Goal: Task Accomplishment & Management: Use online tool/utility

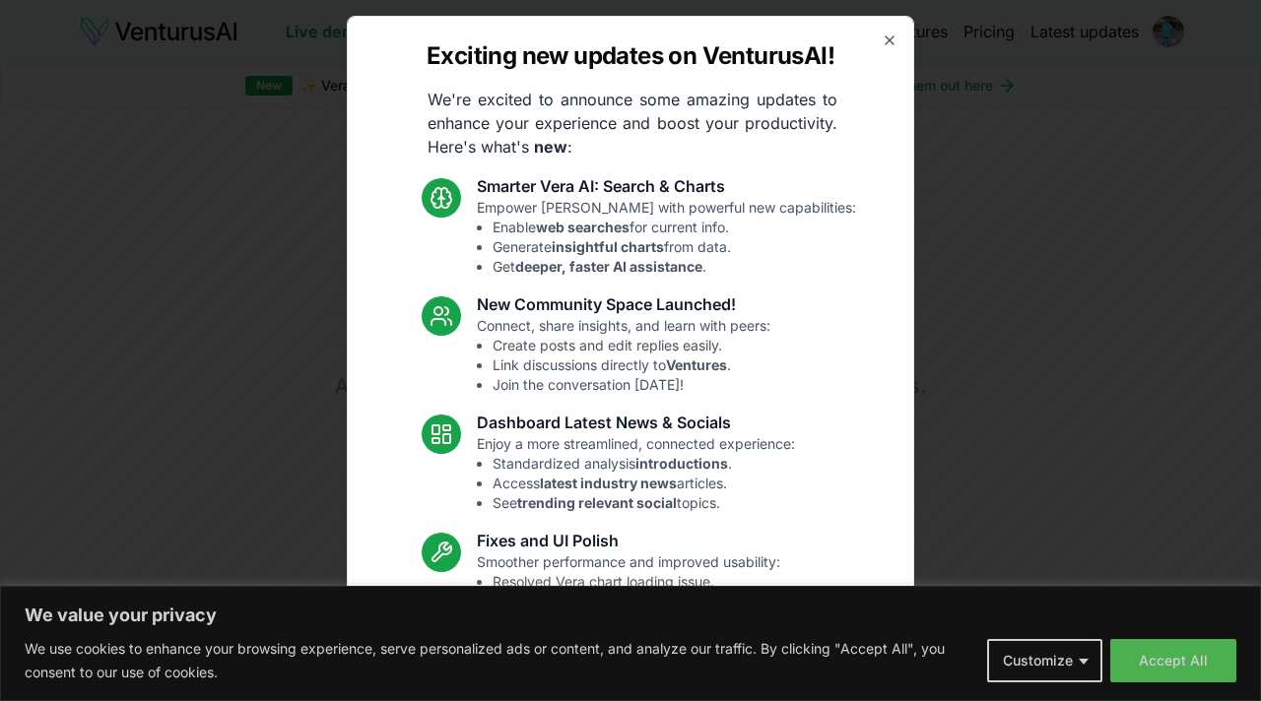
scroll to position [120, 0]
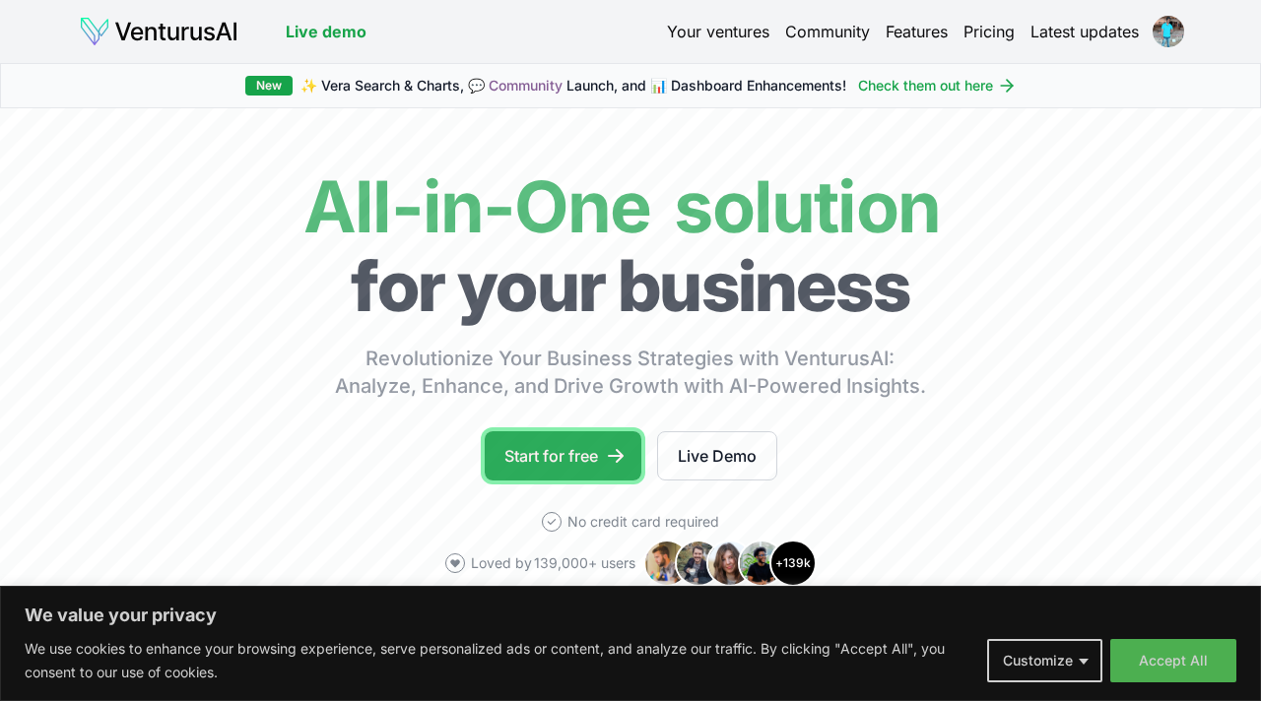
click at [612, 454] on icon at bounding box center [616, 456] width 20 height 20
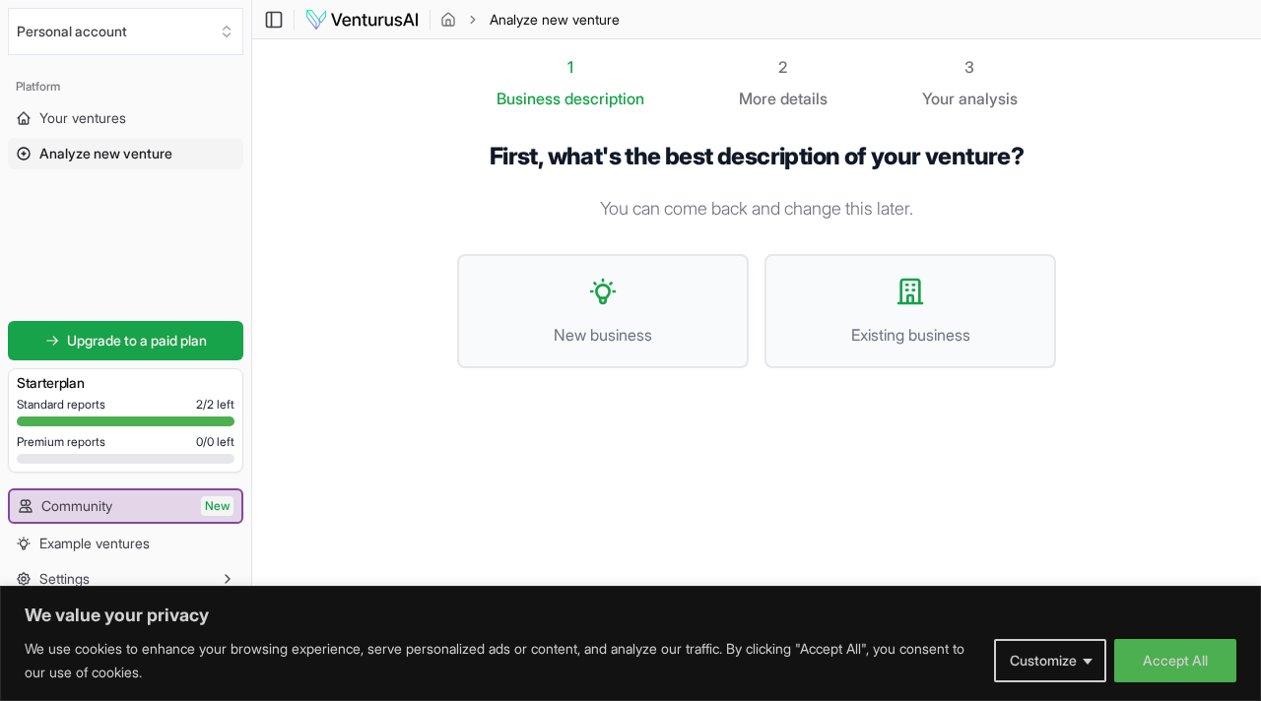
scroll to position [1, 0]
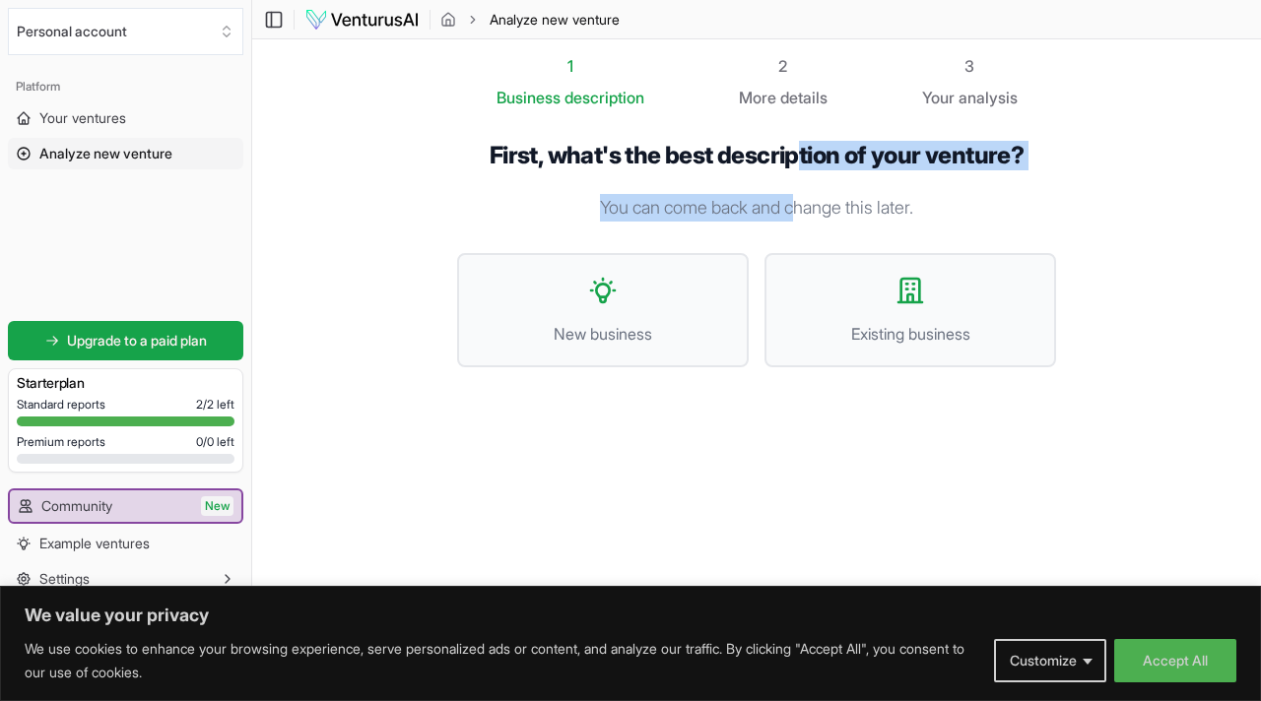
drag, startPoint x: 801, startPoint y: 163, endPoint x: 801, endPoint y: 205, distance: 41.4
click at [801, 205] on div "First, what's the best description of your venture? You can come back and chang…" at bounding box center [756, 270] width 599 height 258
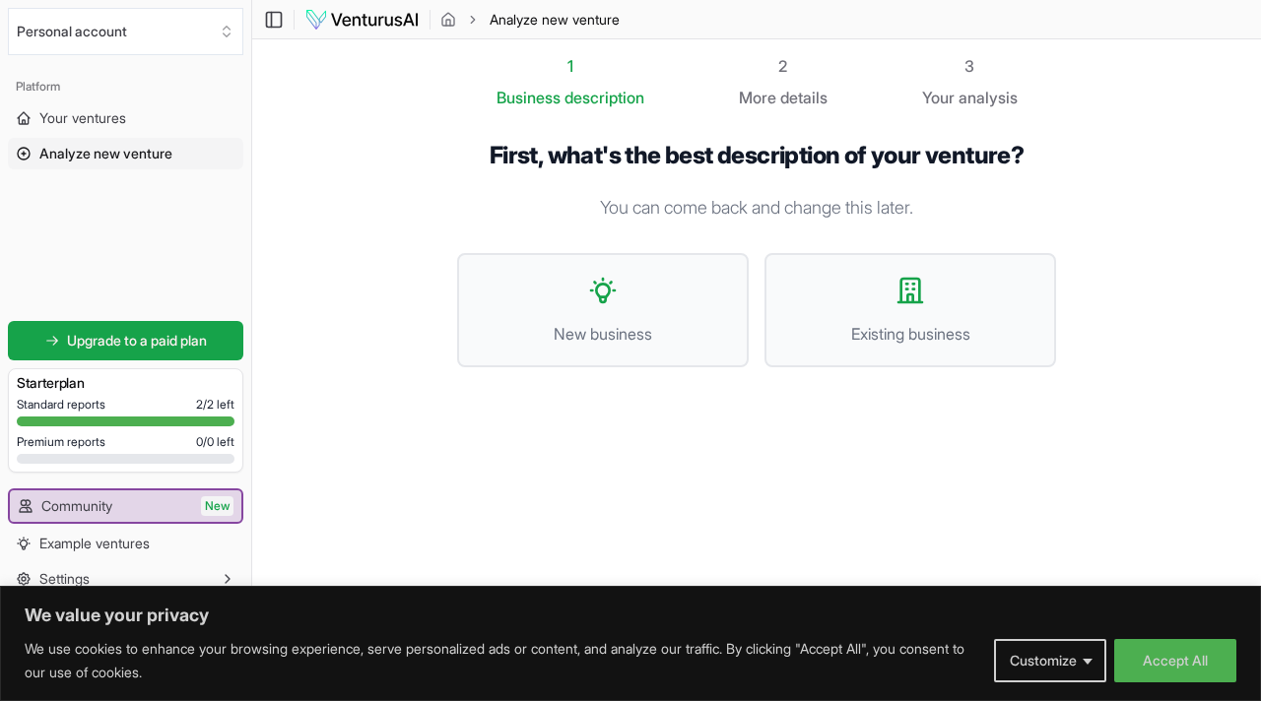
click at [801, 206] on p "You can come back and change this later." at bounding box center [756, 208] width 599 height 28
click at [629, 301] on button "New business" at bounding box center [603, 310] width 292 height 114
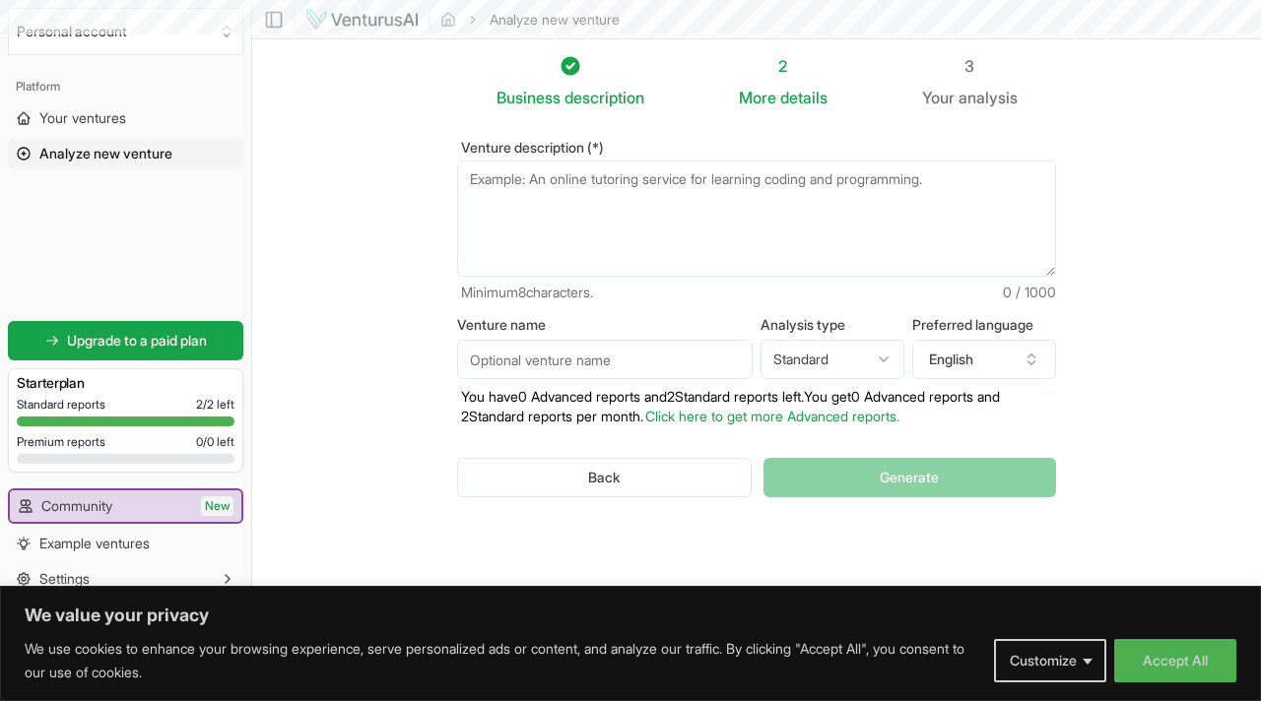
click at [625, 223] on textarea "Venture description (*)" at bounding box center [756, 219] width 599 height 116
drag, startPoint x: 628, startPoint y: 210, endPoint x: 792, endPoint y: 152, distance: 173.5
click at [792, 152] on div "Venture description (*) Minimum 8 characters. 0 / 1000" at bounding box center [756, 222] width 599 height 162
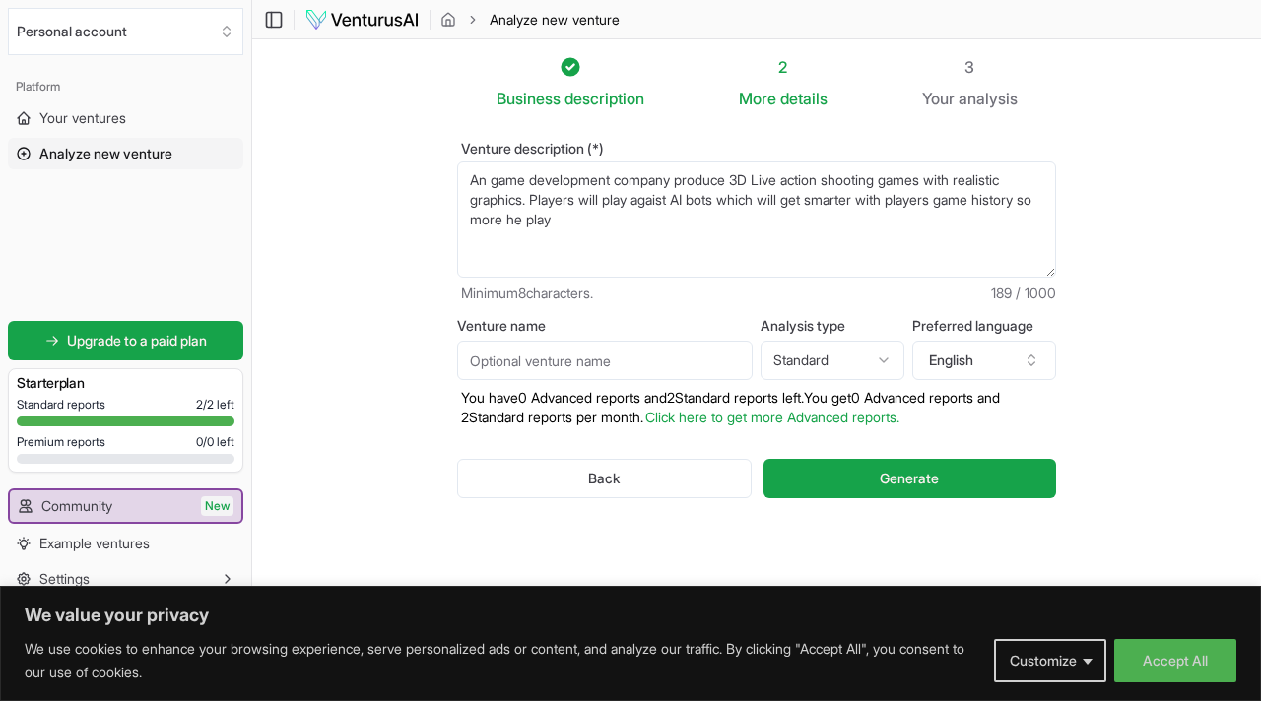
drag, startPoint x: 663, startPoint y: 221, endPoint x: 535, endPoint y: 203, distance: 129.3
click at [537, 203] on textarea "An game development company produce 3D Live action shooting games with realisti…" at bounding box center [756, 220] width 599 height 116
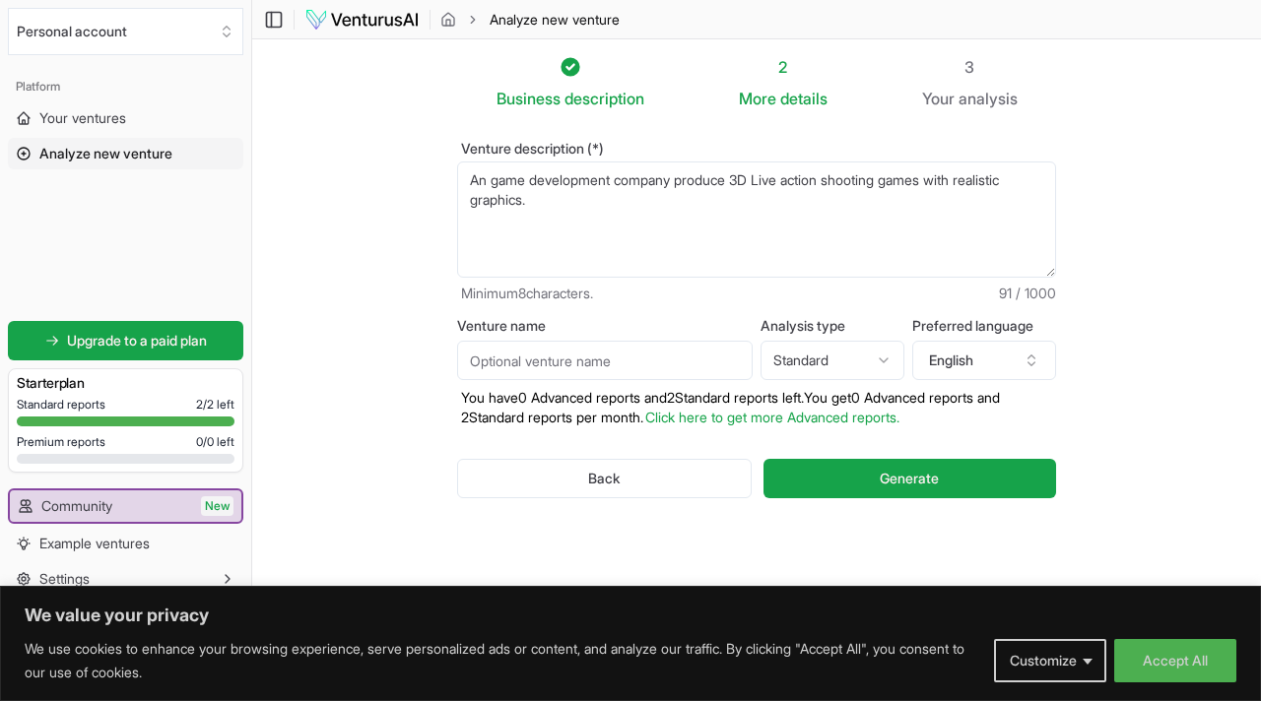
click at [484, 176] on textarea "An game development company produce 3D Live action shooting games with realisti…" at bounding box center [756, 220] width 599 height 116
click at [665, 209] on textarea "A game development company produce 3D Live action shooting games with realistic…" at bounding box center [756, 220] width 599 height 116
click at [777, 204] on textarea "A game development company produce 3D Live action shooting games with realistic…" at bounding box center [756, 220] width 599 height 116
click at [959, 195] on textarea "A game development company produce 3D Live action shooting games with realistic…" at bounding box center [756, 220] width 599 height 116
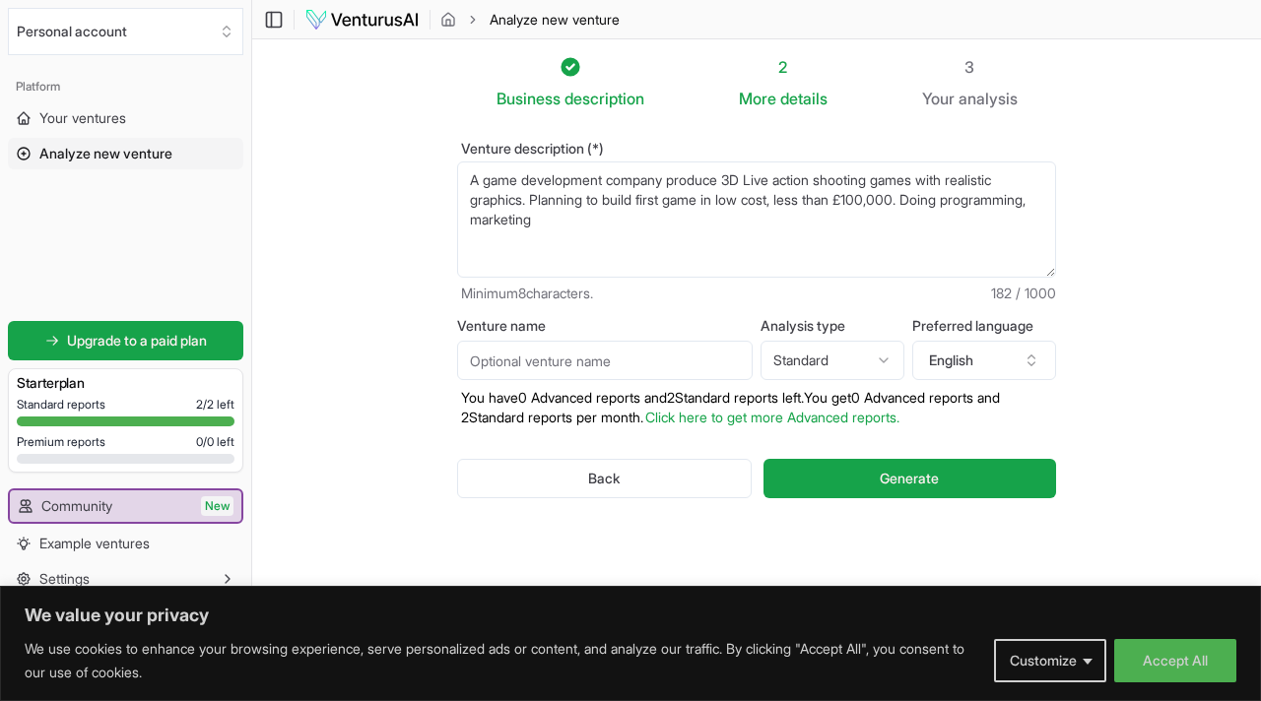
click at [803, 229] on textarea "A game development company produce 3D Live action shooting games with realistic…" at bounding box center [756, 220] width 599 height 116
type textarea "A game development company produce 3D Live action shooting games with realistic…"
click at [699, 359] on input "Venture name" at bounding box center [604, 360] width 295 height 39
click at [802, 360] on html "We value your privacy We use cookies to enhance your browsing experience, serve…" at bounding box center [630, 350] width 1261 height 701
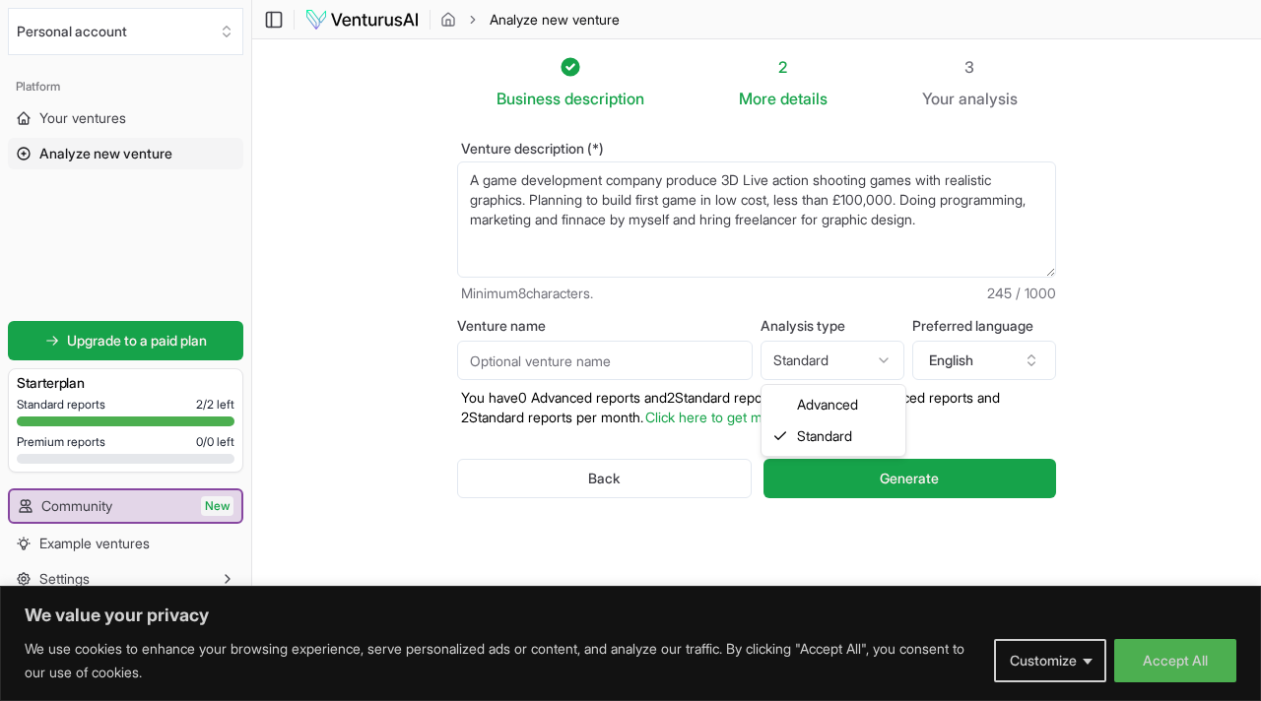
select select "advanced"
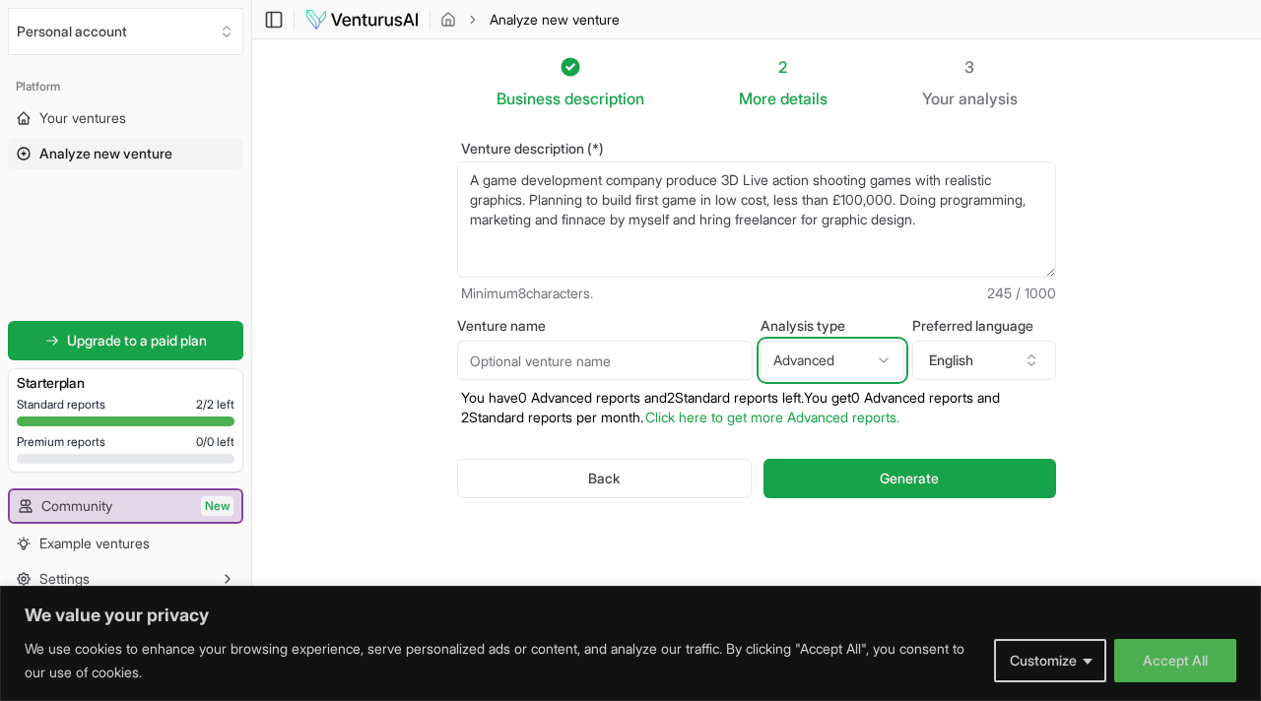
scroll to position [1, 0]
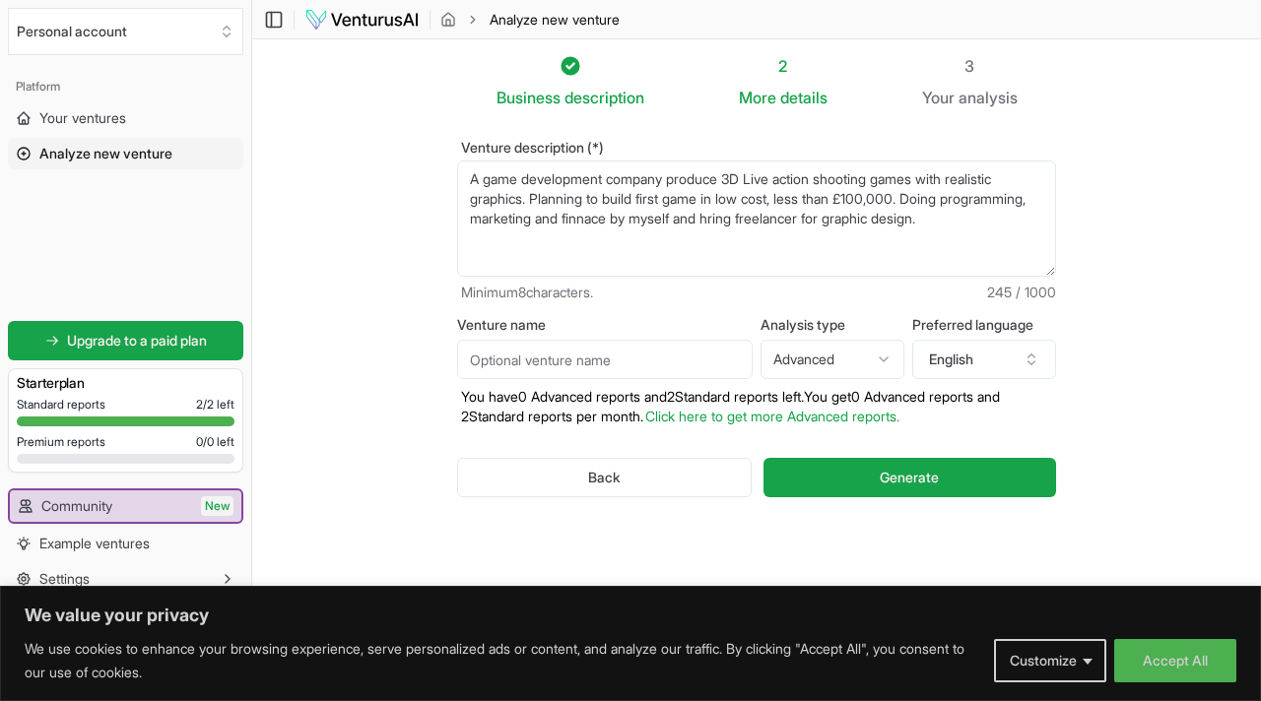
click at [632, 370] on input "Venture name" at bounding box center [604, 359] width 295 height 39
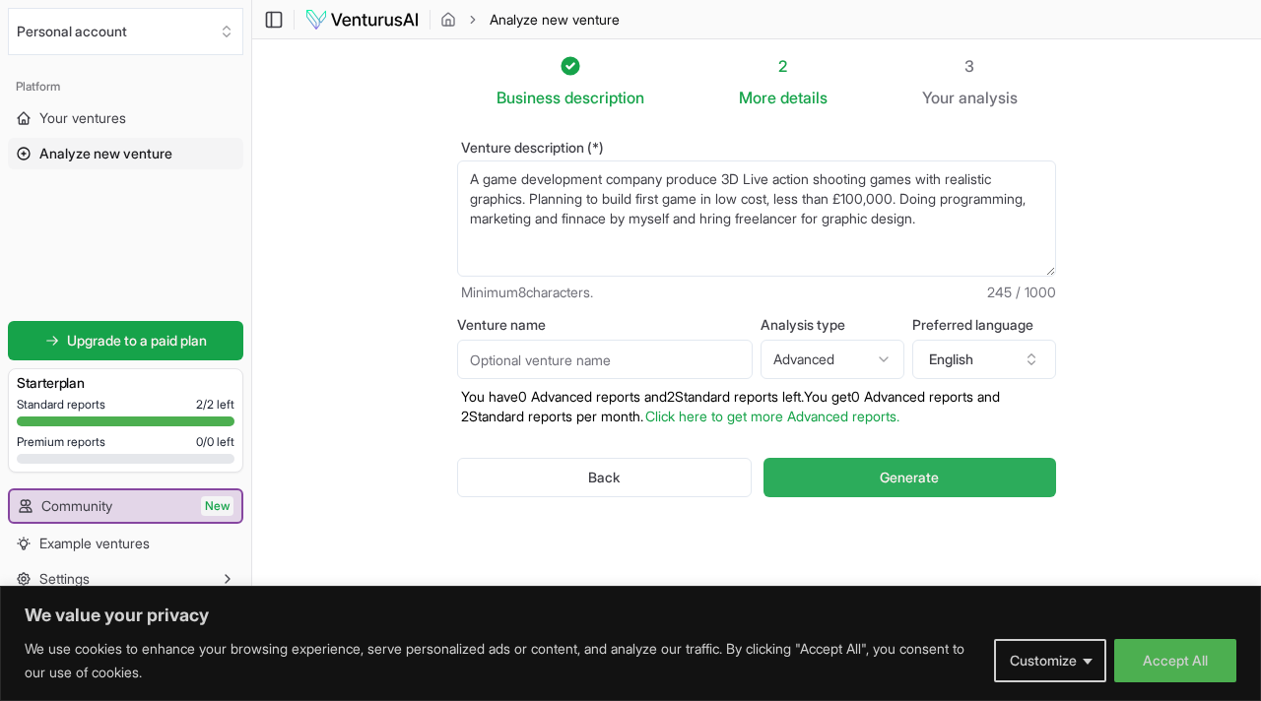
click at [826, 464] on button "Generate" at bounding box center [909, 477] width 293 height 39
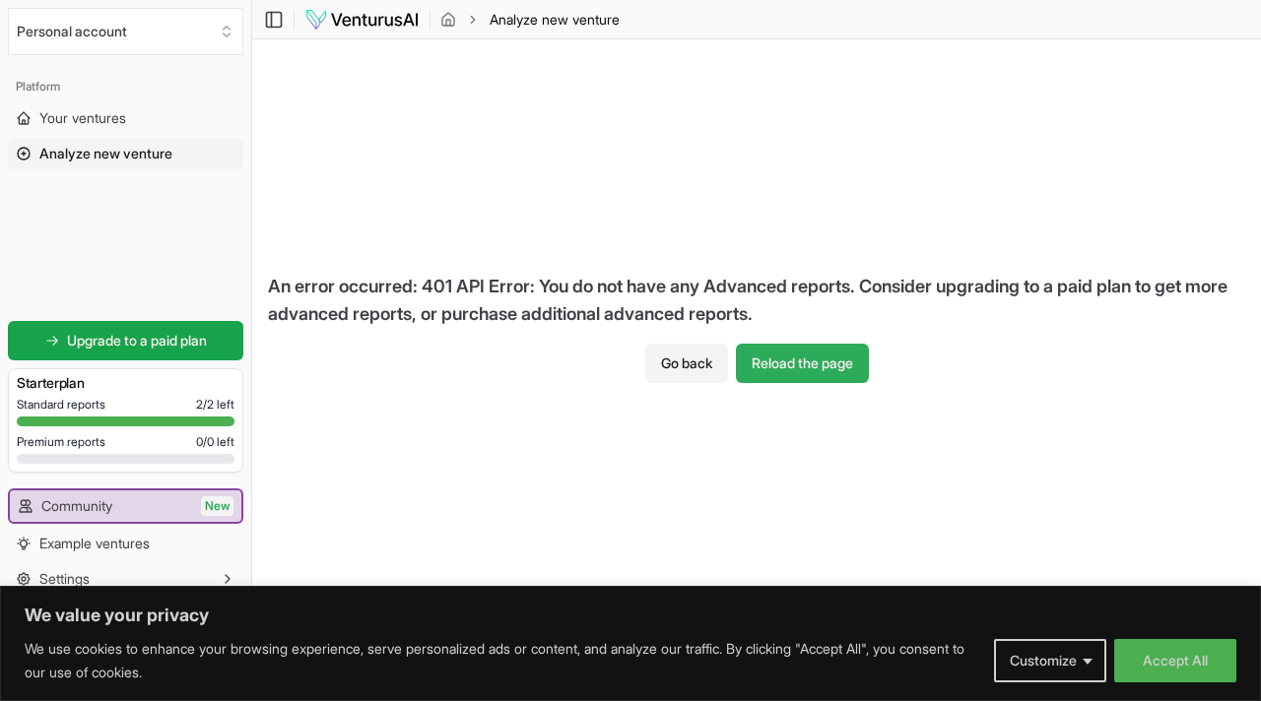
click at [811, 374] on button "Reload the page" at bounding box center [802, 363] width 133 height 39
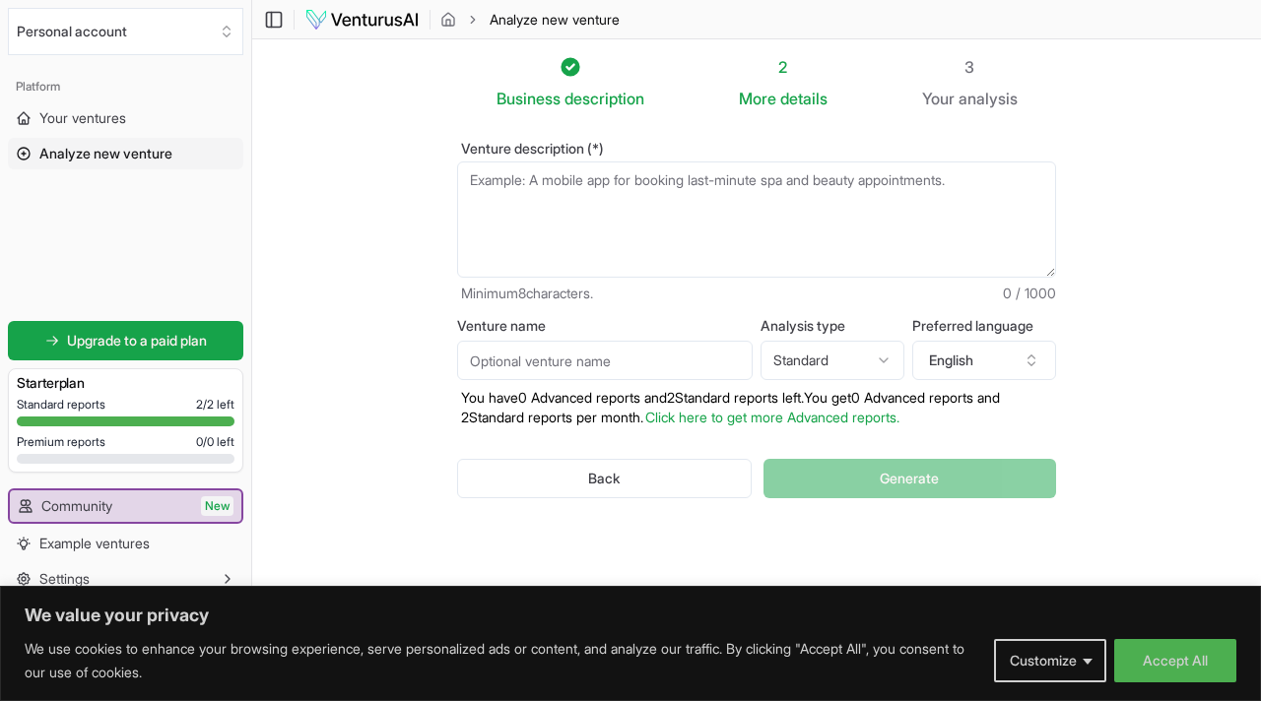
click at [662, 232] on textarea "Venture description (*)" at bounding box center [756, 220] width 599 height 116
click at [854, 186] on textarea "Venture description (*)" at bounding box center [756, 220] width 599 height 116
drag, startPoint x: 841, startPoint y: 102, endPoint x: 816, endPoint y: 90, distance: 27.8
click at [816, 92] on li "2 More details" at bounding box center [830, 82] width 183 height 55
click at [61, 114] on span "Your ventures" at bounding box center [82, 118] width 87 height 20
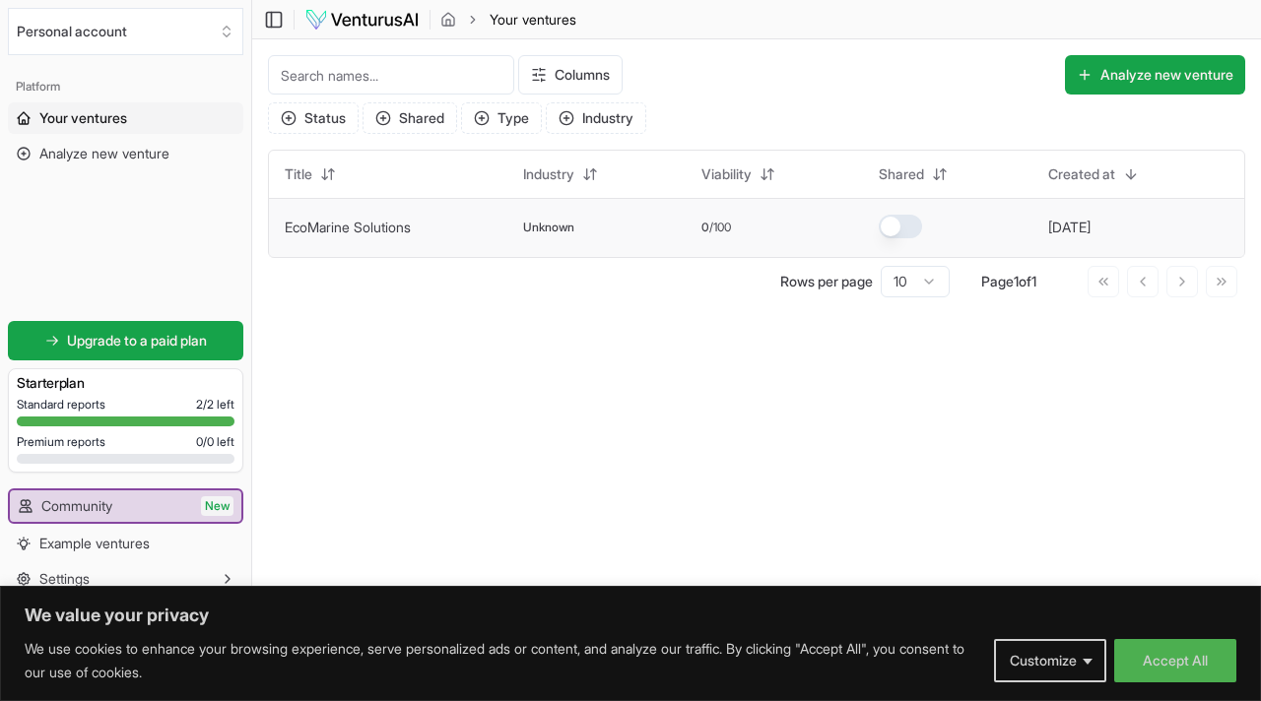
click at [384, 241] on td "EcoMarine Solutions" at bounding box center [388, 227] width 238 height 59
click at [108, 152] on span "Analyze new venture" at bounding box center [104, 154] width 130 height 20
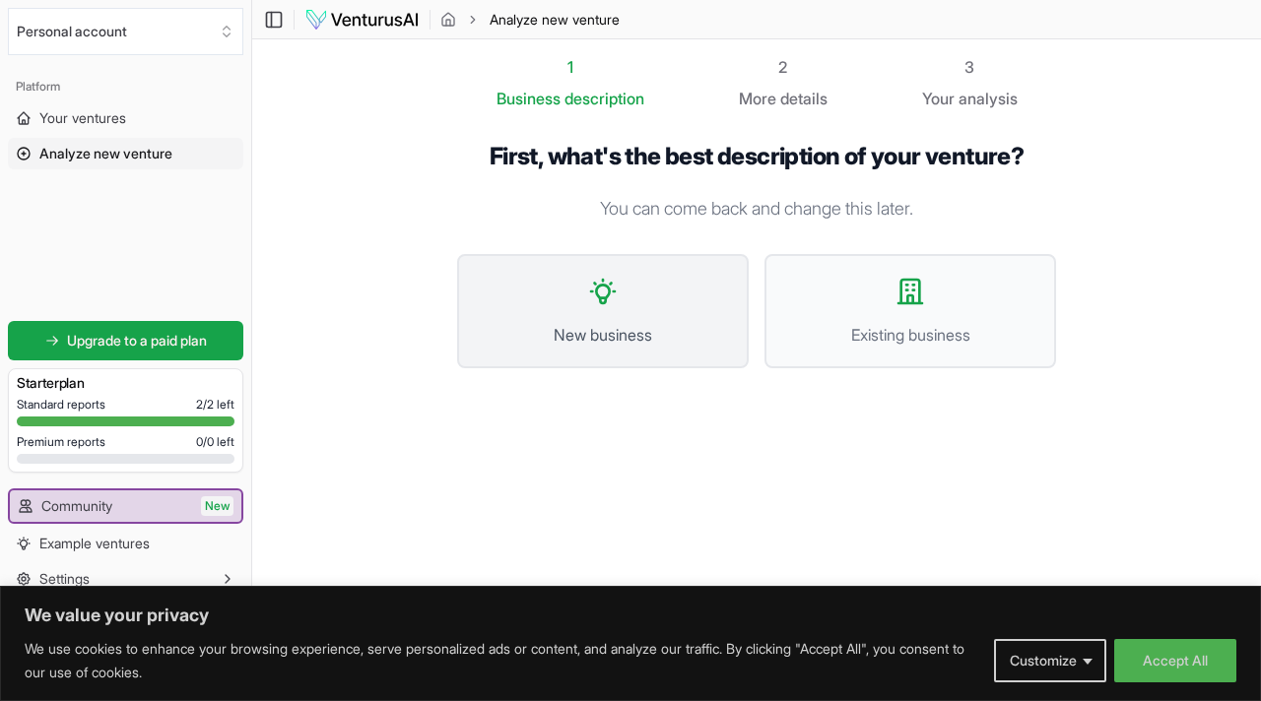
click at [719, 330] on span "New business" at bounding box center [603, 335] width 248 height 24
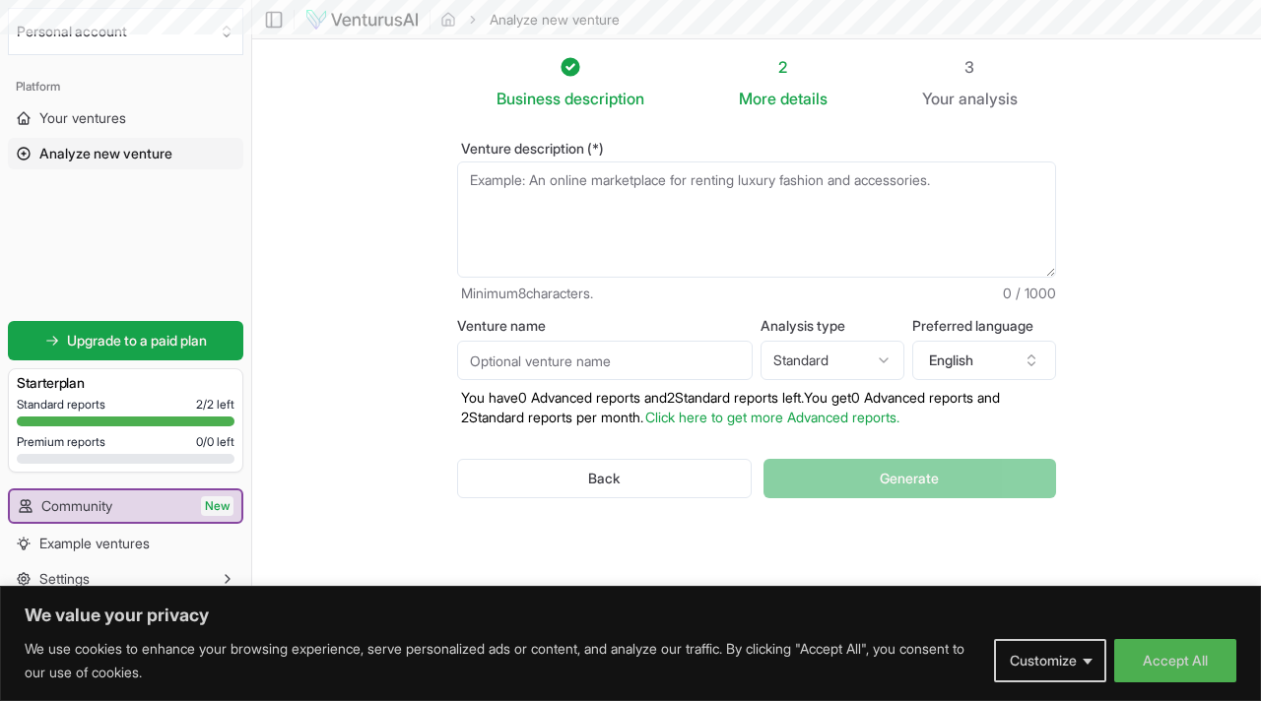
click at [665, 211] on textarea "Venture description (*)" at bounding box center [756, 220] width 599 height 116
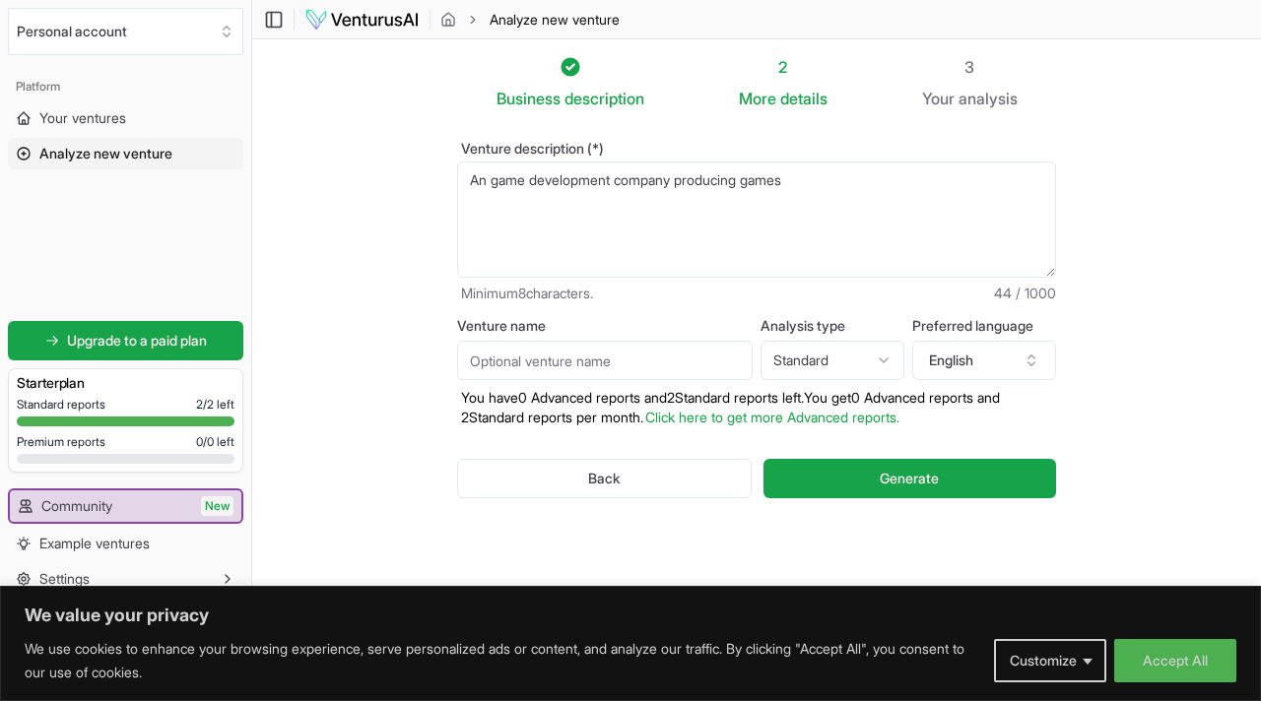
click at [749, 170] on textarea "An game development company producing games" at bounding box center [756, 220] width 599 height 116
click at [871, 187] on textarea "An game development company producing 3D games" at bounding box center [756, 220] width 599 height 116
click at [783, 183] on textarea "An game development company producing 3D games" at bounding box center [756, 220] width 599 height 116
click at [783, 188] on textarea "An game development company producing 3D games" at bounding box center [756, 220] width 599 height 116
click at [822, 176] on textarea "An game development company producing 3D live acion games" at bounding box center [756, 220] width 599 height 116
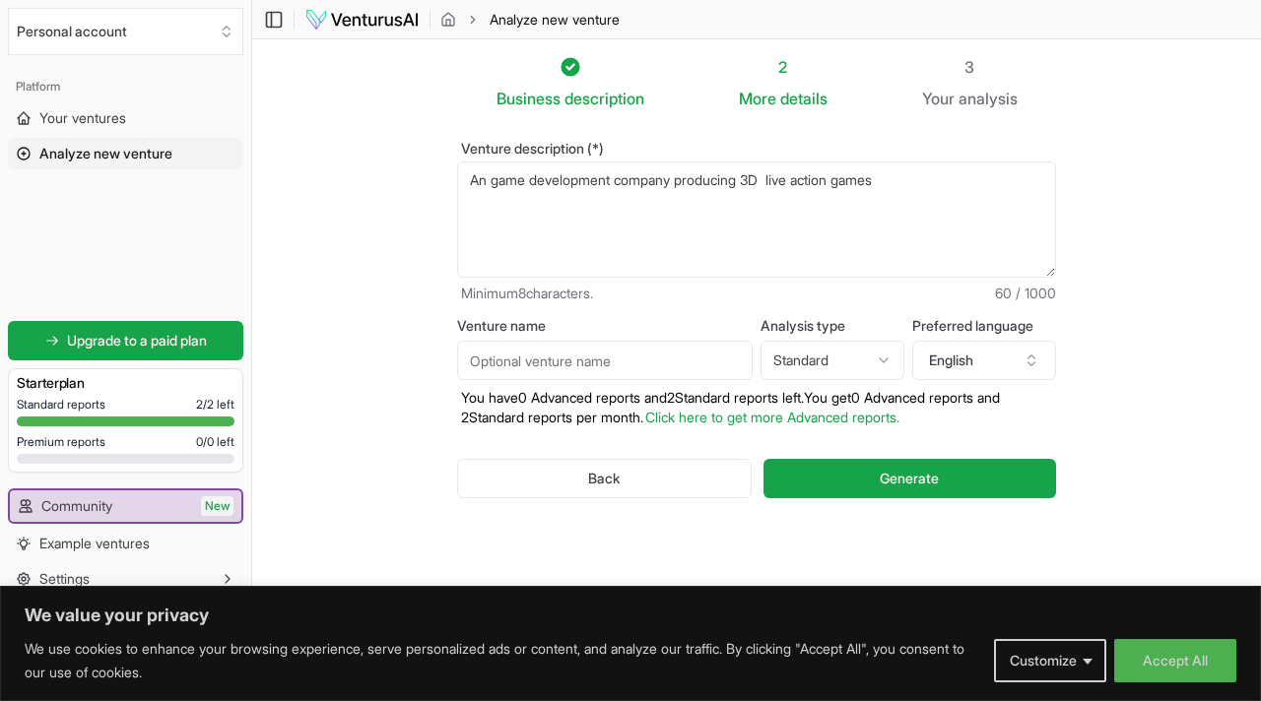
click at [940, 185] on textarea "An game development company producing 3D live action games" at bounding box center [756, 220] width 599 height 116
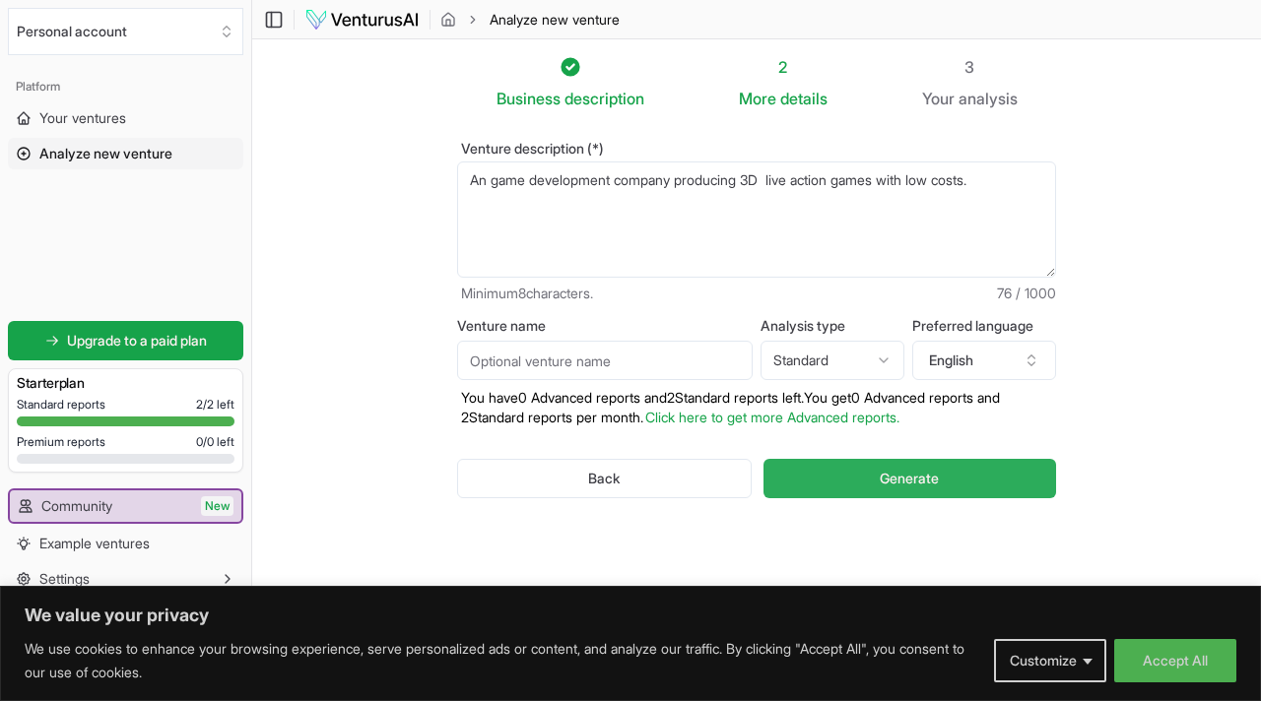
type textarea "An game development company producing 3D live action games with low costs."
click at [901, 480] on span "Generate" at bounding box center [909, 479] width 59 height 20
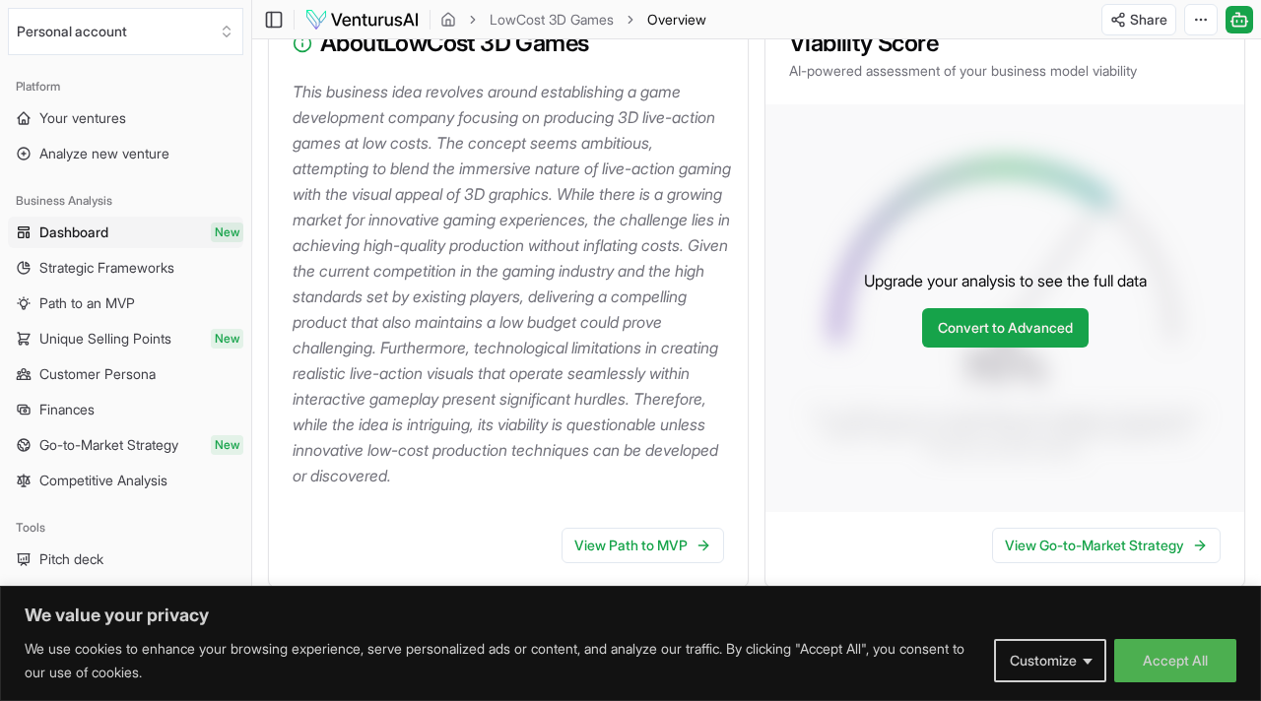
scroll to position [200, 0]
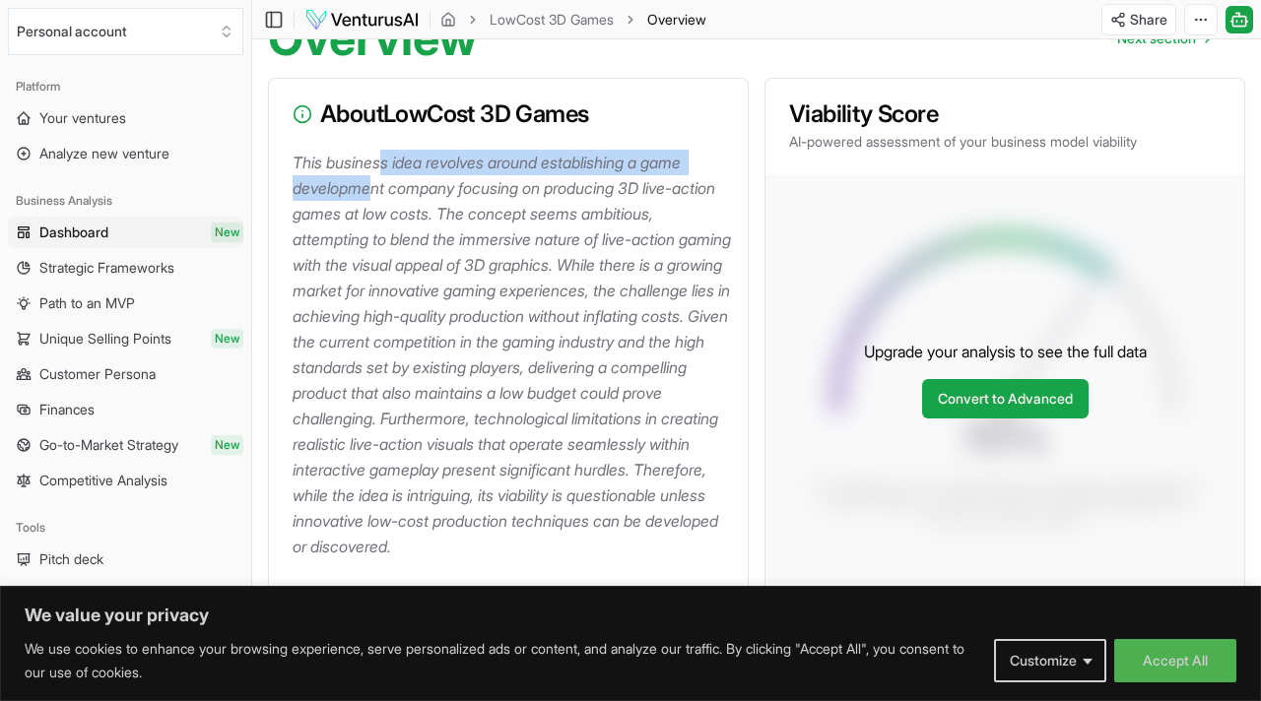
drag, startPoint x: 376, startPoint y: 188, endPoint x: 388, endPoint y: 163, distance: 27.3
click at [389, 163] on p "This business idea revolves around establishing a game development company focu…" at bounding box center [512, 355] width 439 height 410
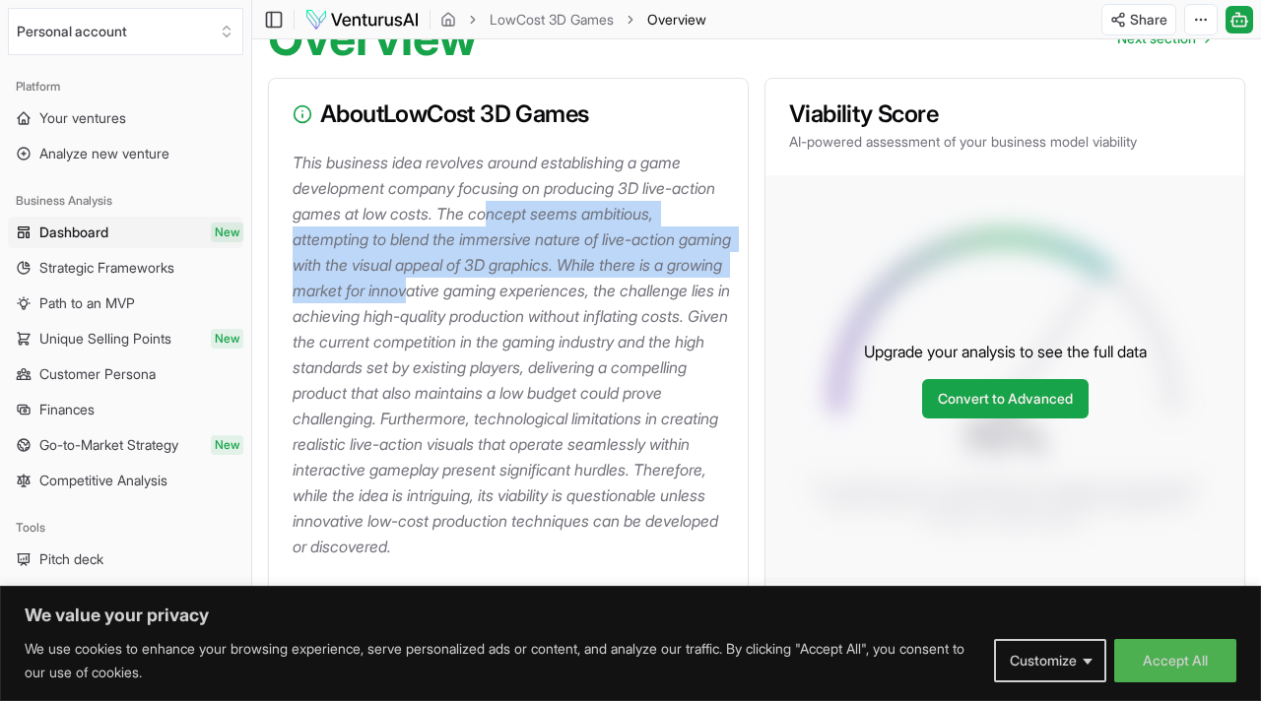
drag, startPoint x: 544, startPoint y: 204, endPoint x: 513, endPoint y: 283, distance: 84.5
click at [513, 283] on p "This business idea revolves around establishing a game development company focu…" at bounding box center [512, 355] width 439 height 410
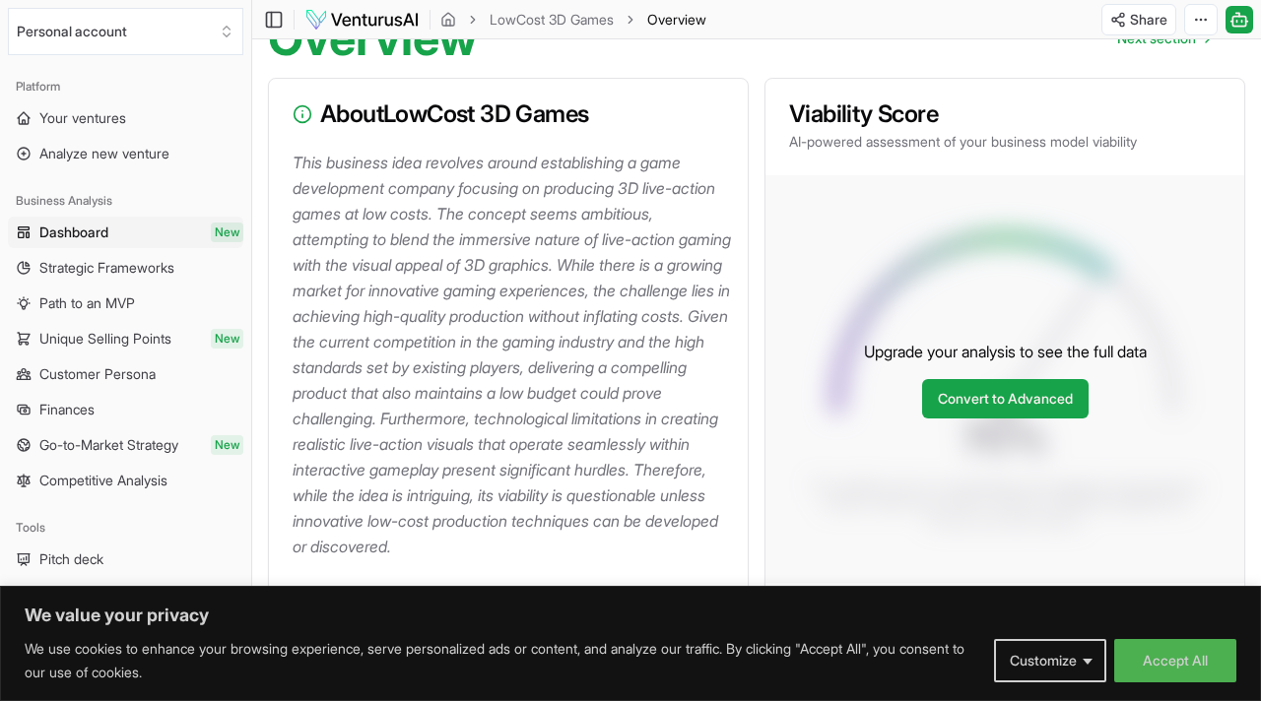
scroll to position [222, 0]
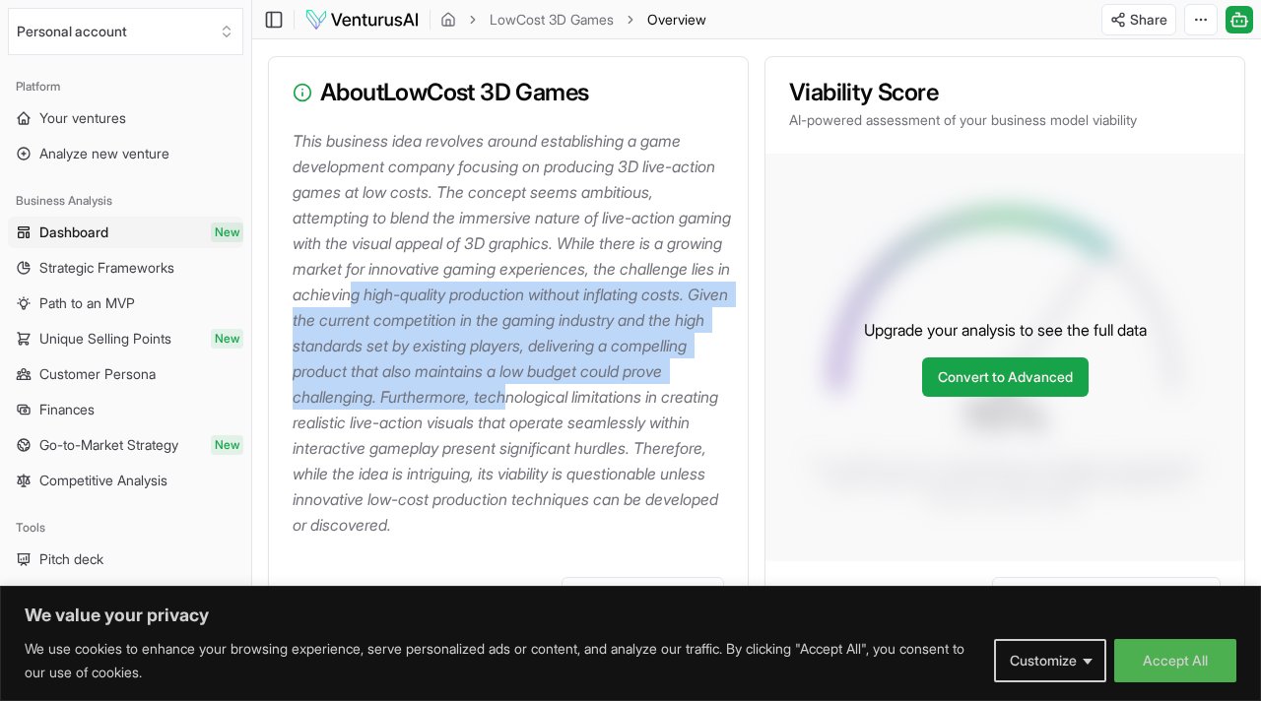
drag, startPoint x: 478, startPoint y: 296, endPoint x: 323, endPoint y: 400, distance: 186.0
click at [323, 410] on p "This business idea revolves around establishing a game development company focu…" at bounding box center [512, 333] width 439 height 410
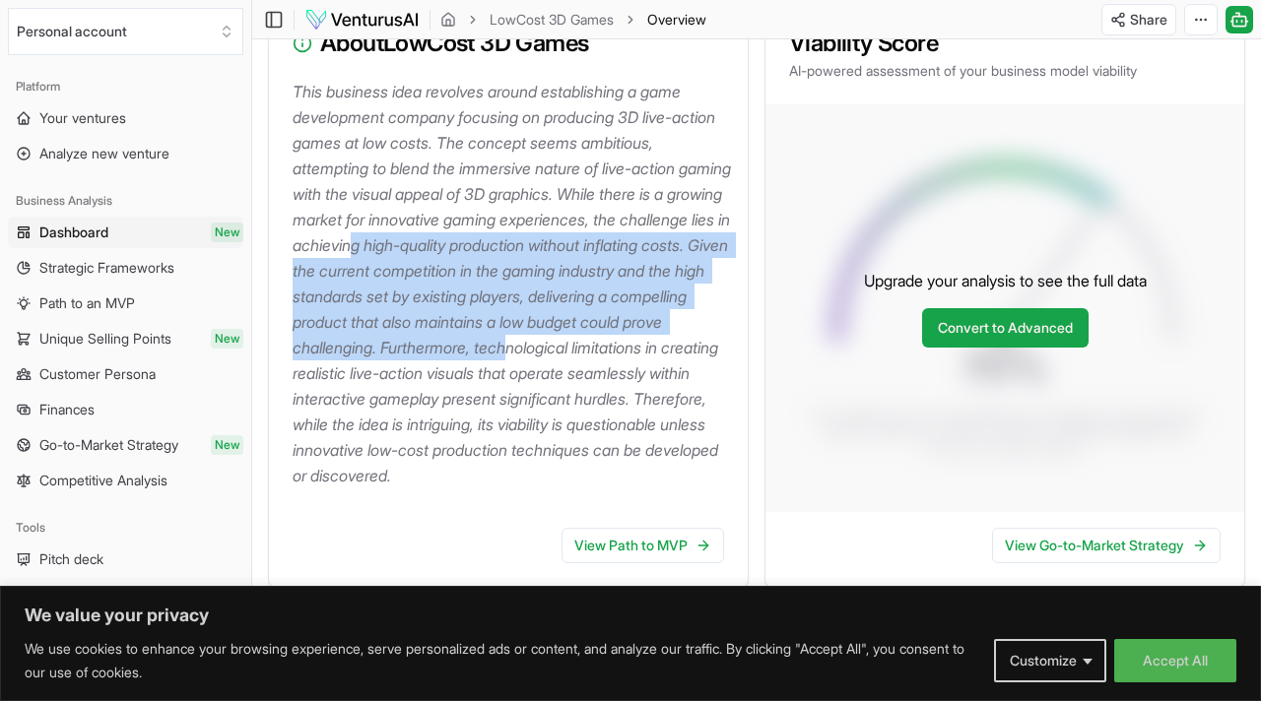
scroll to position [272, 0]
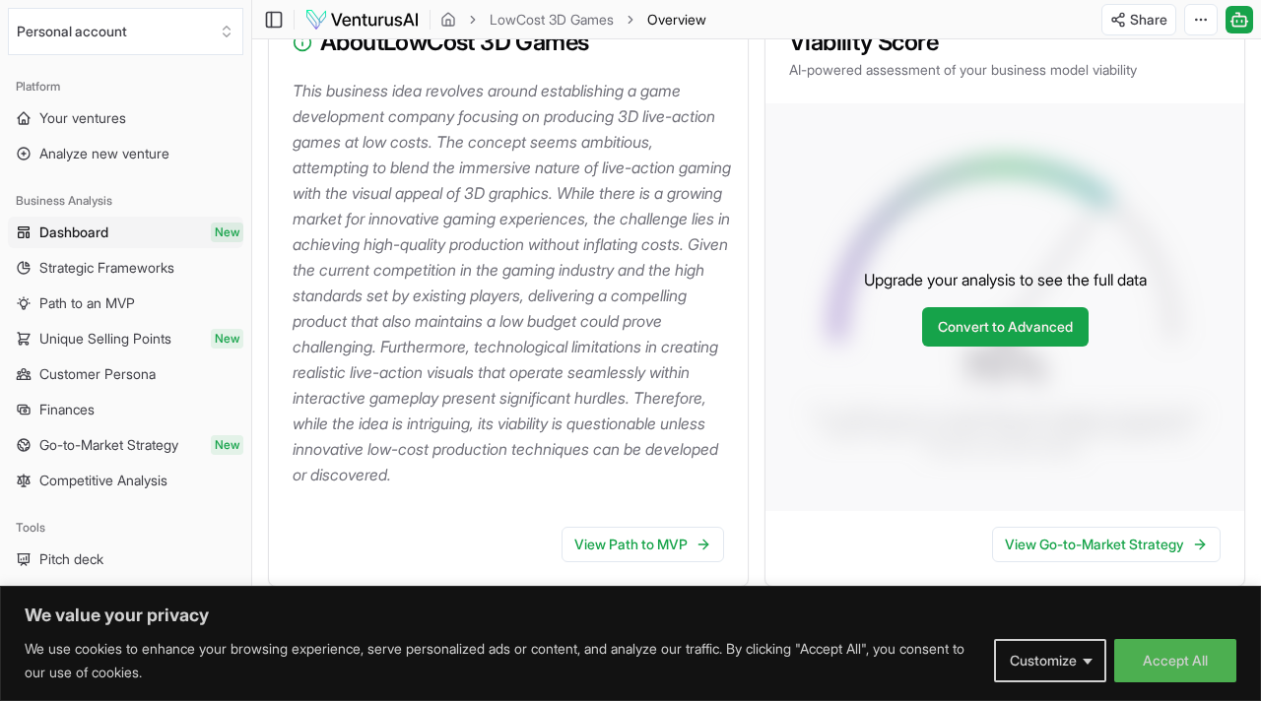
click at [343, 364] on p "This business idea revolves around establishing a game development company focu…" at bounding box center [512, 283] width 439 height 410
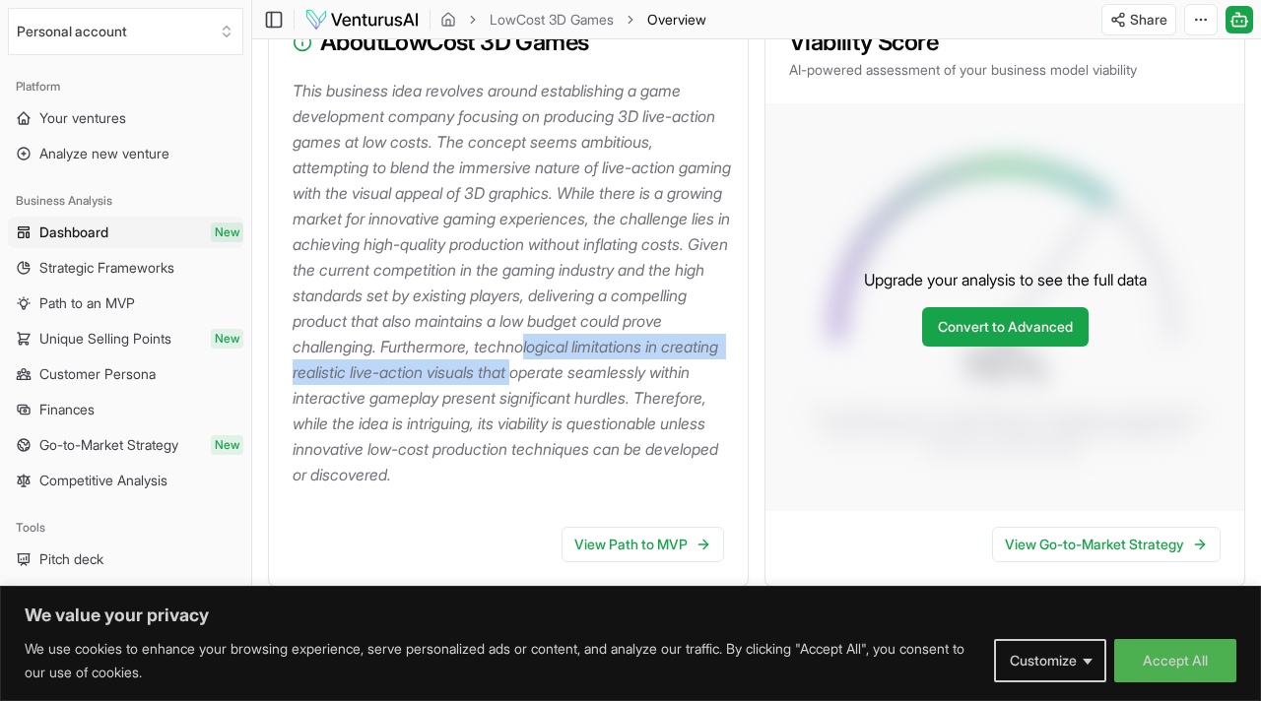
drag, startPoint x: 344, startPoint y: 364, endPoint x: 380, endPoint y: 384, distance: 41.4
click at [381, 387] on p "This business idea revolves around establishing a game development company focu…" at bounding box center [512, 283] width 439 height 410
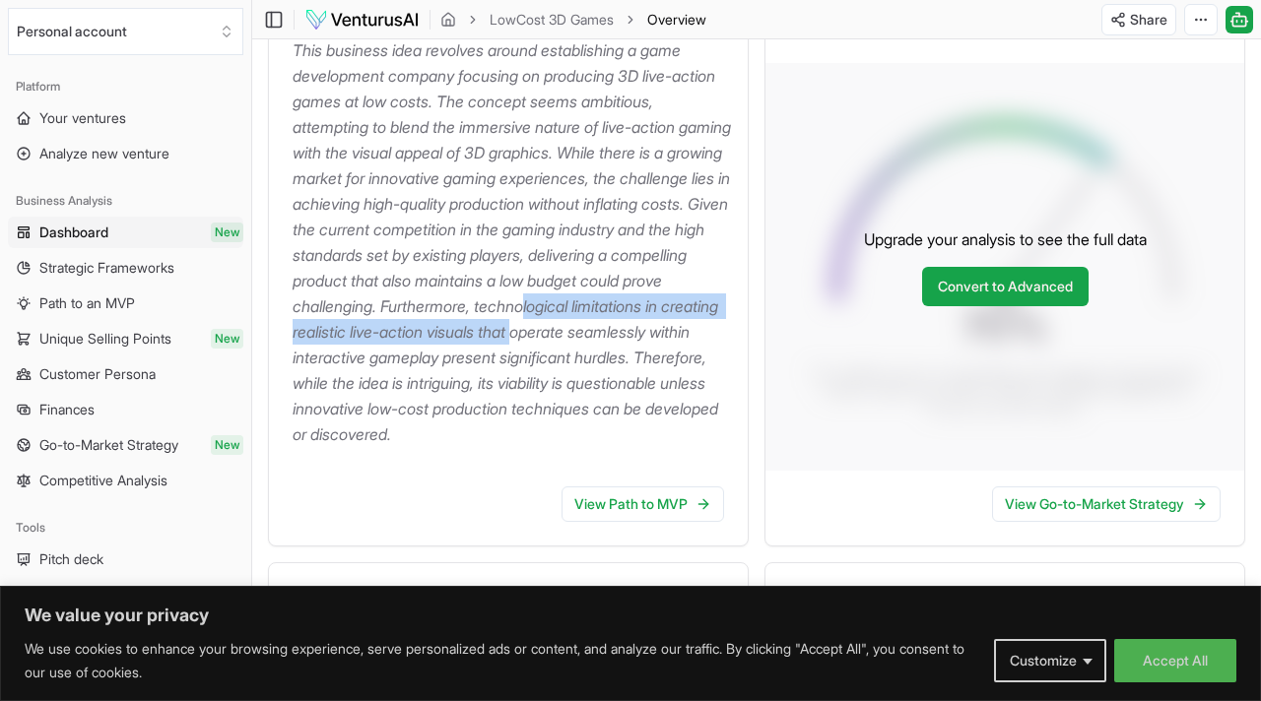
scroll to position [315, 0]
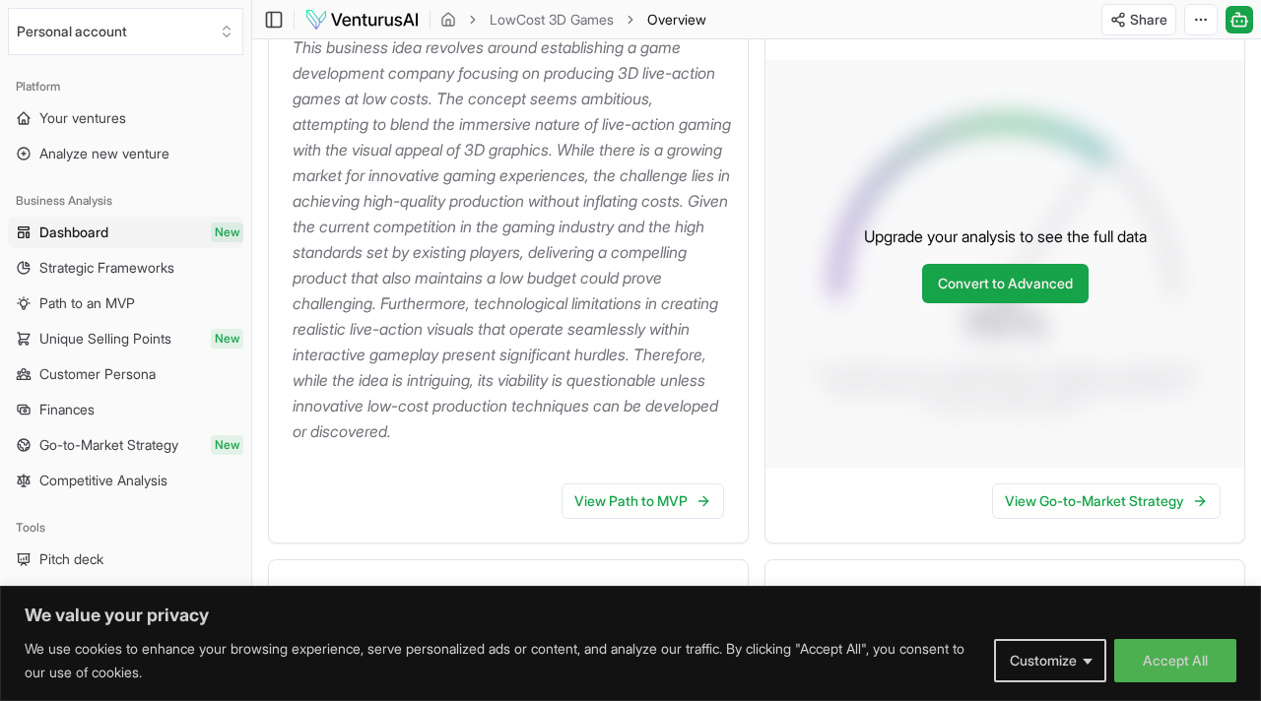
click at [473, 344] on p "This business idea revolves around establishing a game development company focu…" at bounding box center [512, 239] width 439 height 410
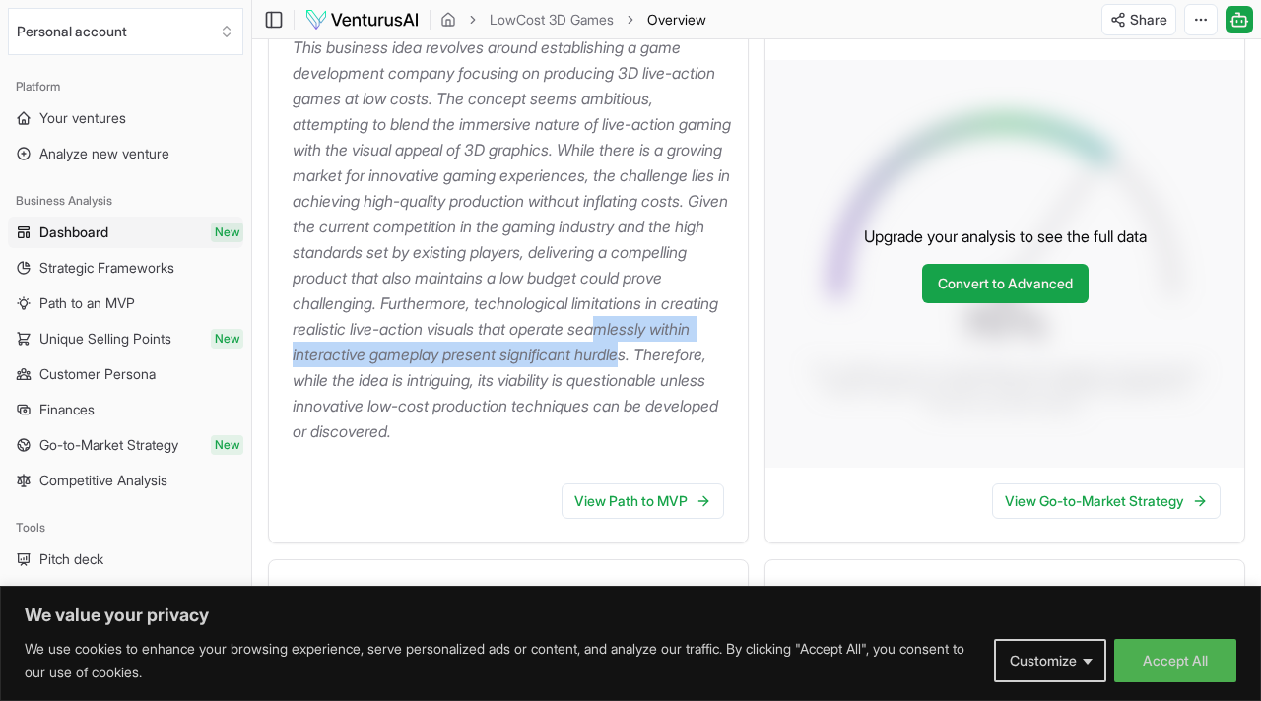
drag, startPoint x: 473, startPoint y: 344, endPoint x: 561, endPoint y: 377, distance: 94.8
click at [561, 377] on p "This business idea revolves around establishing a game development company focu…" at bounding box center [512, 239] width 439 height 410
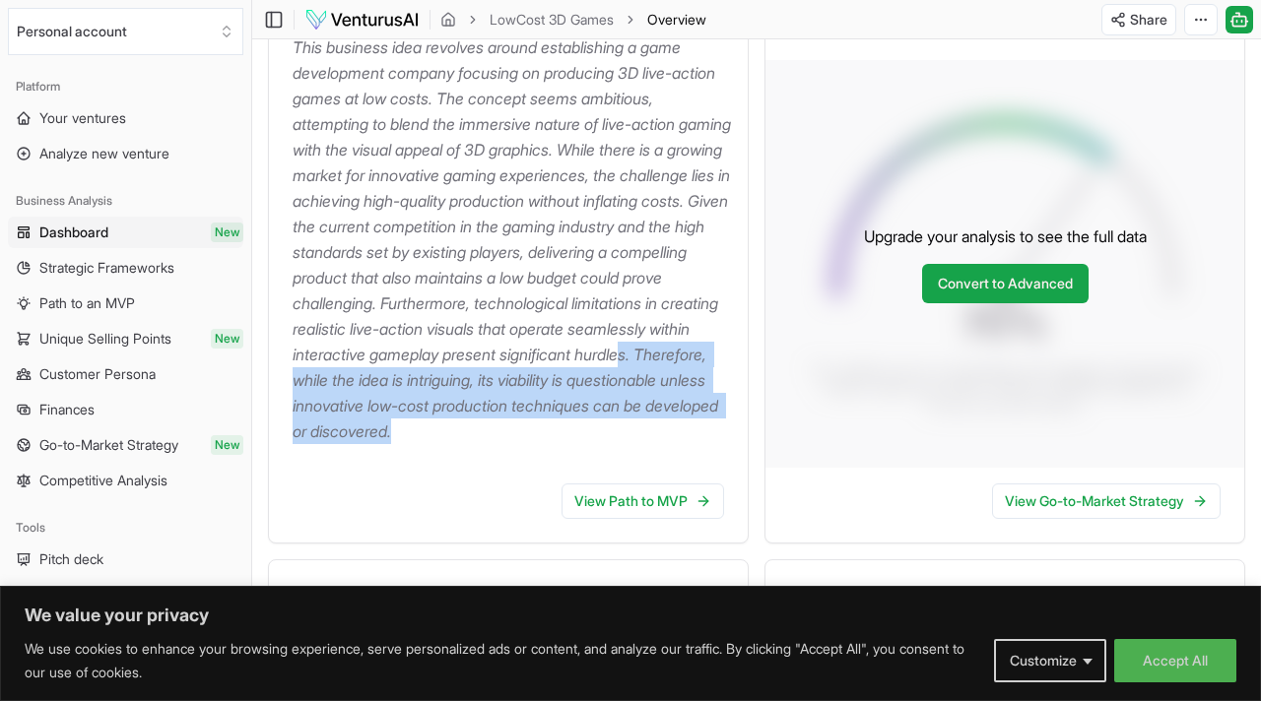
drag, startPoint x: 561, startPoint y: 377, endPoint x: 626, endPoint y: 442, distance: 91.9
click at [657, 444] on p "This business idea revolves around establishing a game development company focu…" at bounding box center [512, 239] width 439 height 410
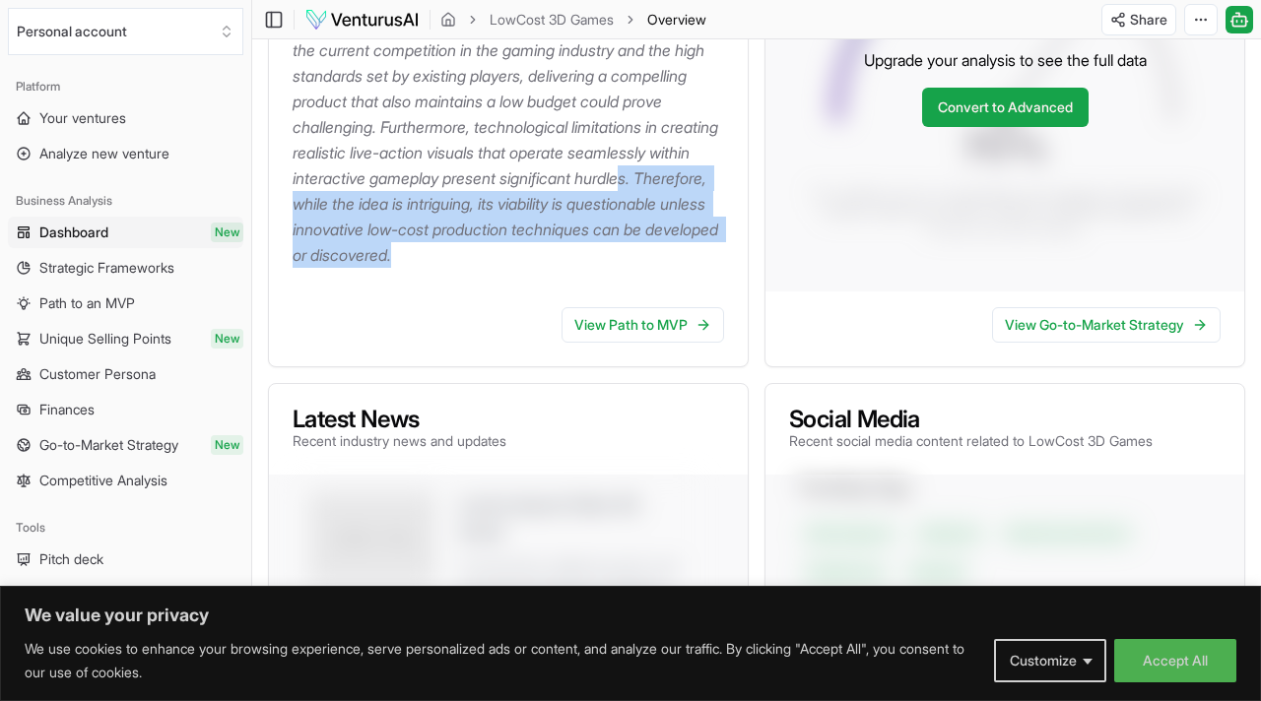
scroll to position [490, 0]
click at [623, 269] on p "This business idea revolves around establishing a game development company focu…" at bounding box center [512, 64] width 439 height 410
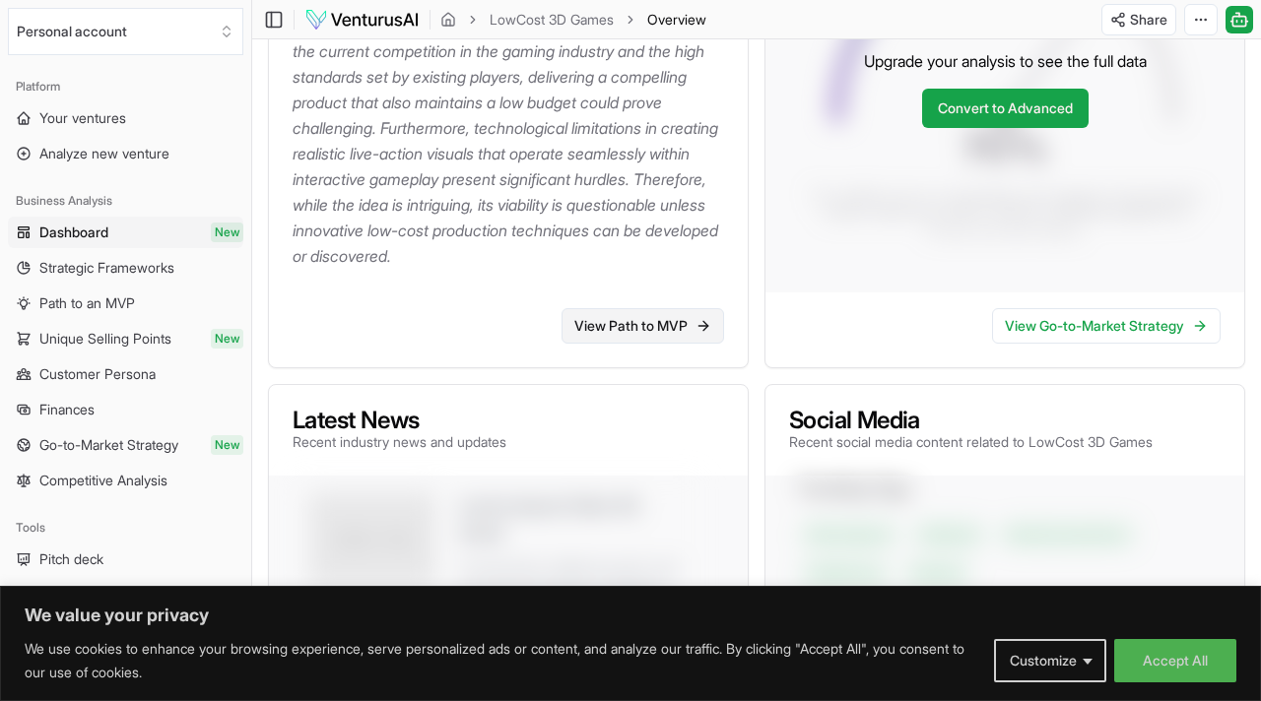
click at [636, 344] on link "View Path to MVP" at bounding box center [642, 325] width 163 height 35
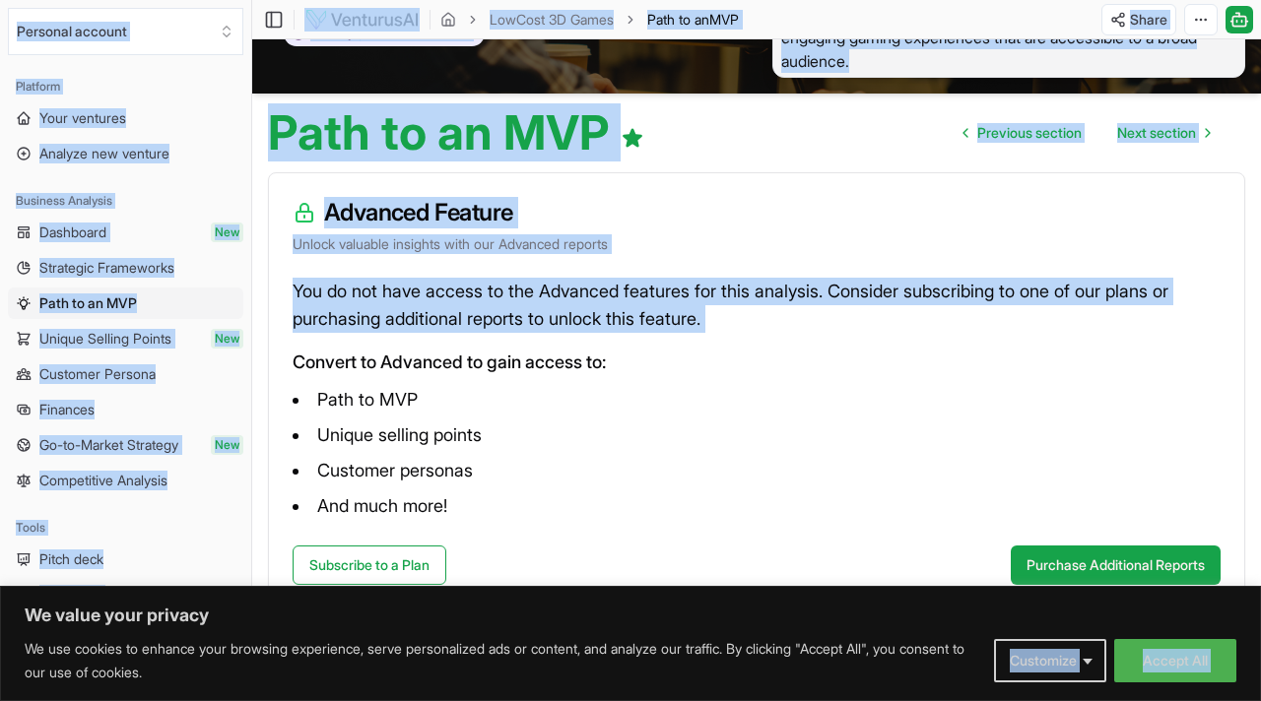
scroll to position [128, 0]
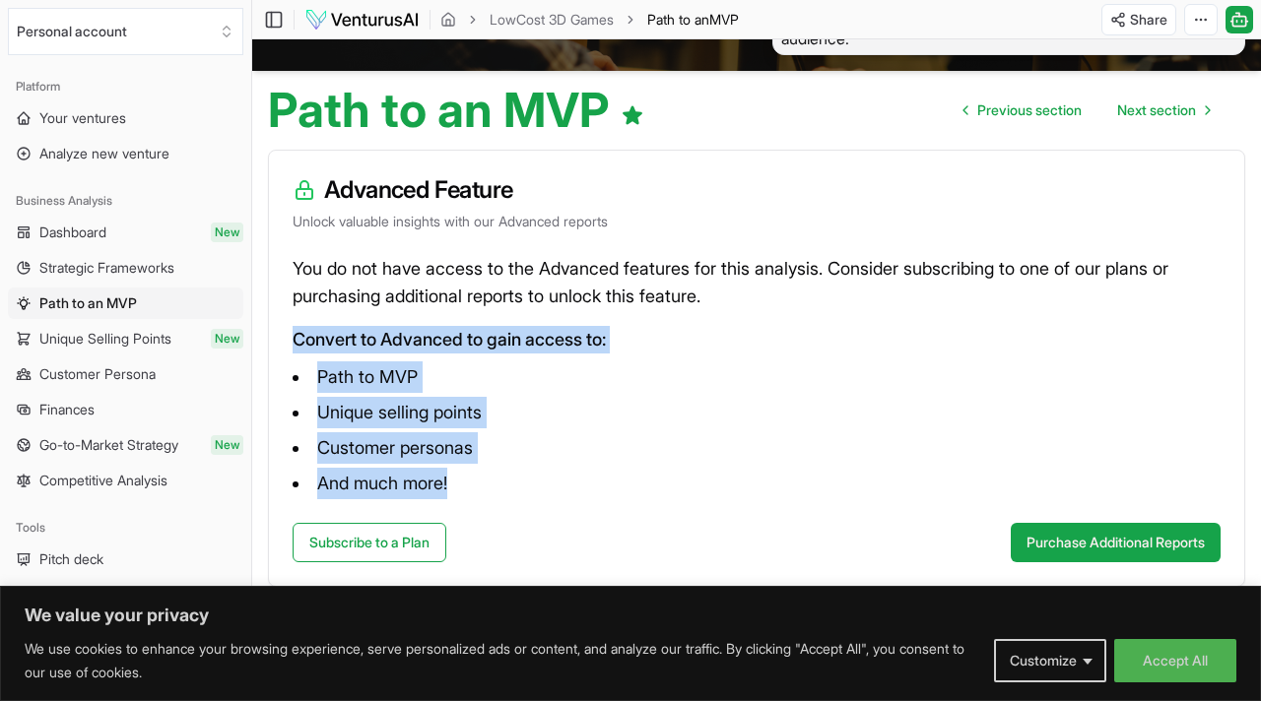
drag, startPoint x: 502, startPoint y: 336, endPoint x: 495, endPoint y: 486, distance: 149.9
click at [496, 486] on div "You do not have access to the Advanced features for this analysis. Consider sub…" at bounding box center [756, 389] width 975 height 268
click at [495, 486] on li "And much more!" at bounding box center [757, 484] width 928 height 32
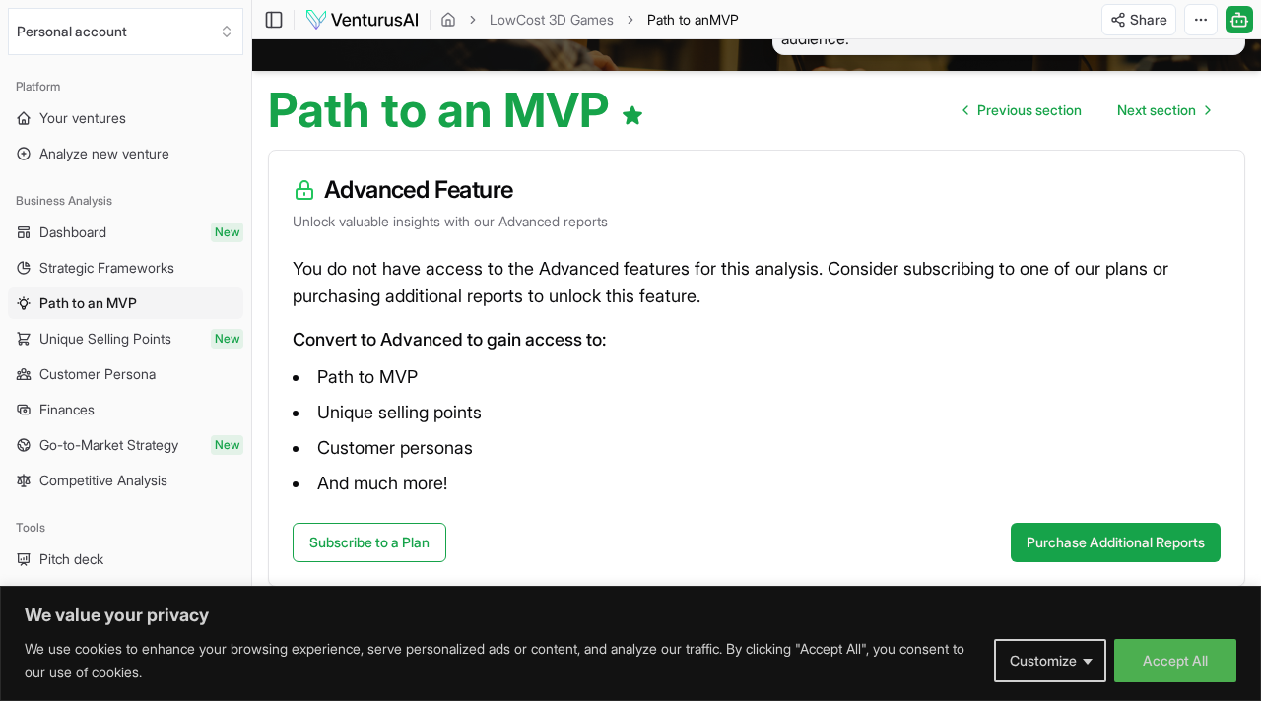
click at [150, 271] on span "Strategic Frameworks" at bounding box center [106, 268] width 135 height 20
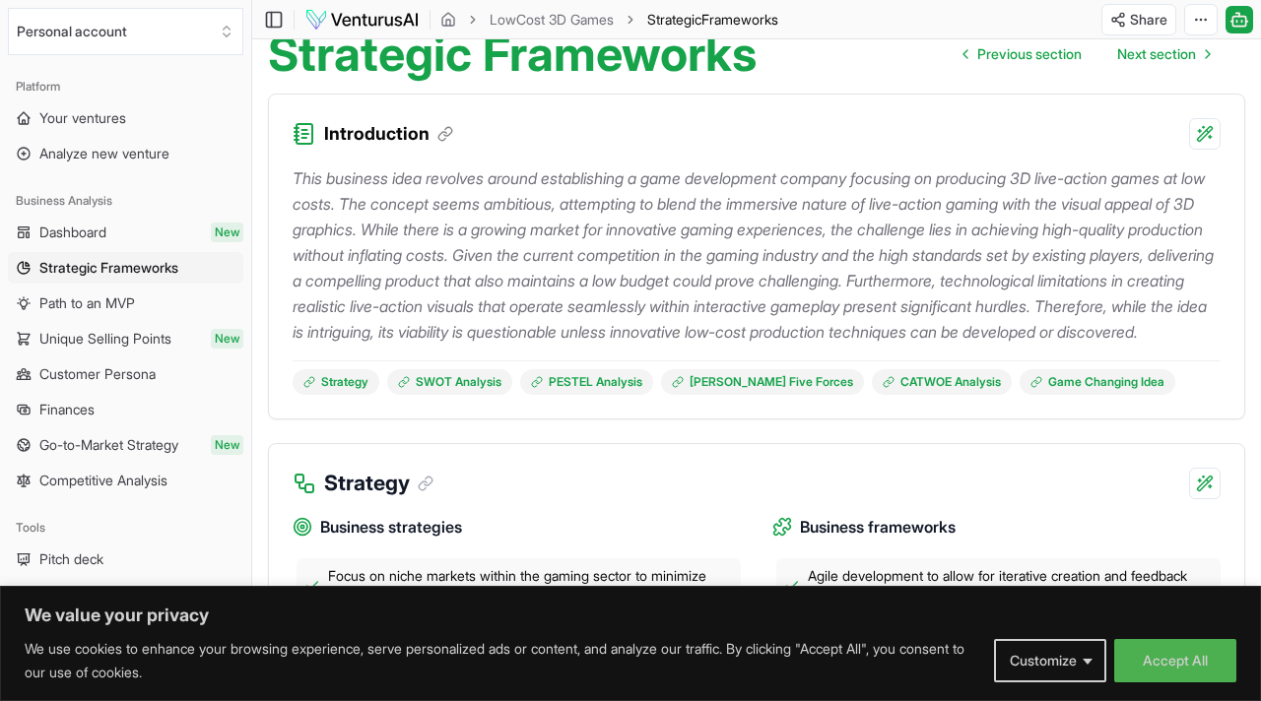
scroll to position [183, 0]
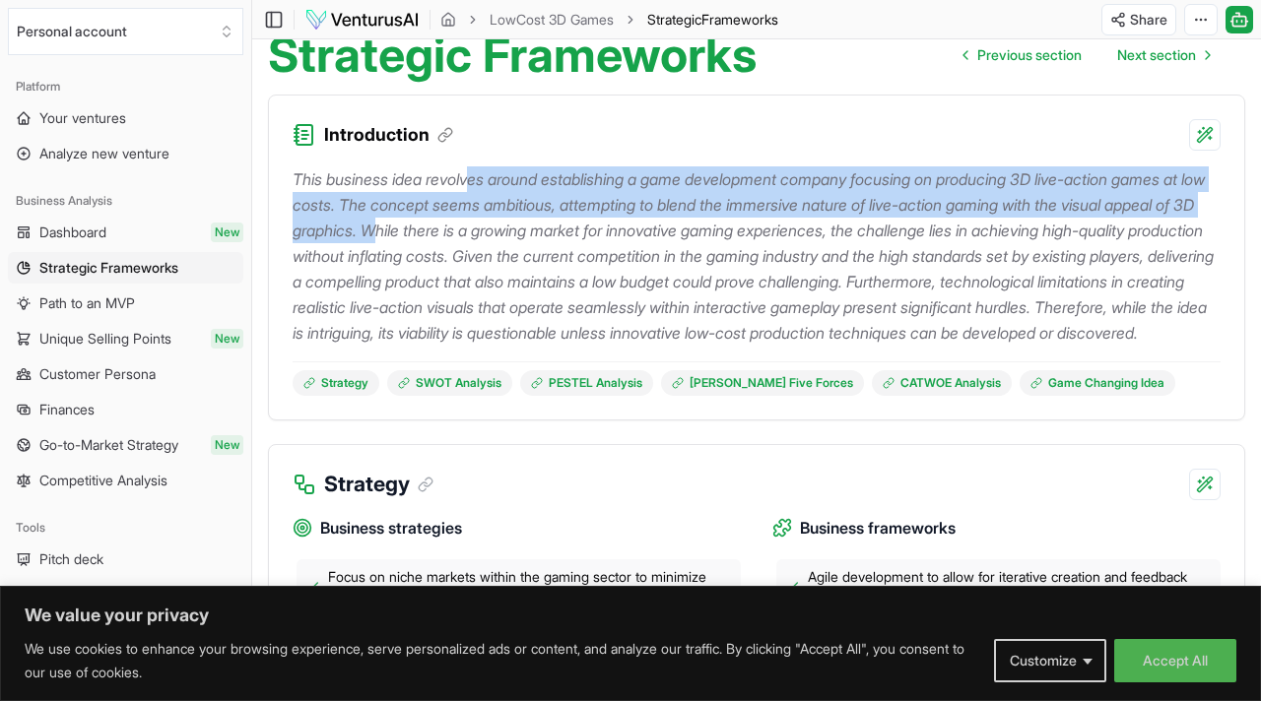
drag, startPoint x: 477, startPoint y: 167, endPoint x: 475, endPoint y: 220, distance: 52.2
click at [478, 220] on p "This business idea revolves around establishing a game development company focu…" at bounding box center [757, 255] width 928 height 179
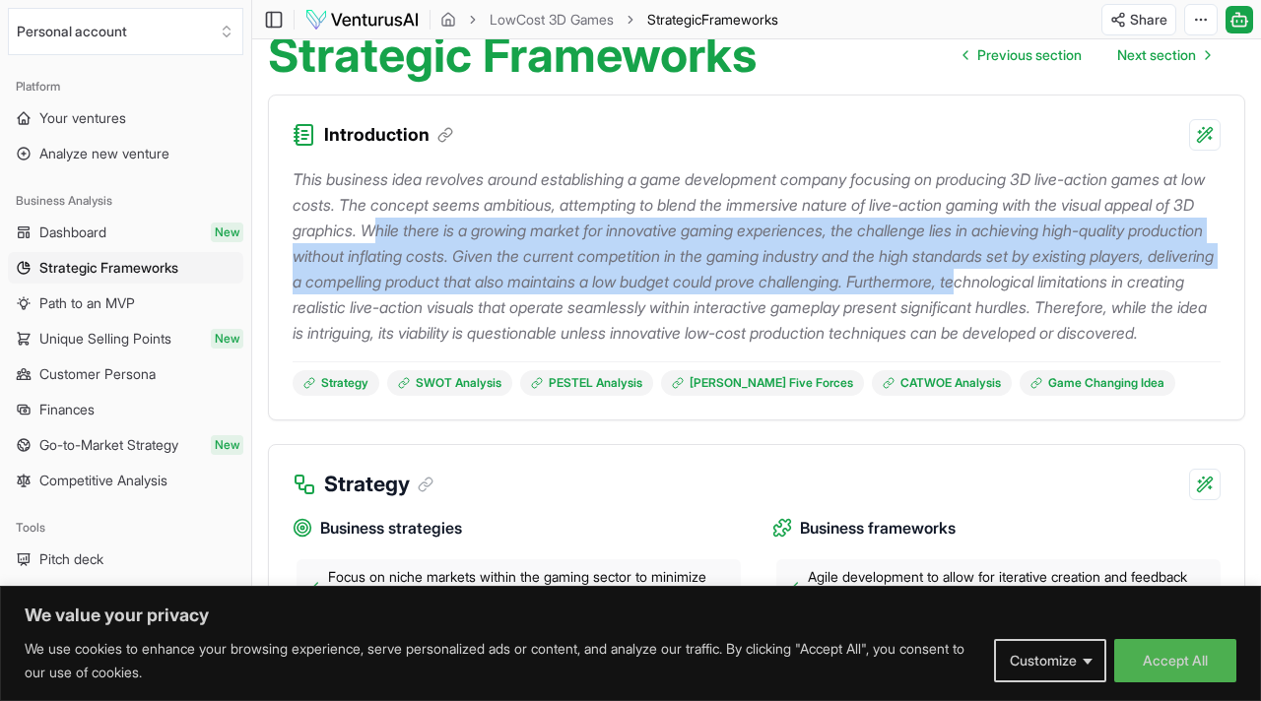
drag, startPoint x: 475, startPoint y: 220, endPoint x: 400, endPoint y: 316, distance: 122.1
click at [401, 316] on p "This business idea revolves around establishing a game development company focu…" at bounding box center [757, 255] width 928 height 179
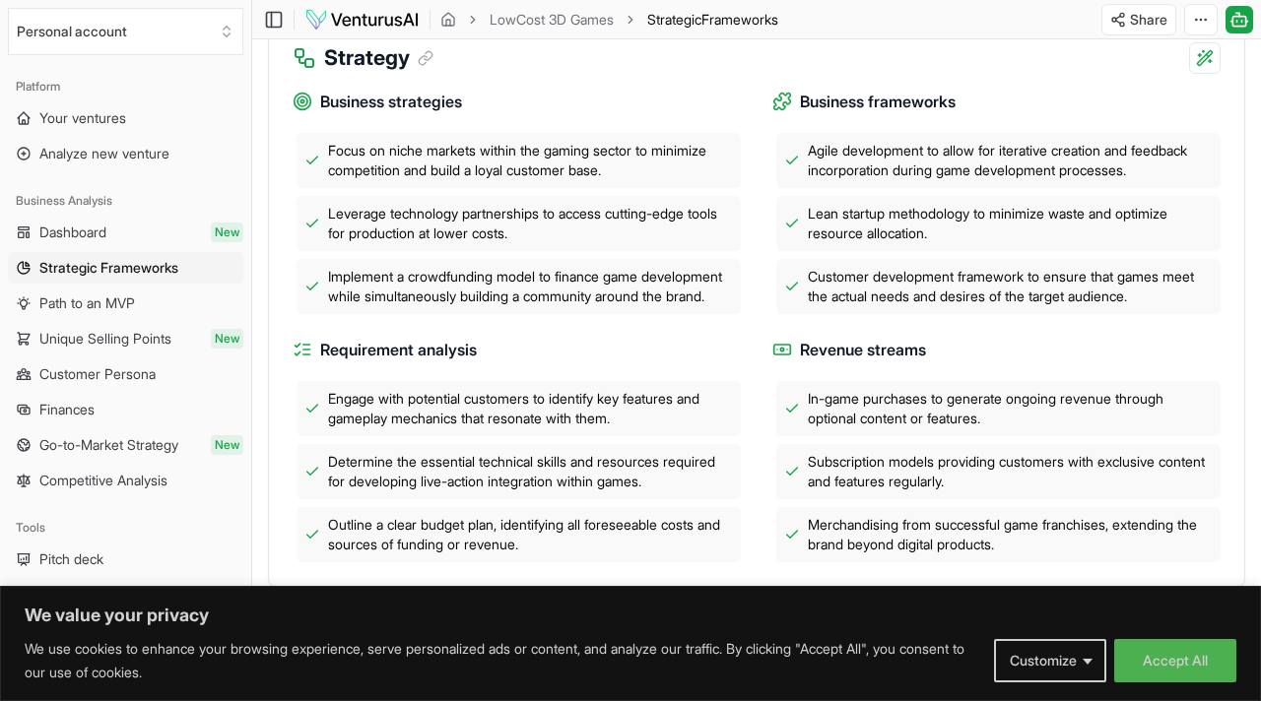
scroll to position [623, 0]
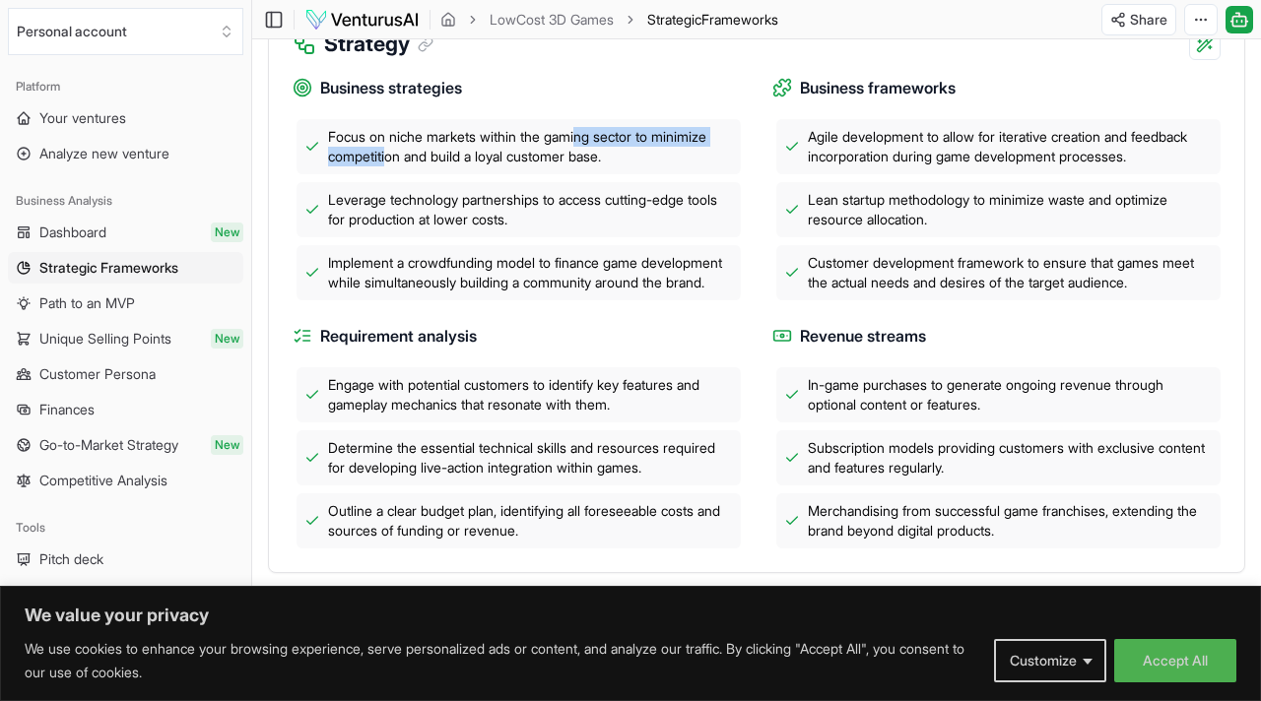
drag, startPoint x: 388, startPoint y: 179, endPoint x: 582, endPoint y: 167, distance: 194.4
click at [587, 166] on span "Focus on niche markets within the gaming sector to minimize competition and bui…" at bounding box center [530, 146] width 405 height 39
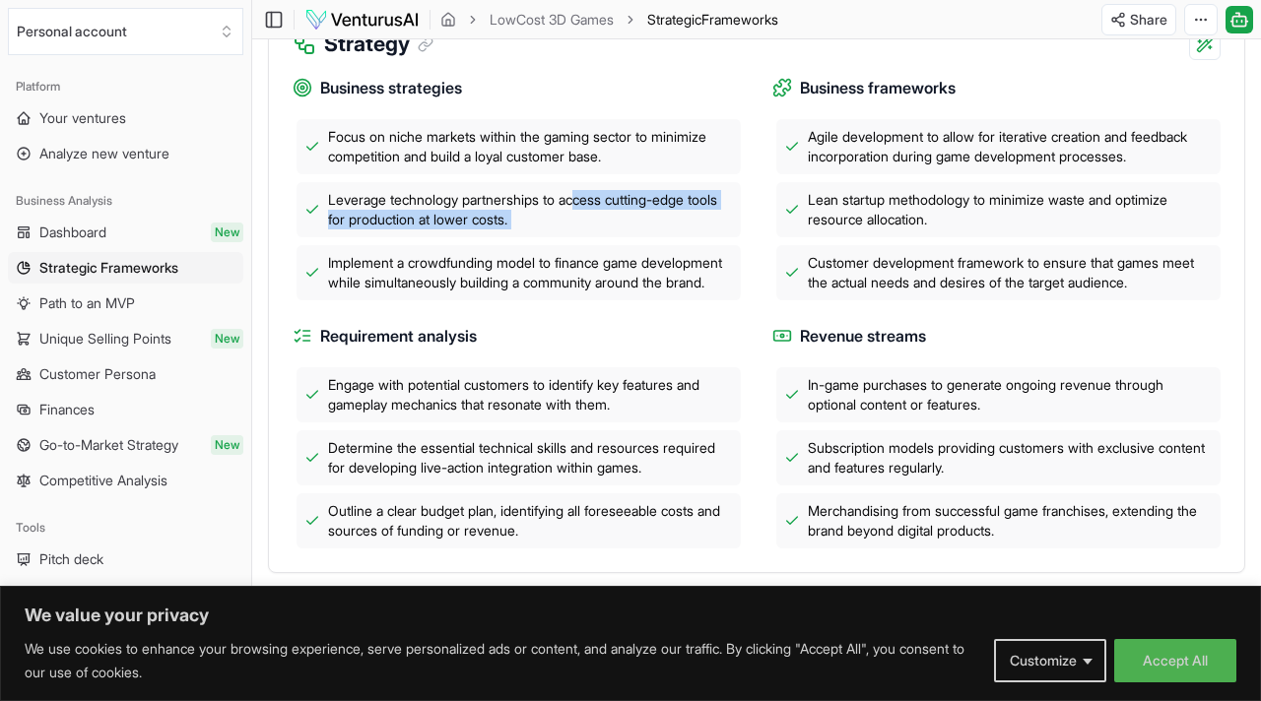
drag, startPoint x: 595, startPoint y: 275, endPoint x: 589, endPoint y: 226, distance: 49.6
click at [589, 226] on div "Focus on niche markets within the gaming sector to minimize competition and bui…" at bounding box center [517, 209] width 448 height 181
click at [589, 226] on span "Leverage technology partnerships to access cutting-edge tools for production at…" at bounding box center [530, 209] width 405 height 39
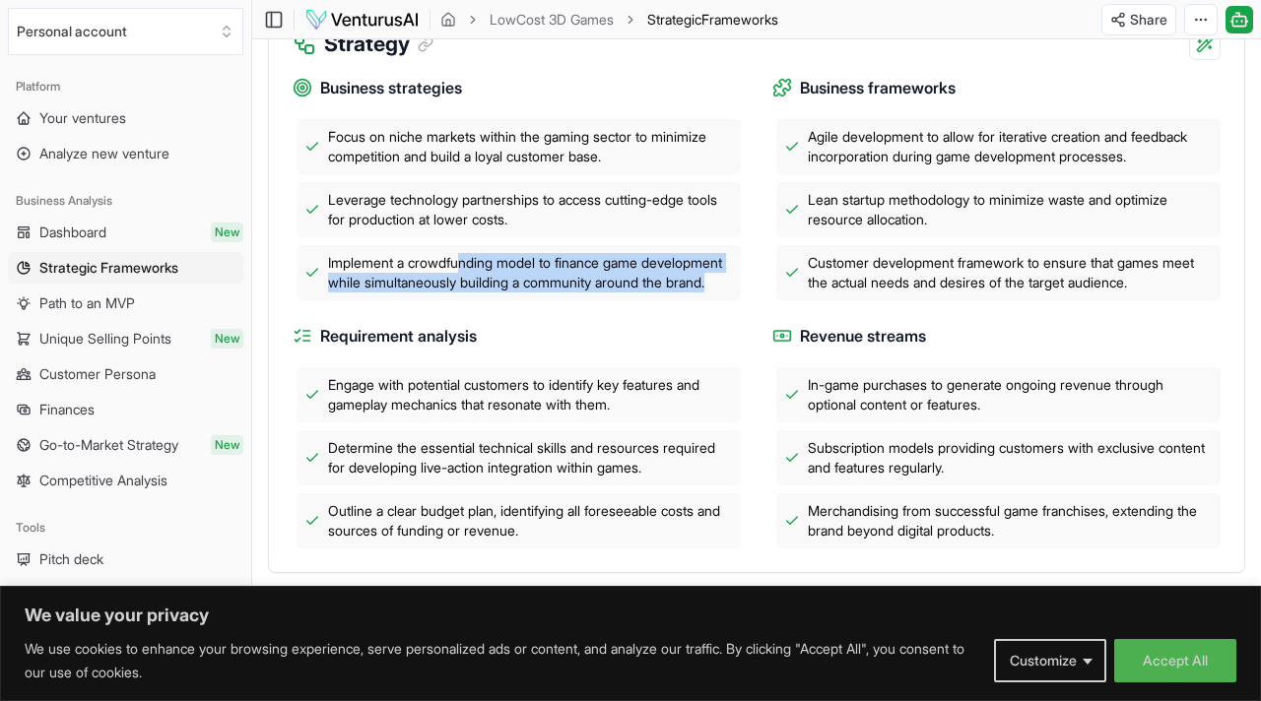
drag, startPoint x: 469, startPoint y: 292, endPoint x: 513, endPoint y: 318, distance: 51.7
click at [513, 293] on span "Implement a crowdfunding model to finance game development while simultaneously…" at bounding box center [530, 272] width 405 height 39
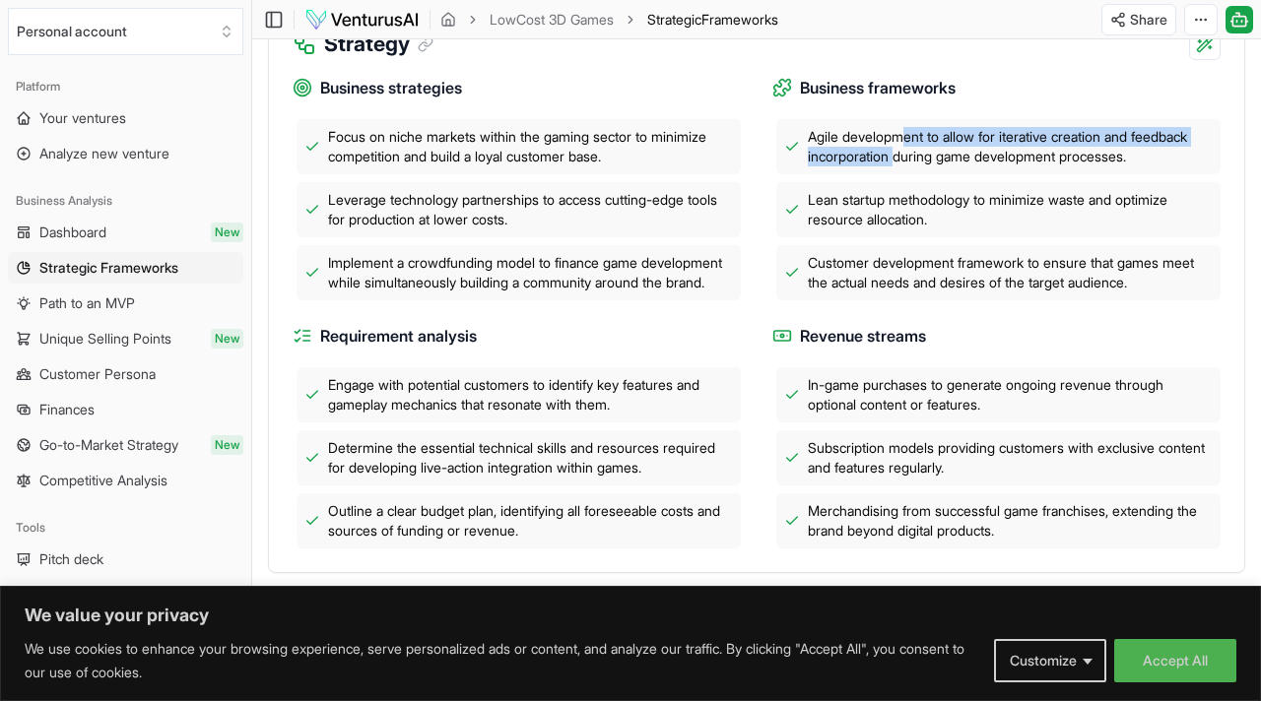
drag, startPoint x: 900, startPoint y: 185, endPoint x: 906, endPoint y: 163, distance: 23.4
click at [906, 162] on span "Agile development to allow for iterative creation and feedback incorporation du…" at bounding box center [1010, 146] width 405 height 39
click at [906, 163] on span "Agile development to allow for iterative creation and feedback incorporation du…" at bounding box center [1010, 146] width 405 height 39
drag, startPoint x: 954, startPoint y: 179, endPoint x: 893, endPoint y: 161, distance: 63.9
click at [893, 161] on span "Agile development to allow for iterative creation and feedback incorporation du…" at bounding box center [1010, 146] width 405 height 39
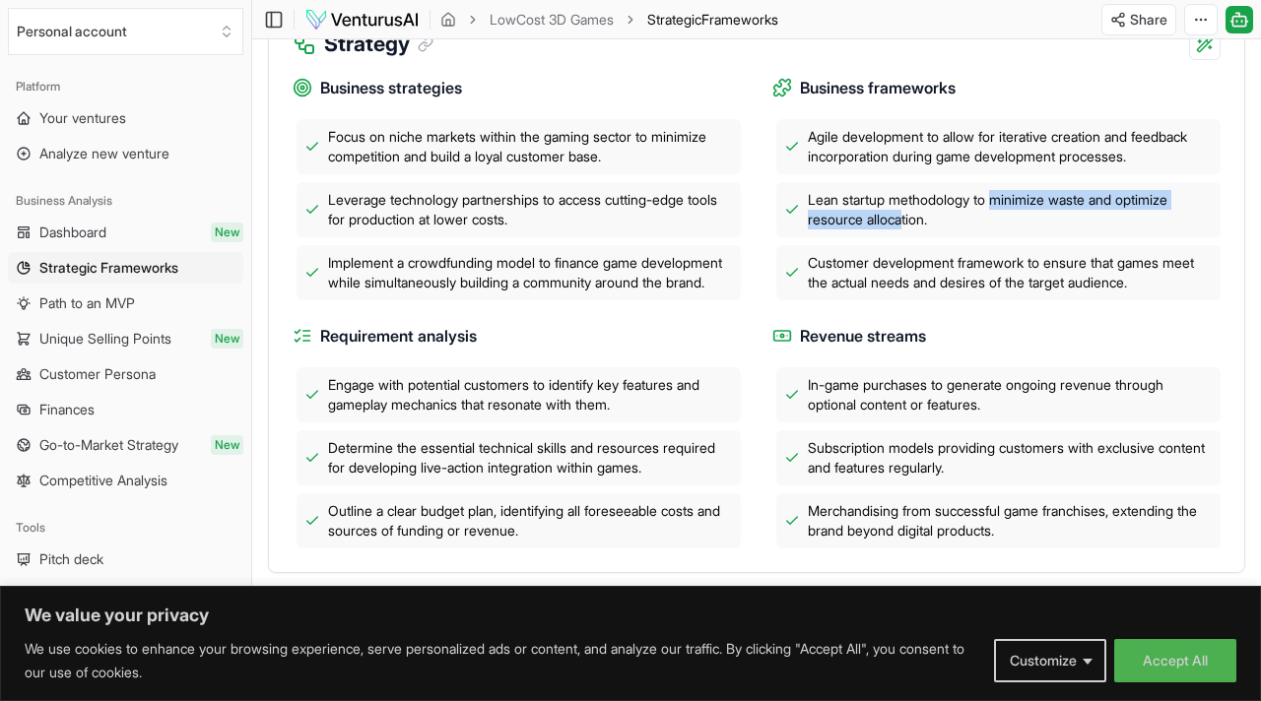
drag, startPoint x: 905, startPoint y: 244, endPoint x: 994, endPoint y: 225, distance: 90.8
click at [995, 225] on span "Lean startup methodology to minimize waste and optimize resource allocation." at bounding box center [1010, 209] width 405 height 39
click at [994, 225] on span "Lean startup methodology to minimize waste and optimize resource allocation." at bounding box center [1010, 209] width 405 height 39
drag, startPoint x: 994, startPoint y: 225, endPoint x: 994, endPoint y: 236, distance: 11.8
click at [994, 225] on span "Lean startup methodology to minimize waste and optimize resource allocation." at bounding box center [1010, 209] width 405 height 39
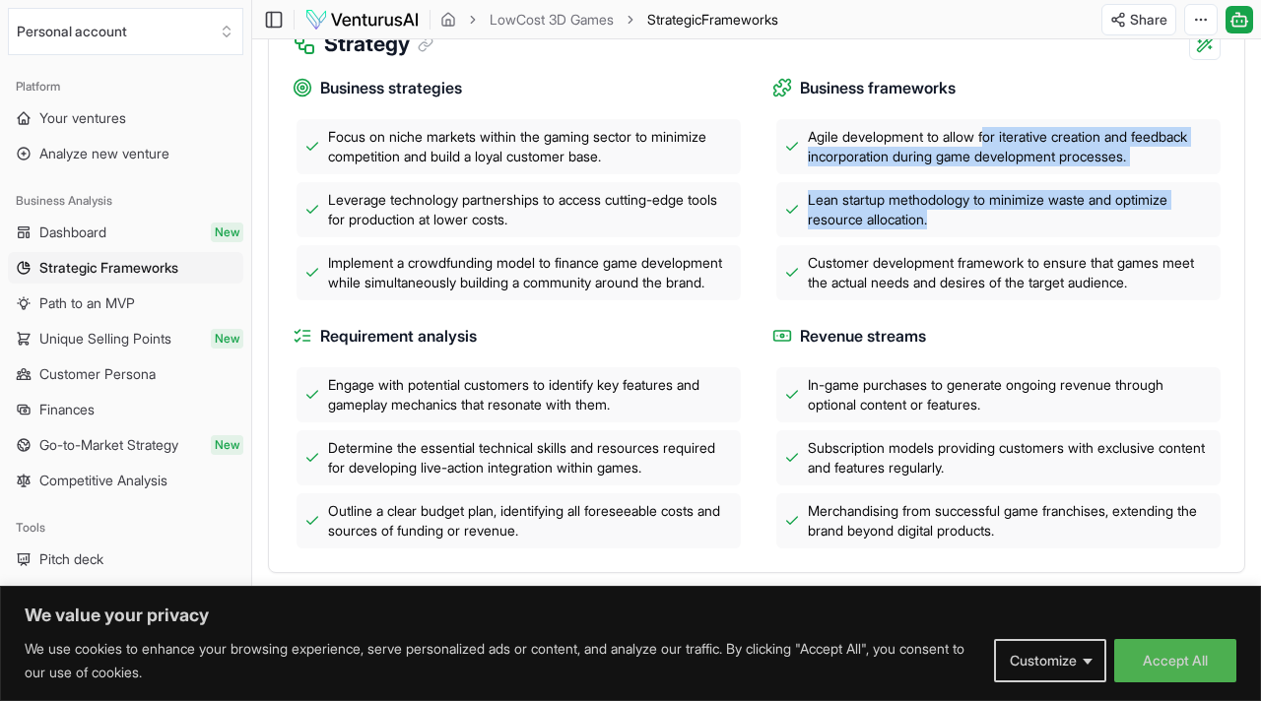
drag, startPoint x: 992, startPoint y: 242, endPoint x: 992, endPoint y: 166, distance: 75.8
click at [992, 166] on div "Agile development to allow for iterative creation and feedback incorporation du…" at bounding box center [996, 209] width 448 height 181
click at [992, 166] on span "Agile development to allow for iterative creation and feedback incorporation du…" at bounding box center [1010, 146] width 405 height 39
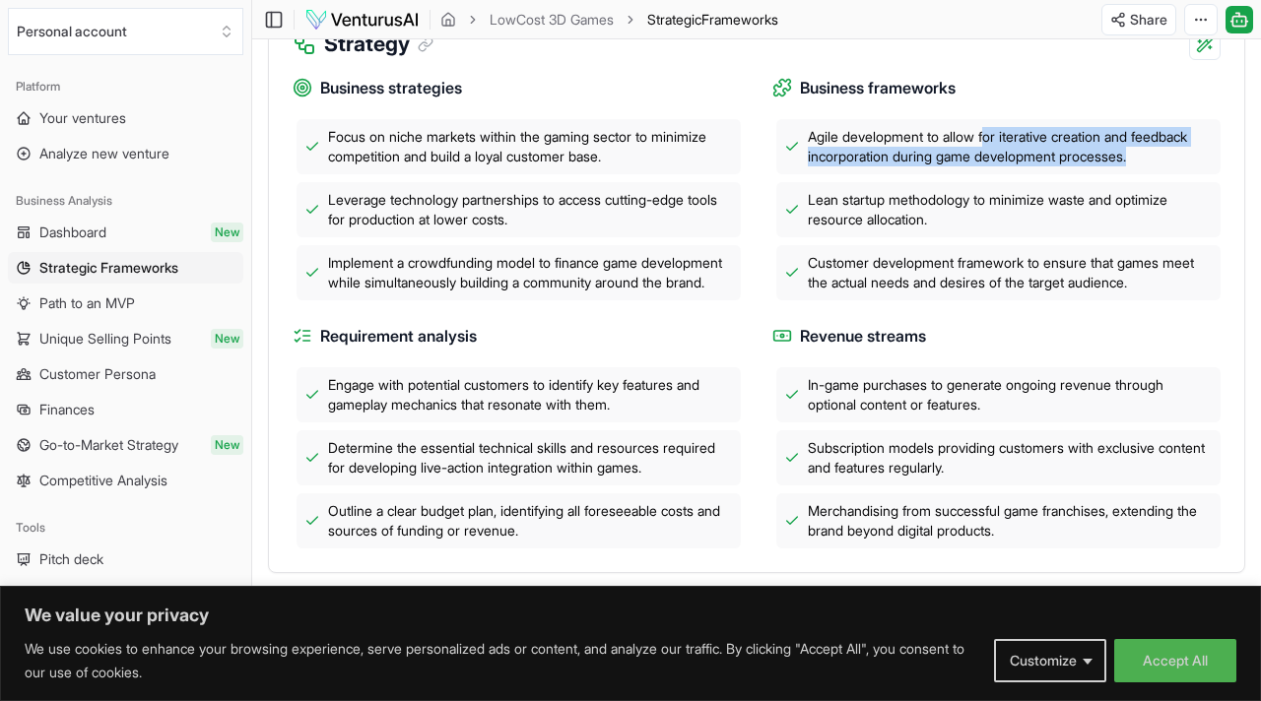
drag, startPoint x: 992, startPoint y: 166, endPoint x: 1160, endPoint y: 184, distance: 169.3
click at [1160, 166] on span "Agile development to allow for iterative creation and feedback incorporation du…" at bounding box center [1010, 146] width 405 height 39
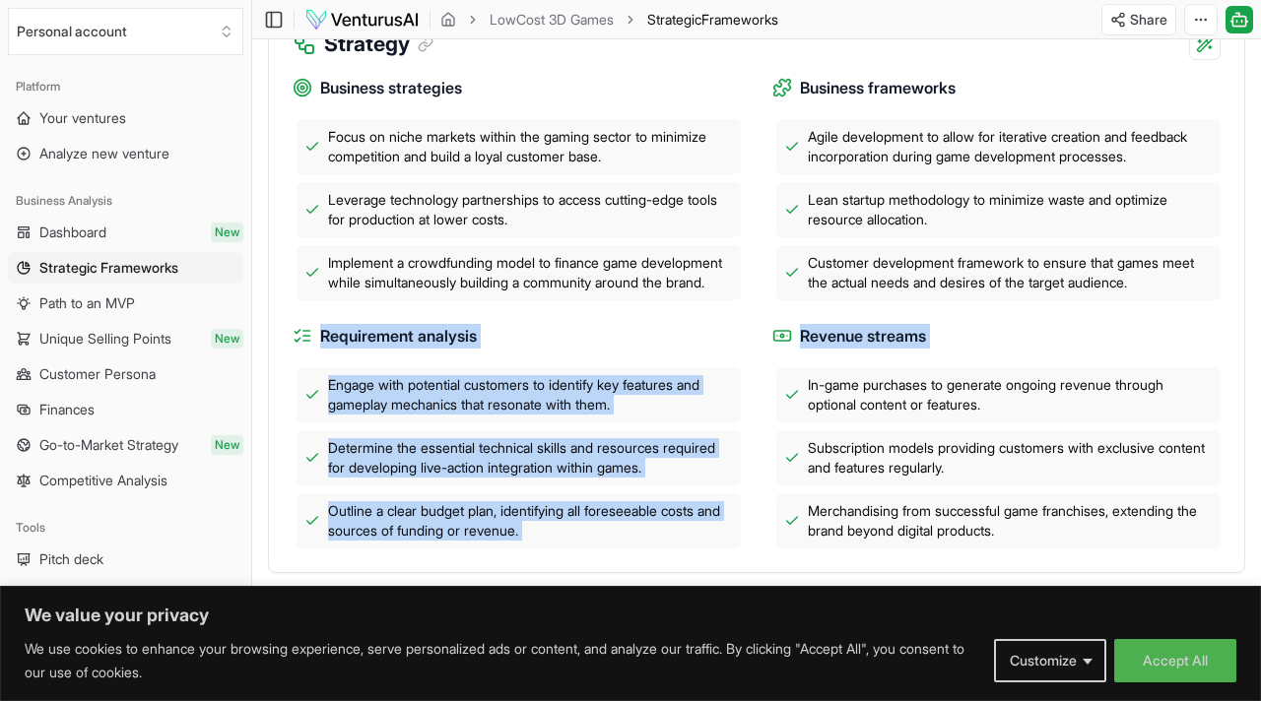
drag, startPoint x: 954, startPoint y: 325, endPoint x: 965, endPoint y: 443, distance: 118.7
click at [970, 443] on div "Business strategies Focus on niche markets within the gaming sector to minimize…" at bounding box center [757, 304] width 928 height 489
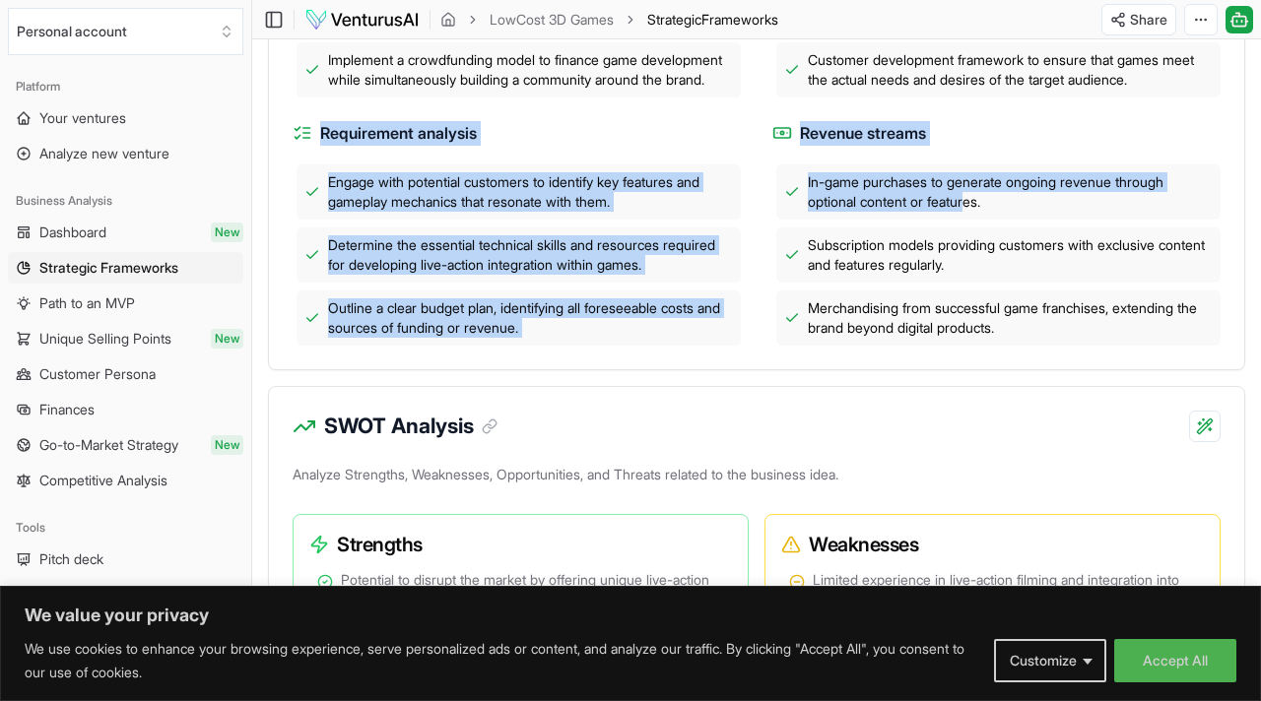
scroll to position [881, 0]
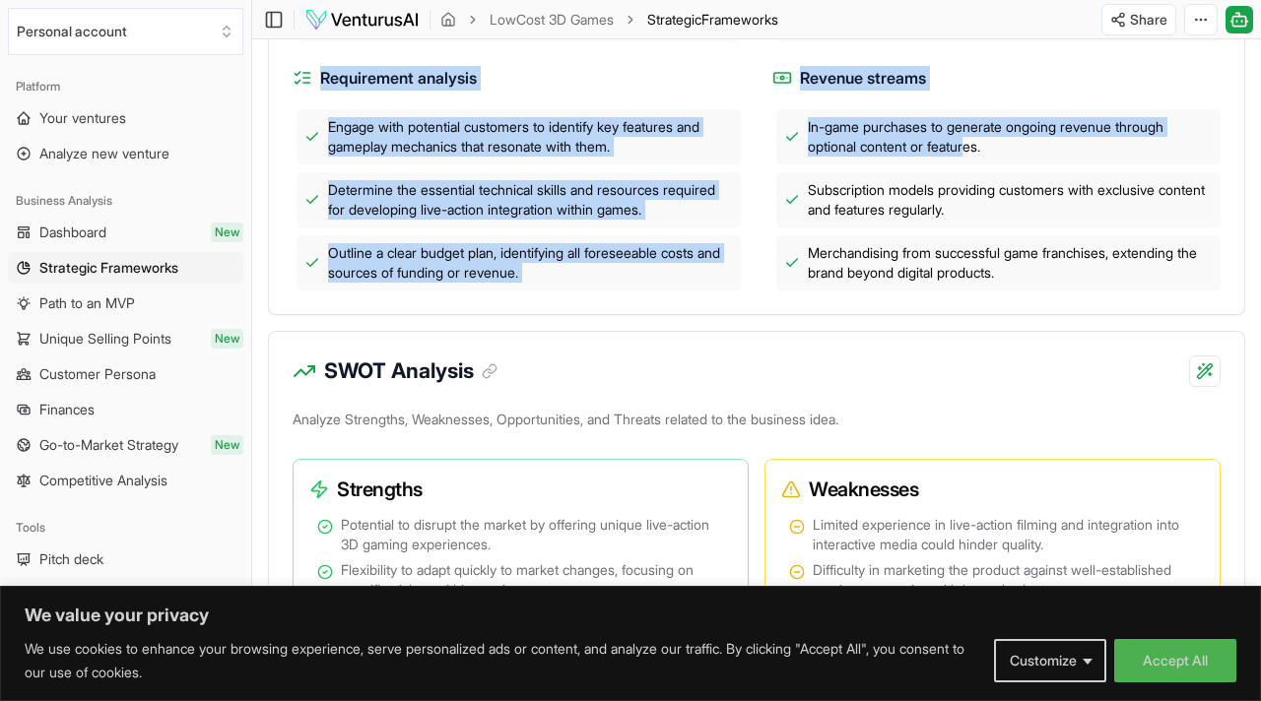
click at [592, 221] on div "Determine the essential technical skills and resources required for developing …" at bounding box center [518, 199] width 444 height 55
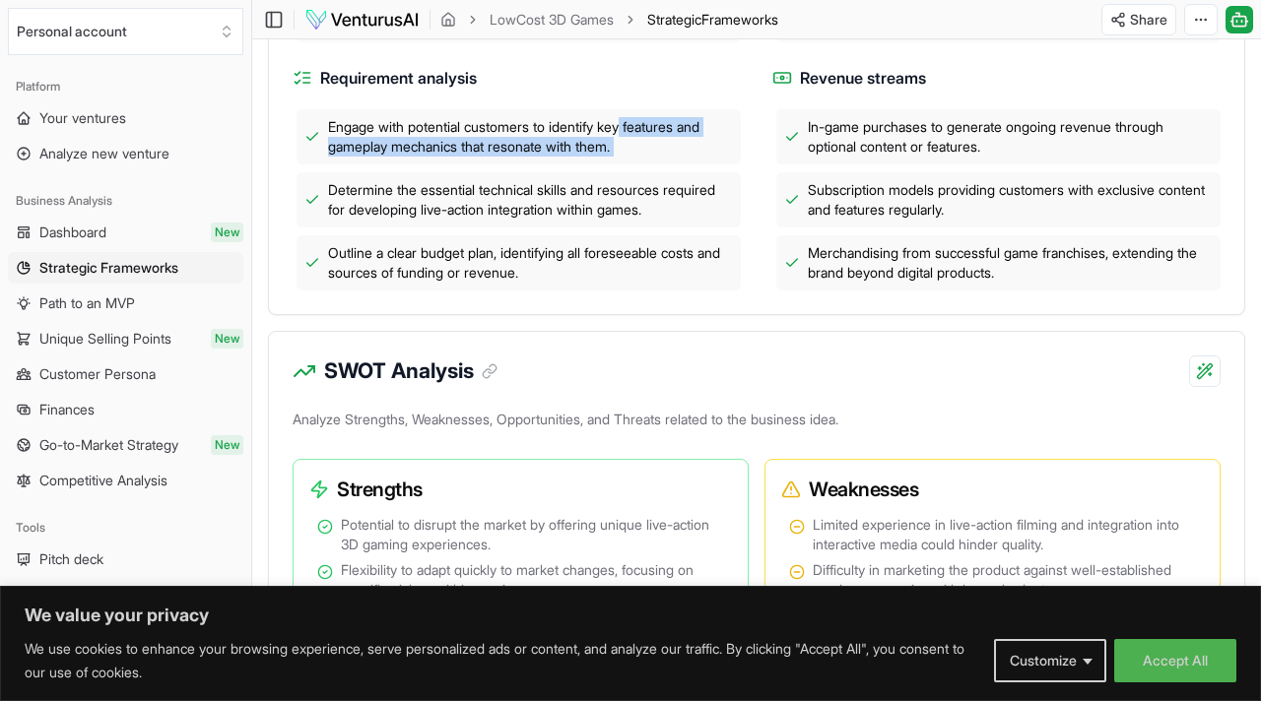
drag, startPoint x: 592, startPoint y: 222, endPoint x: 635, endPoint y: 169, distance: 67.8
click at [635, 169] on div "Engage with potential customers to identify key features and gameplay mechanics…" at bounding box center [517, 199] width 448 height 181
click at [635, 157] on span "Engage with potential customers to identify key features and gameplay mechanics…" at bounding box center [530, 136] width 405 height 39
click at [469, 157] on span "Engage with potential customers to identify key features and gameplay mechanics…" at bounding box center [530, 136] width 405 height 39
drag, startPoint x: 441, startPoint y: 194, endPoint x: 630, endPoint y: 192, distance: 189.1
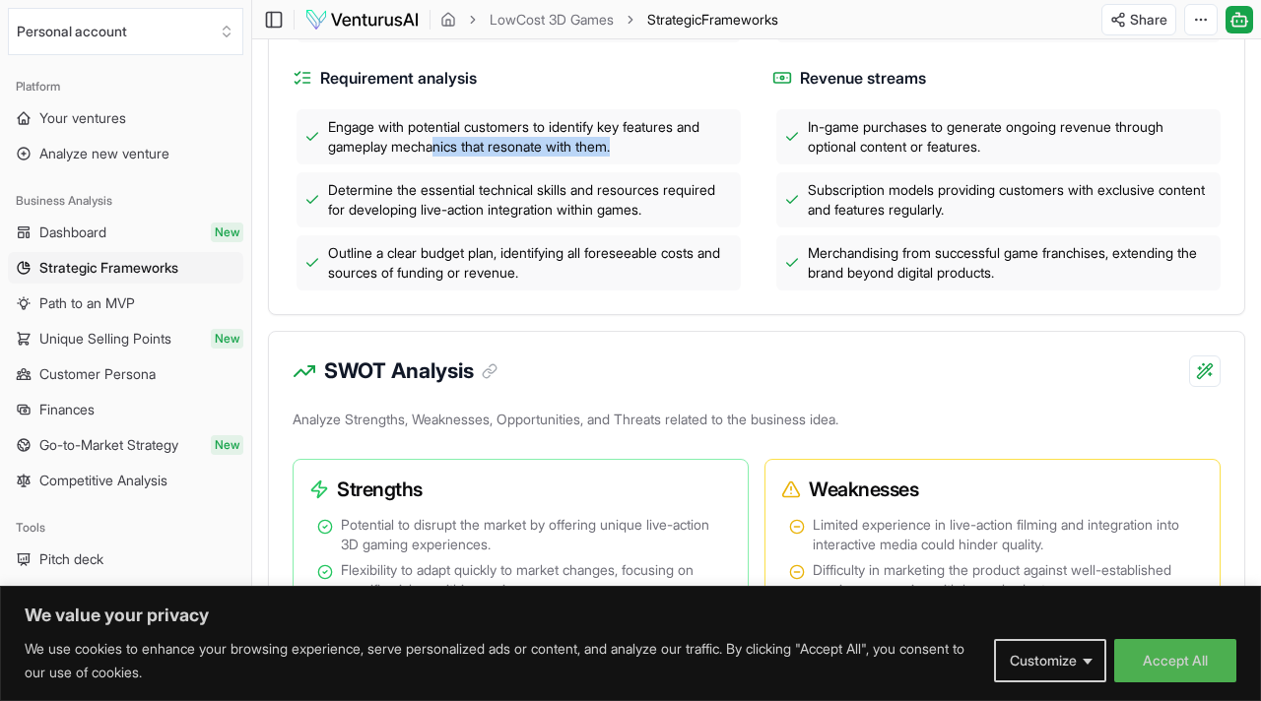
click at [632, 157] on span "Engage with potential customers to identify key features and gameplay mechanics…" at bounding box center [530, 136] width 405 height 39
click at [630, 157] on span "Engage with potential customers to identify key features and gameplay mechanics…" at bounding box center [530, 136] width 405 height 39
drag, startPoint x: 439, startPoint y: 252, endPoint x: 483, endPoint y: 251, distance: 43.3
click at [484, 220] on span "Determine the essential technical skills and resources required for developing …" at bounding box center [530, 199] width 405 height 39
click at [483, 275] on div "Engage with potential customers to identify key features and gameplay mechanics…" at bounding box center [517, 199] width 448 height 181
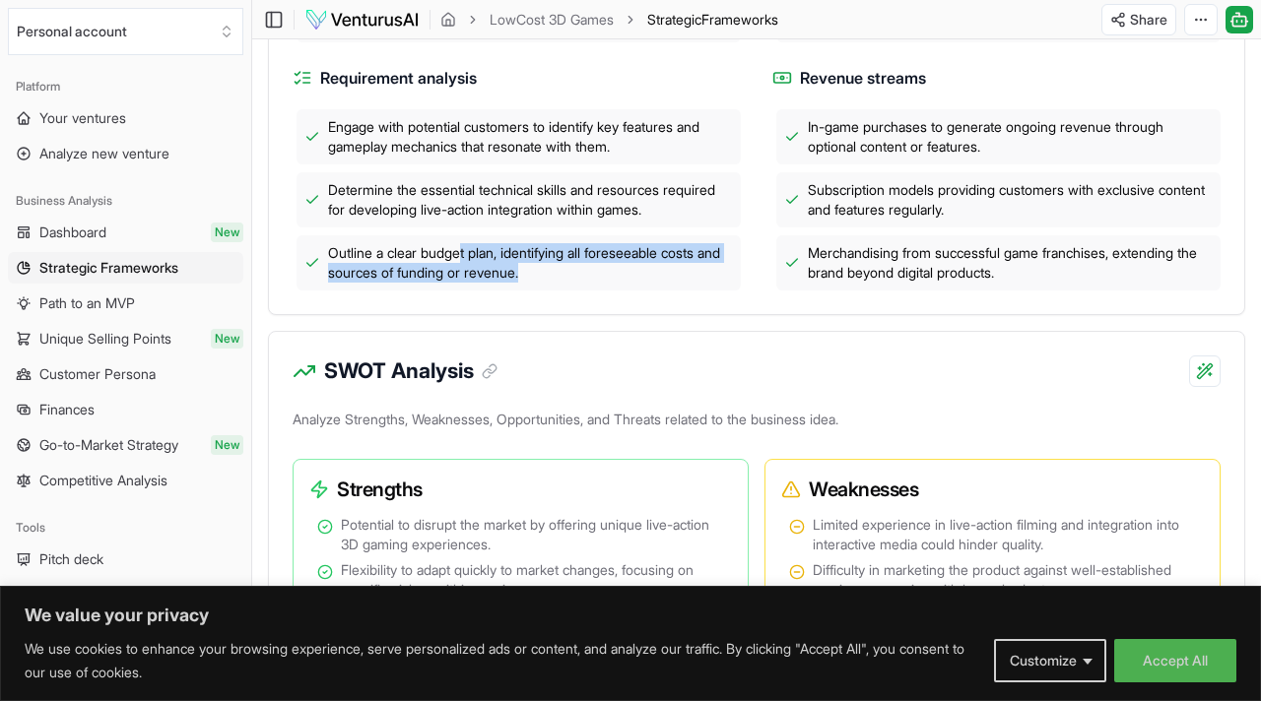
drag, startPoint x: 469, startPoint y: 304, endPoint x: 581, endPoint y: 327, distance: 114.5
click at [581, 283] on span "Outline a clear budget plan, identifying all foreseeable costs and sources of f…" at bounding box center [530, 262] width 405 height 39
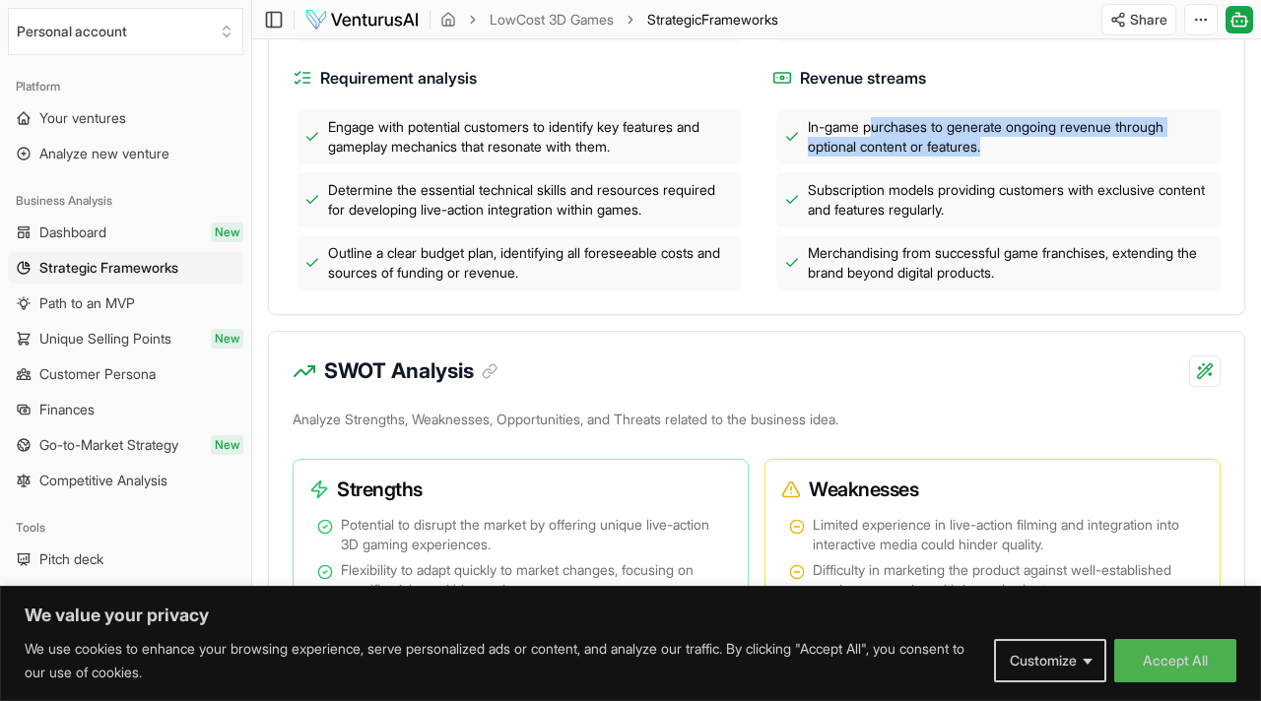
drag, startPoint x: 873, startPoint y: 180, endPoint x: 1025, endPoint y: 203, distance: 154.3
click at [1025, 164] on div "In-game purchases to generate ongoing revenue through optional content or featu…" at bounding box center [998, 136] width 444 height 55
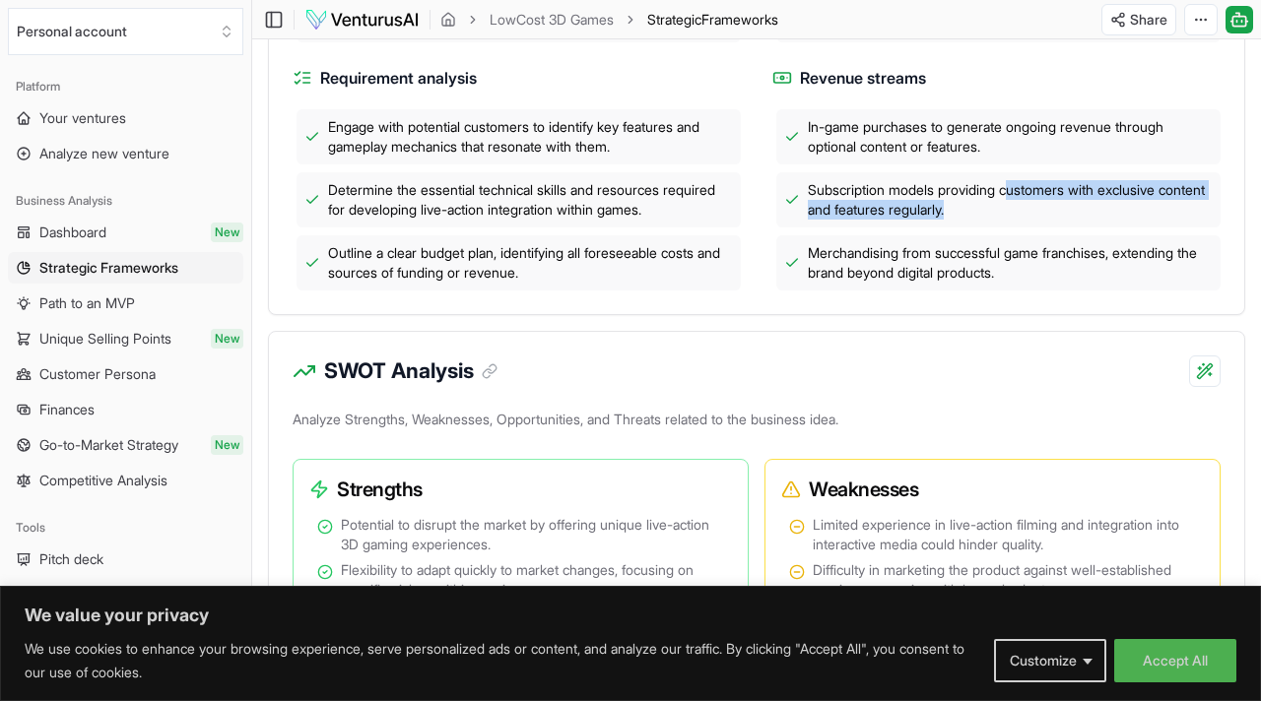
drag, startPoint x: 1019, startPoint y: 236, endPoint x: 1023, endPoint y: 272, distance: 35.7
click at [1023, 228] on div "Subscription models providing customers with exclusive content and features reg…" at bounding box center [998, 199] width 444 height 55
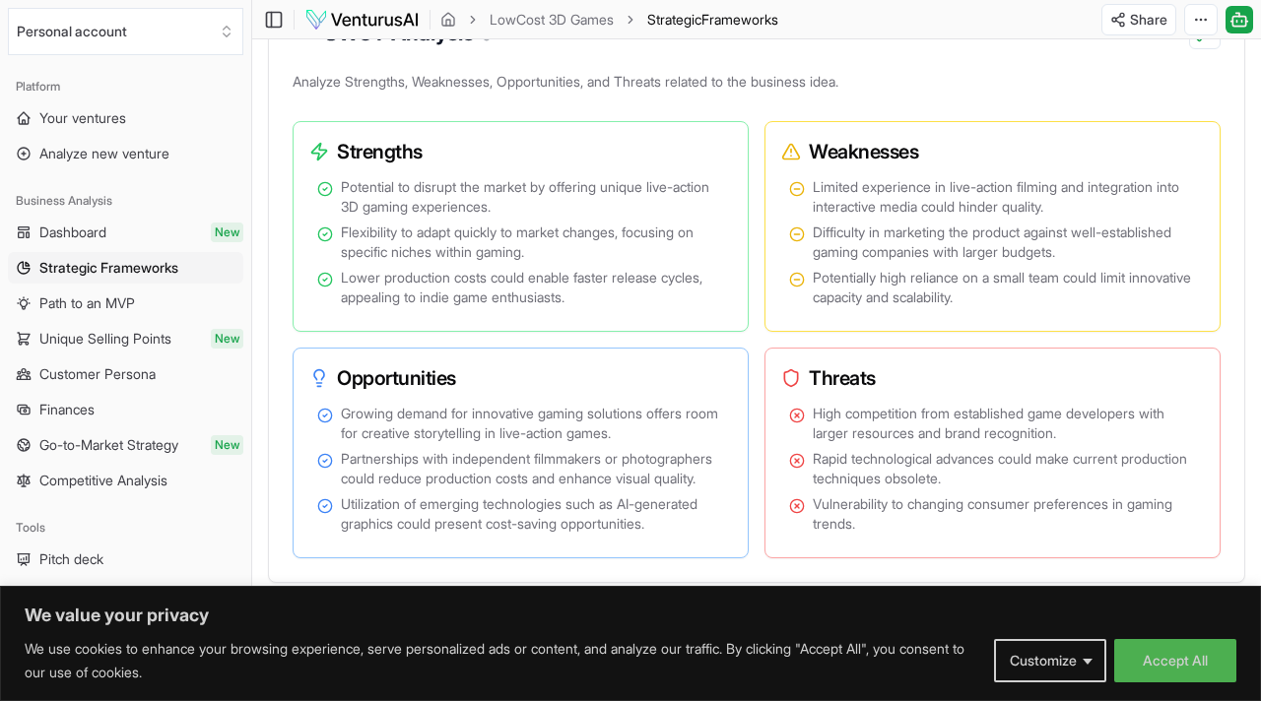
scroll to position [1222, 0]
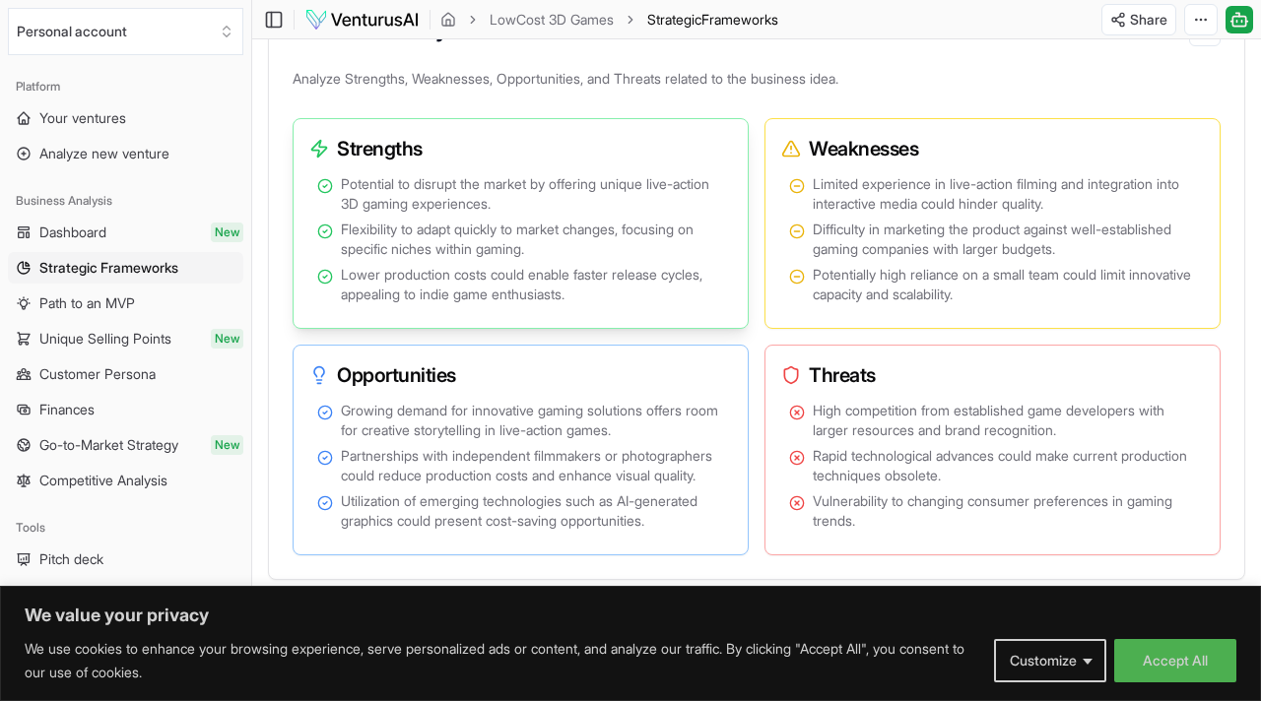
drag, startPoint x: 398, startPoint y: 268, endPoint x: 565, endPoint y: 253, distance: 168.1
click at [570, 255] on ul "Potential to disrupt the market by offering unique live-action 3D gaming experi…" at bounding box center [520, 239] width 407 height 130
drag, startPoint x: 494, startPoint y: 281, endPoint x: 578, endPoint y: 294, distance: 84.8
click at [578, 259] on span "Flexibility to adapt quickly to market changes, focusing on specific niches wit…" at bounding box center [532, 239] width 383 height 39
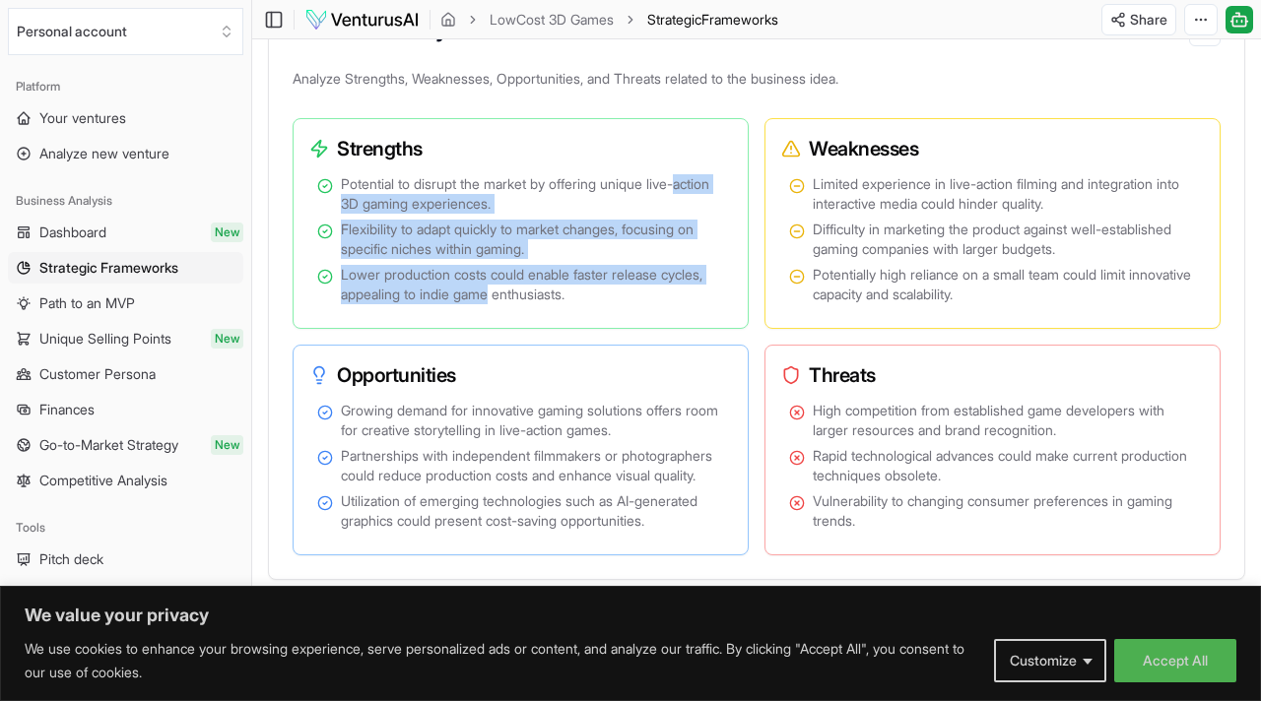
drag, startPoint x: 546, startPoint y: 349, endPoint x: 752, endPoint y: 218, distance: 244.8
click at [752, 224] on div "Strengths Potential to disrupt the market by offering unique live-action 3D gam…" at bounding box center [757, 336] width 928 height 437
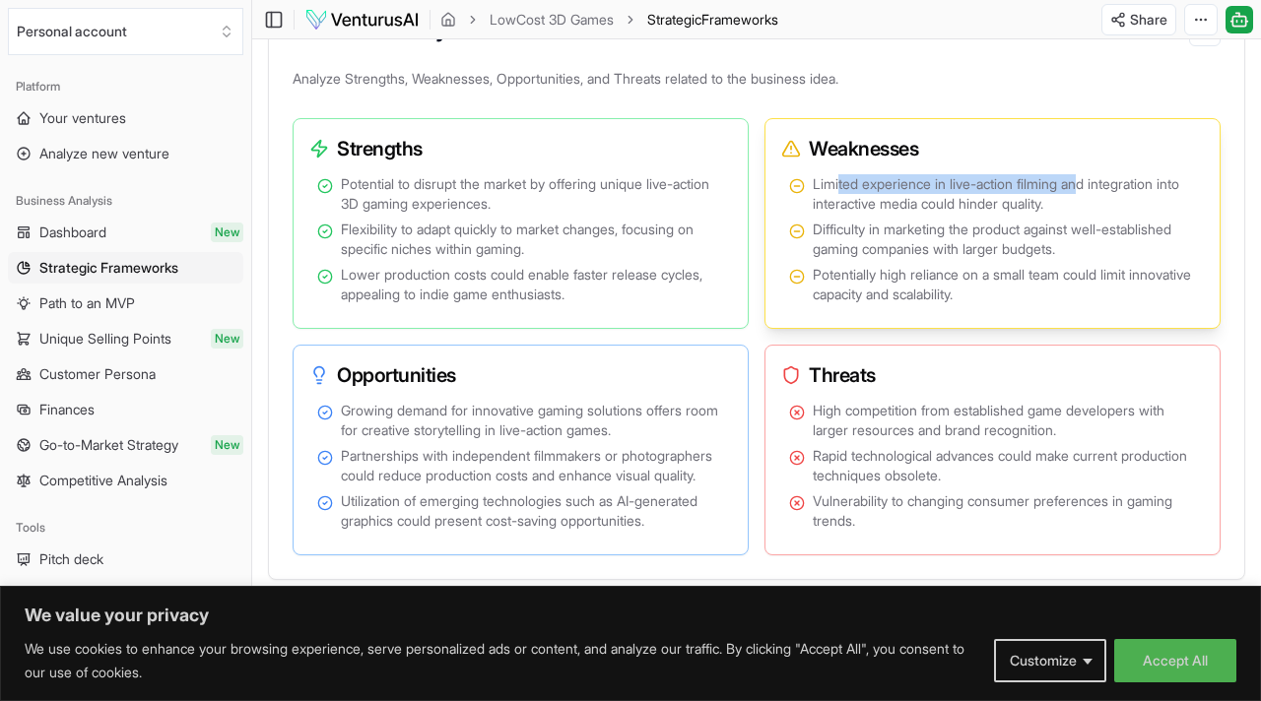
drag, startPoint x: 840, startPoint y: 221, endPoint x: 1086, endPoint y: 245, distance: 247.4
click at [1089, 214] on span "Limited experience in live-action filming and integration into interactive medi…" at bounding box center [1004, 193] width 383 height 39
click at [1086, 214] on span "Limited experience in live-action filming and integration into interactive medi…" at bounding box center [1004, 193] width 383 height 39
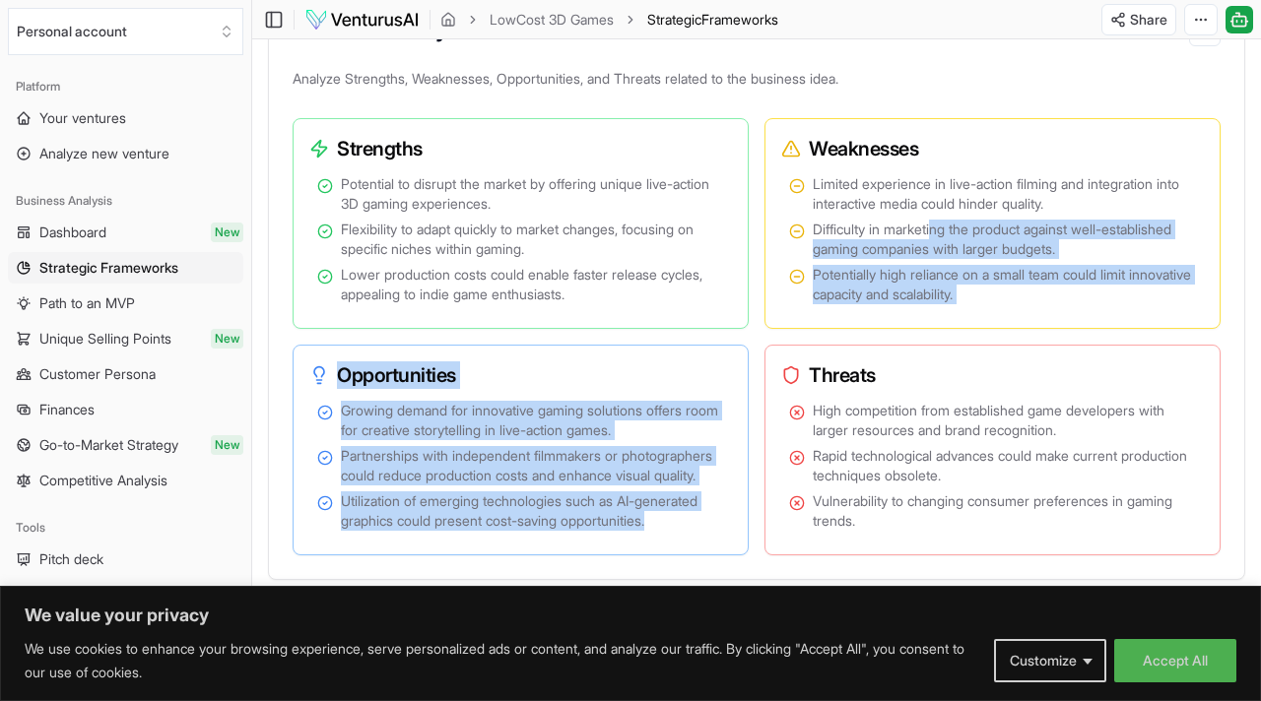
drag, startPoint x: 941, startPoint y: 278, endPoint x: 935, endPoint y: 383, distance: 105.5
click at [937, 385] on div "Strengths Potential to disrupt the market by offering unique live-action 3D gam…" at bounding box center [757, 336] width 928 height 437
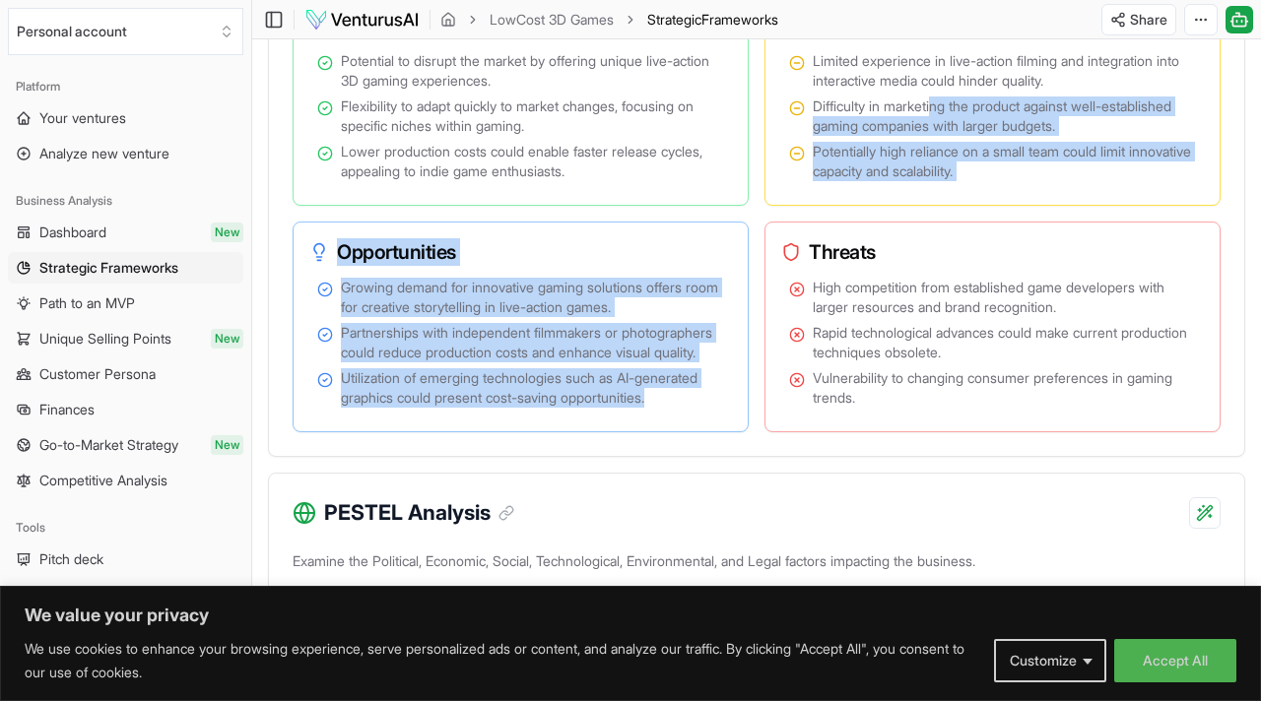
scroll to position [1350, 0]
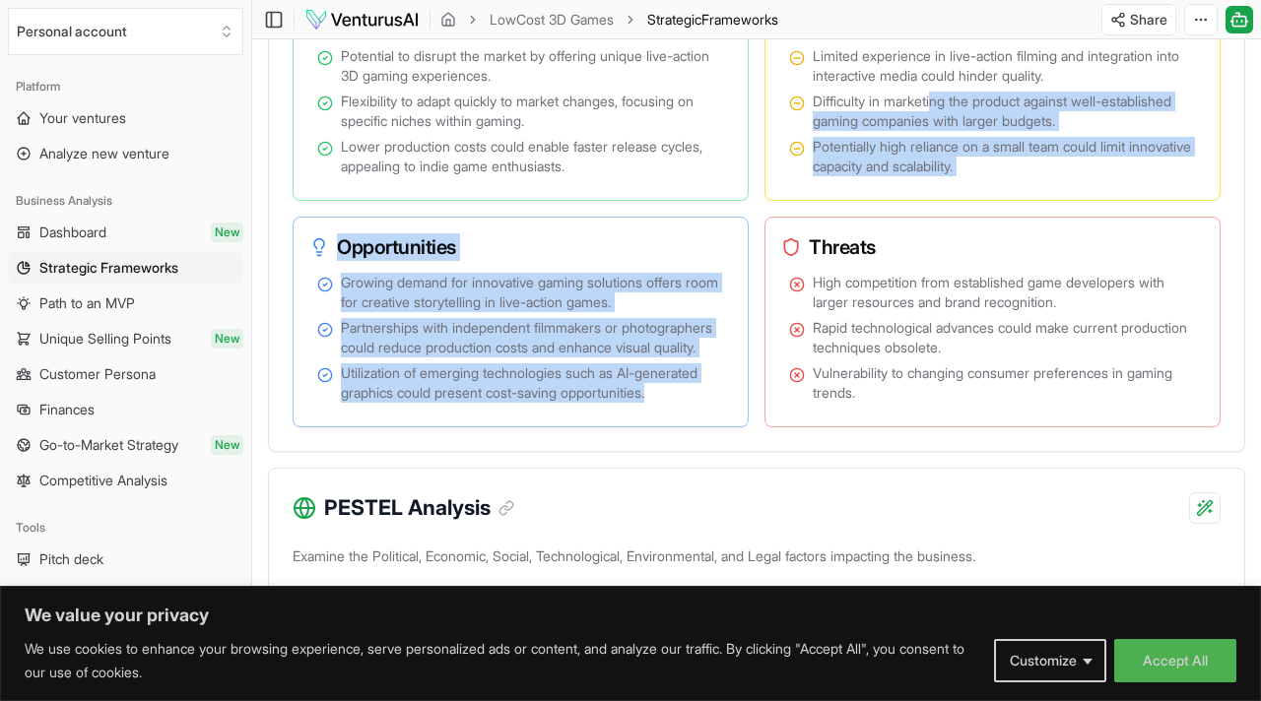
click at [978, 254] on div "Strengths Potential to disrupt the market by offering unique live-action 3D gam…" at bounding box center [757, 208] width 928 height 437
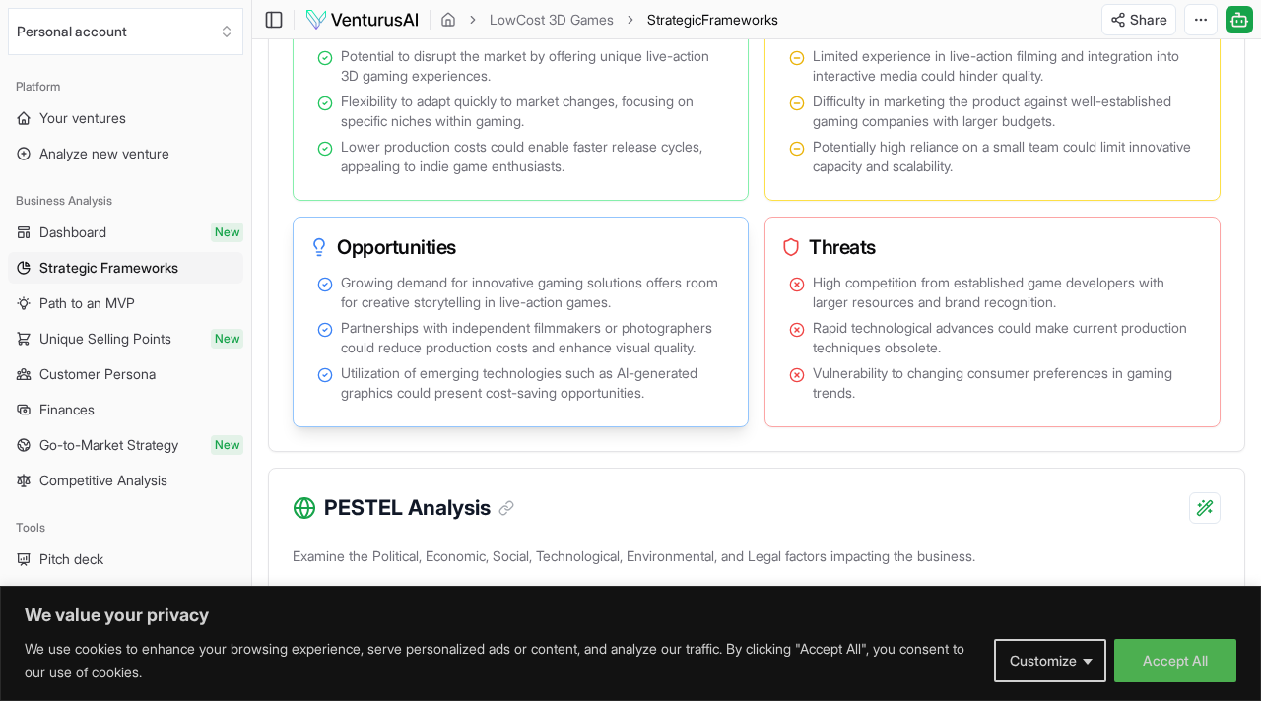
drag, startPoint x: 978, startPoint y: 247, endPoint x: 510, endPoint y: 292, distance: 469.9
click at [510, 291] on div "Strengths Potential to disrupt the market by offering unique live-action 3D gam…" at bounding box center [757, 208] width 928 height 437
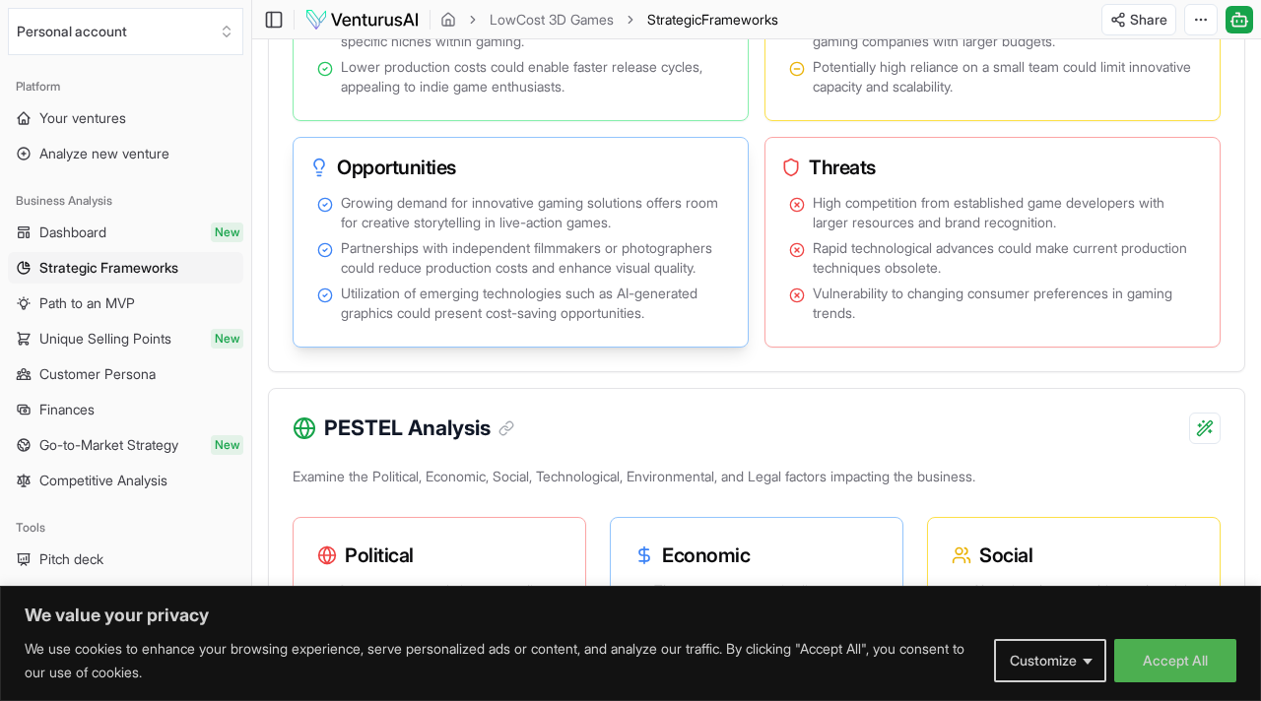
scroll to position [1435, 0]
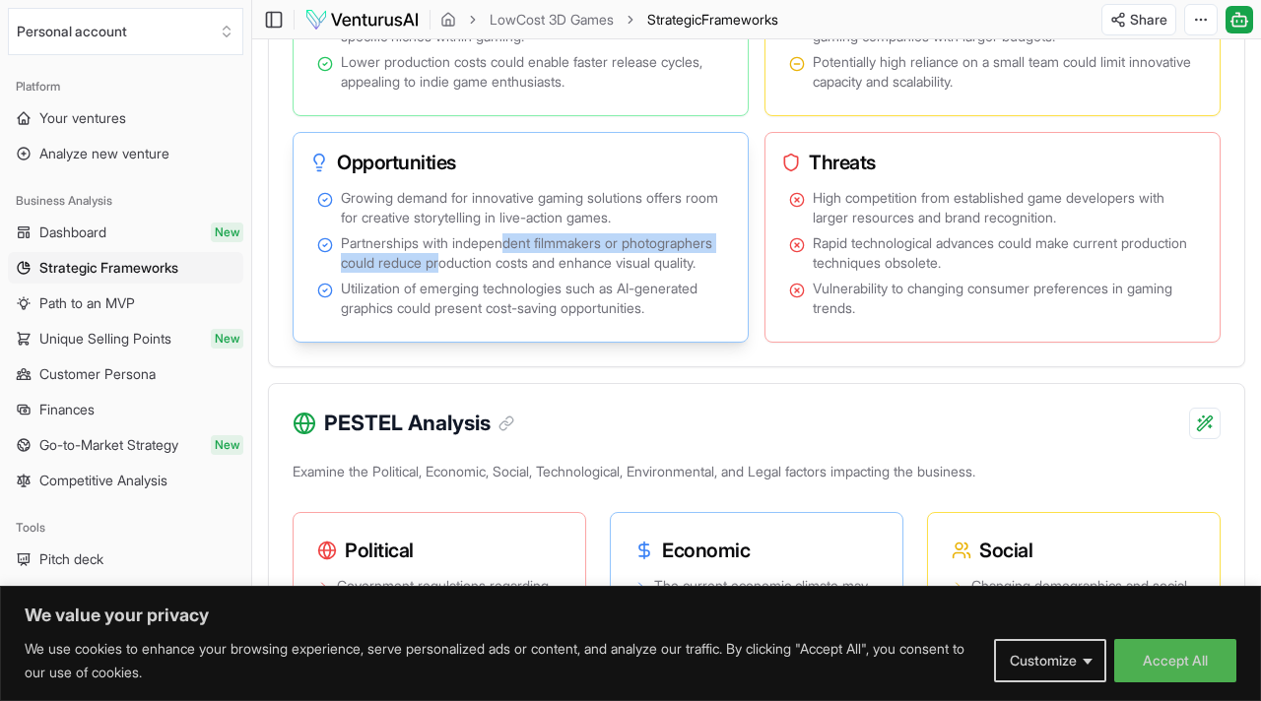
drag, startPoint x: 512, startPoint y: 290, endPoint x: 542, endPoint y: 313, distance: 37.8
click at [542, 273] on span "Partnerships with independent filmmakers or photographers could reduce producti…" at bounding box center [532, 252] width 383 height 39
click at [457, 273] on span "Partnerships with independent filmmakers or photographers could reduce producti…" at bounding box center [532, 252] width 383 height 39
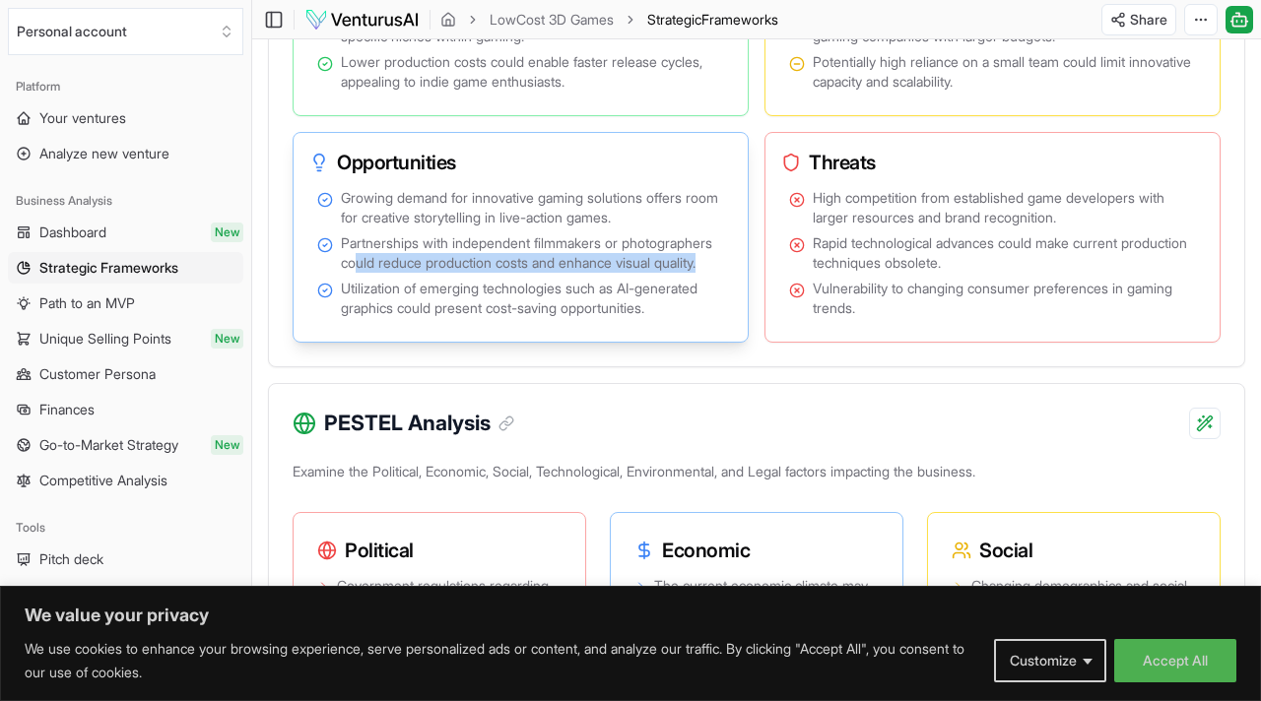
drag, startPoint x: 457, startPoint y: 302, endPoint x: 534, endPoint y: 327, distance: 80.7
click at [534, 273] on span "Partnerships with independent filmmakers or photographers could reduce producti…" at bounding box center [532, 252] width 383 height 39
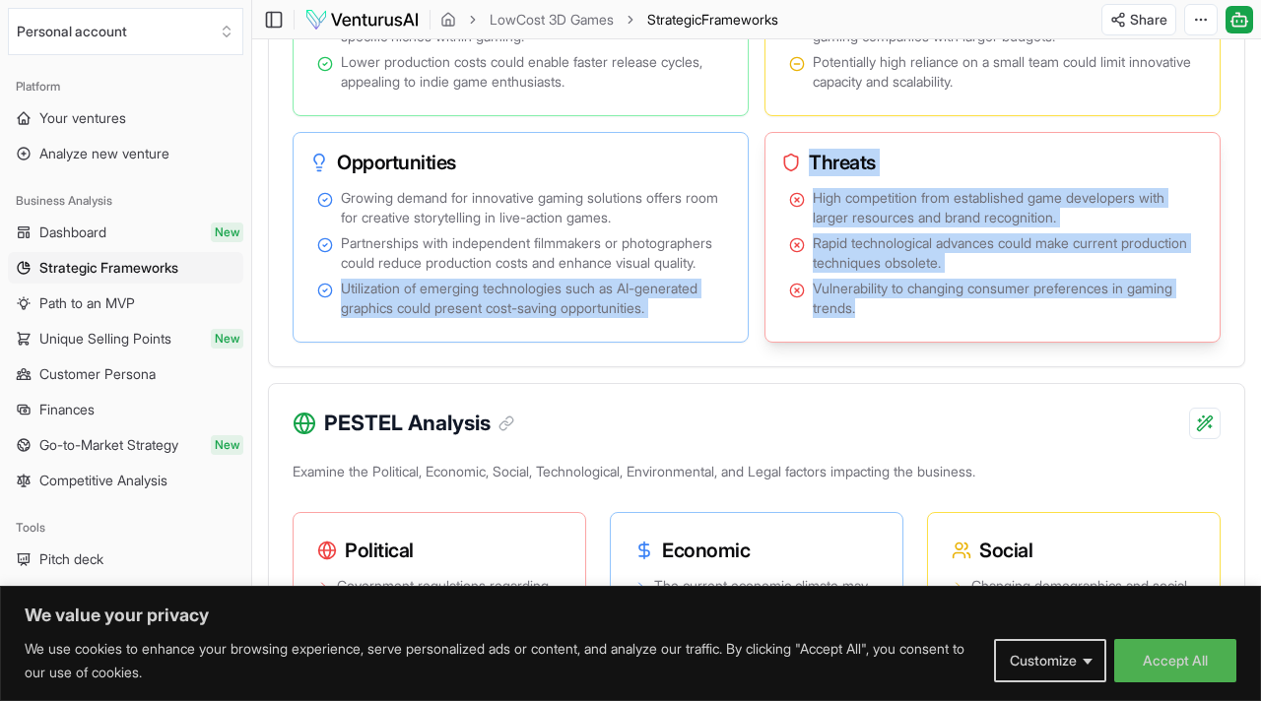
drag, startPoint x: 534, startPoint y: 327, endPoint x: 803, endPoint y: 365, distance: 271.6
click at [793, 343] on div "Strengths Potential to disrupt the market by offering unique live-action 3D gam…" at bounding box center [757, 123] width 928 height 437
click at [954, 172] on div "Strengths Potential to disrupt the market by offering unique live-action 3D gam…" at bounding box center [757, 123] width 928 height 437
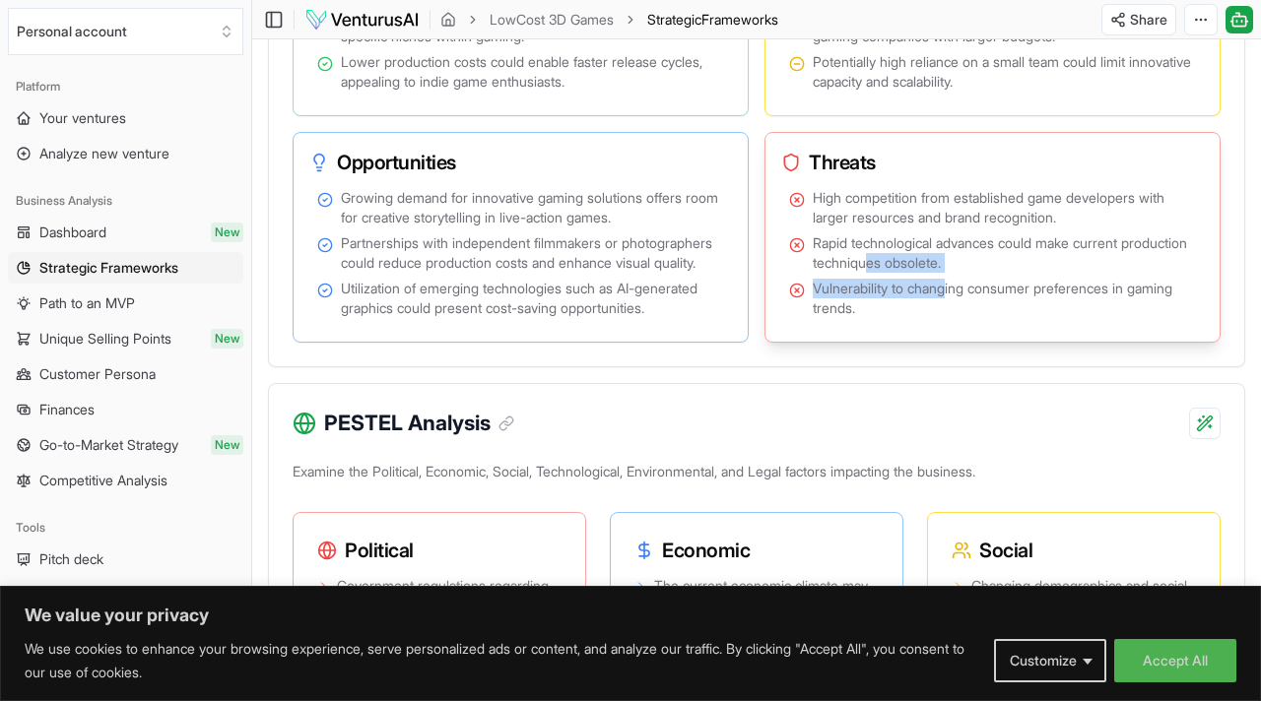
drag, startPoint x: 954, startPoint y: 338, endPoint x: 946, endPoint y: 301, distance: 37.3
click at [946, 302] on ul "High competition from established game developers with larger resources and bra…" at bounding box center [992, 253] width 407 height 130
click at [946, 273] on span "Rapid technological advances could make current production techniques obsolete." at bounding box center [1004, 252] width 383 height 39
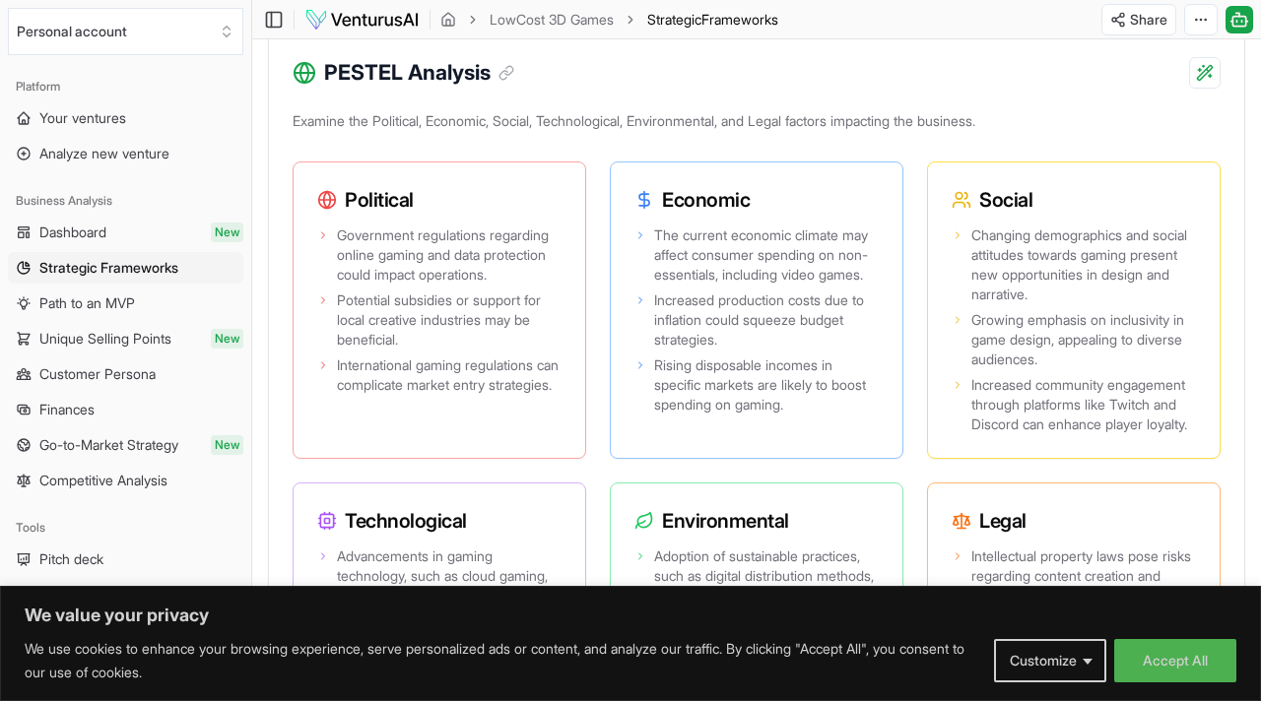
scroll to position [1783, 0]
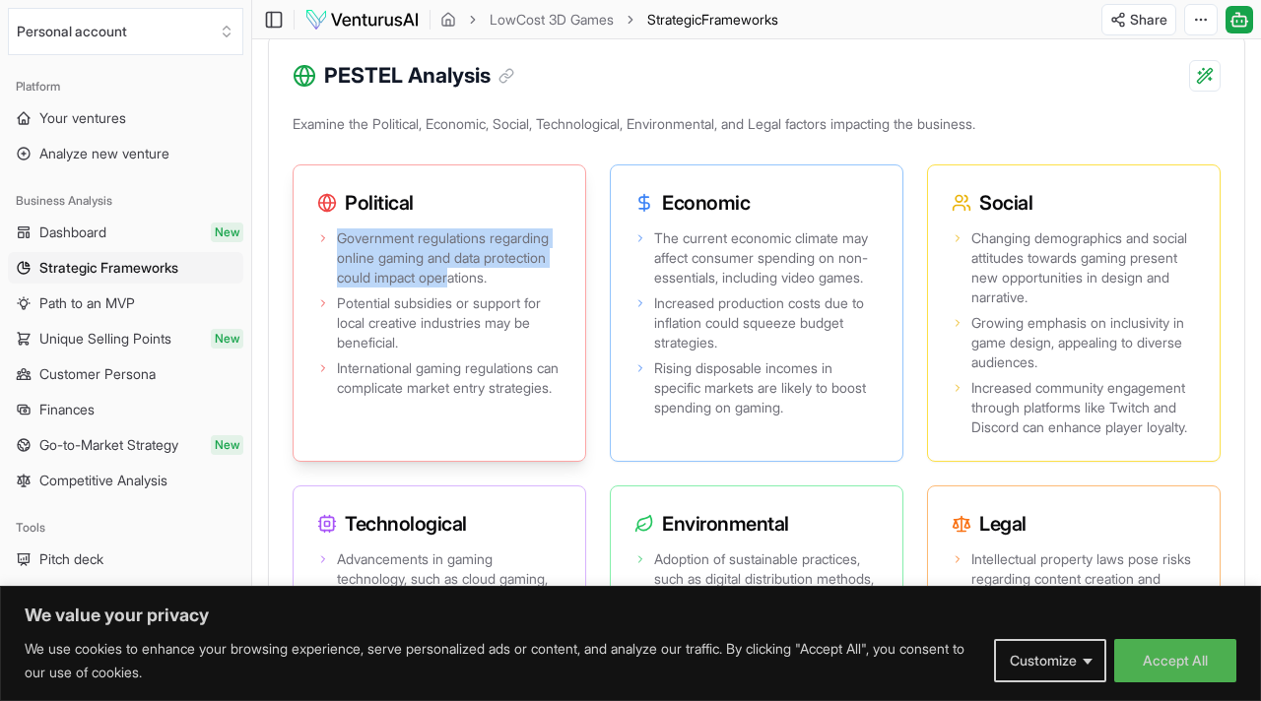
drag, startPoint x: 456, startPoint y: 346, endPoint x: 490, endPoint y: 279, distance: 75.3
click at [495, 287] on div "Political Government regulations regarding online gaming and data protection co…" at bounding box center [439, 312] width 293 height 297
drag, startPoint x: 486, startPoint y: 300, endPoint x: 501, endPoint y: 332, distance: 35.2
click at [501, 288] on span "Government regulations regarding online gaming and data protection could impact…" at bounding box center [449, 257] width 225 height 59
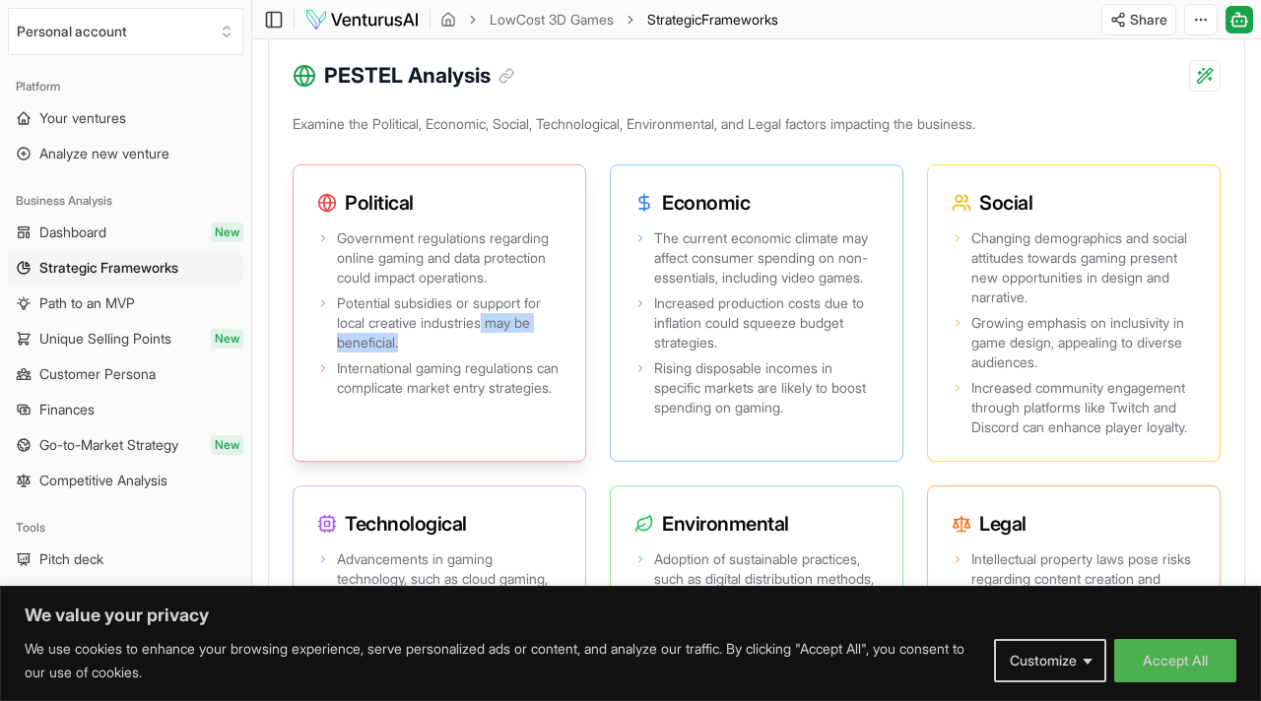
drag, startPoint x: 492, startPoint y: 388, endPoint x: 491, endPoint y: 402, distance: 13.8
click at [492, 353] on span "Potential subsidies or support for local creative industries may be beneficial." at bounding box center [449, 322] width 225 height 59
click at [496, 353] on span "Potential subsidies or support for local creative industries may be beneficial." at bounding box center [449, 322] width 225 height 59
drag, startPoint x: 489, startPoint y: 447, endPoint x: 475, endPoint y: 479, distance: 34.4
click at [475, 398] on span "International gaming regulations can complicate market entry strategies." at bounding box center [449, 377] width 225 height 39
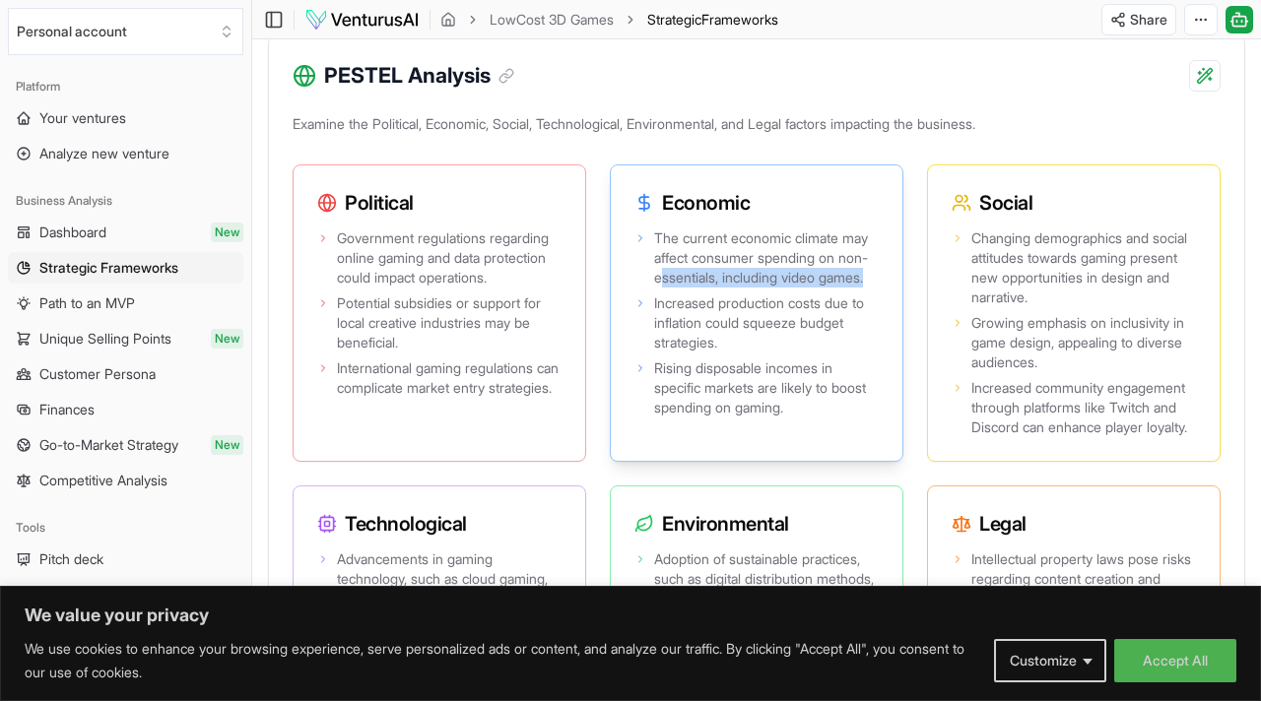
drag, startPoint x: 690, startPoint y: 335, endPoint x: 766, endPoint y: 357, distance: 78.9
click at [768, 288] on span "The current economic climate may affect consumer spending on non-essentials, in…" at bounding box center [766, 257] width 225 height 59
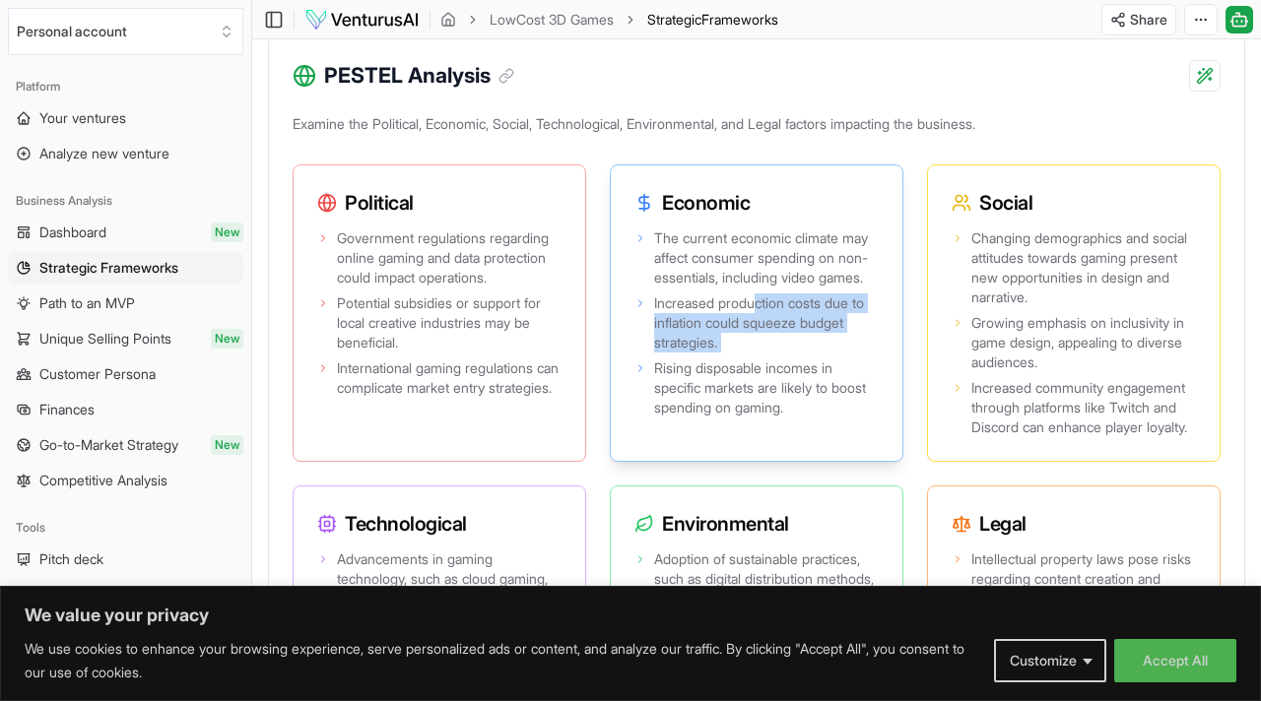
drag, startPoint x: 757, startPoint y: 391, endPoint x: 764, endPoint y: 443, distance: 52.7
click at [760, 418] on ul "The current economic climate may affect consumer spending on non-essentials, in…" at bounding box center [756, 322] width 244 height 189
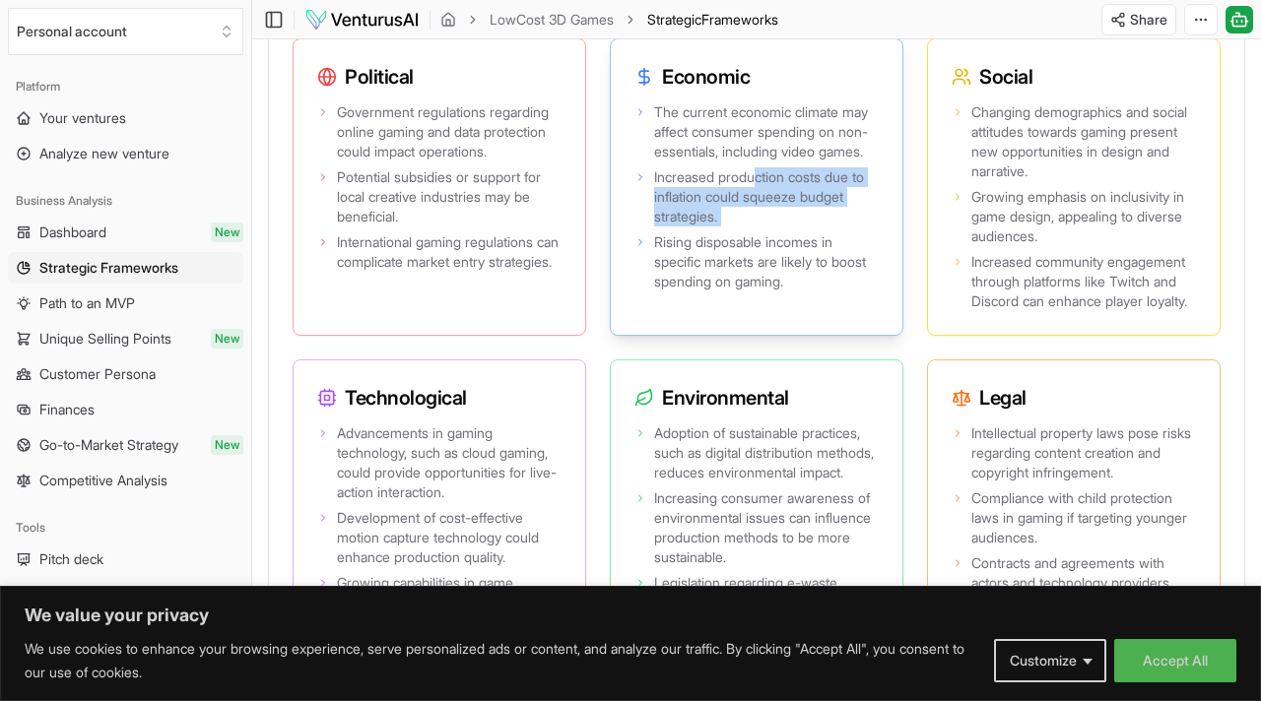
scroll to position [1911, 0]
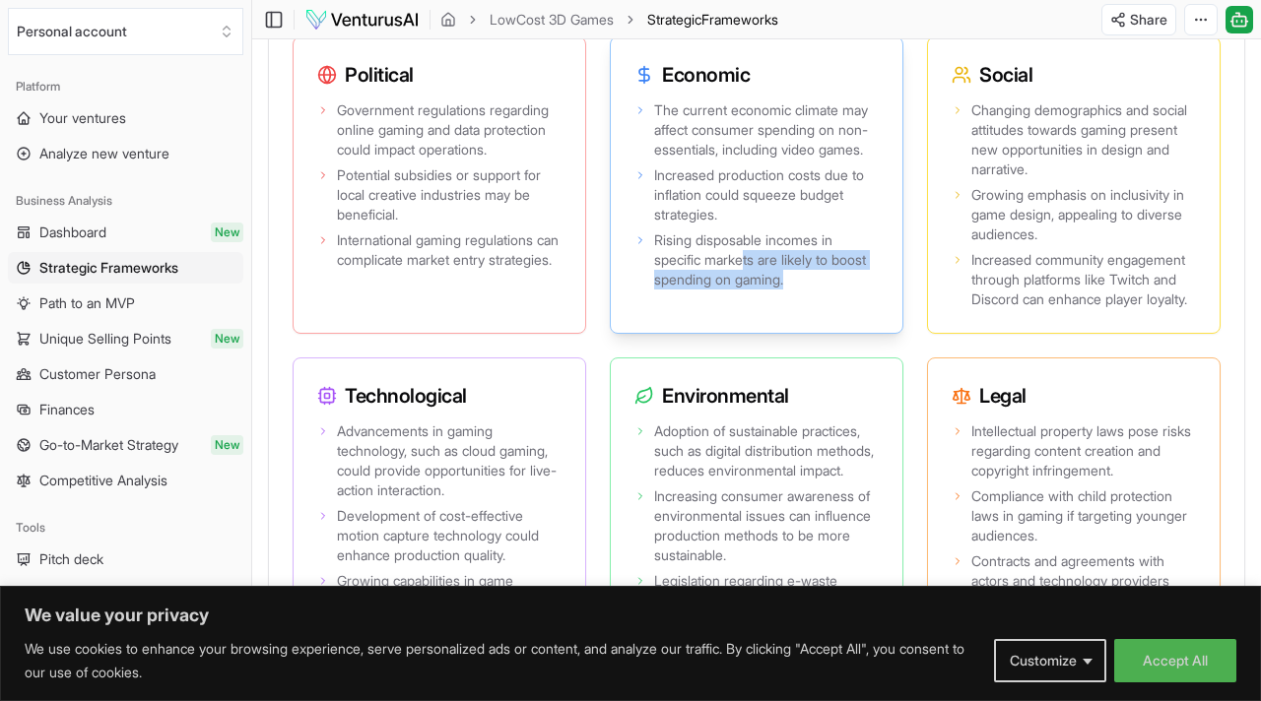
drag, startPoint x: 750, startPoint y: 382, endPoint x: 747, endPoint y: 341, distance: 41.6
click at [747, 333] on div "The current economic climate may affect consumer spending on non-essentials, in…" at bounding box center [757, 215] width 292 height 236
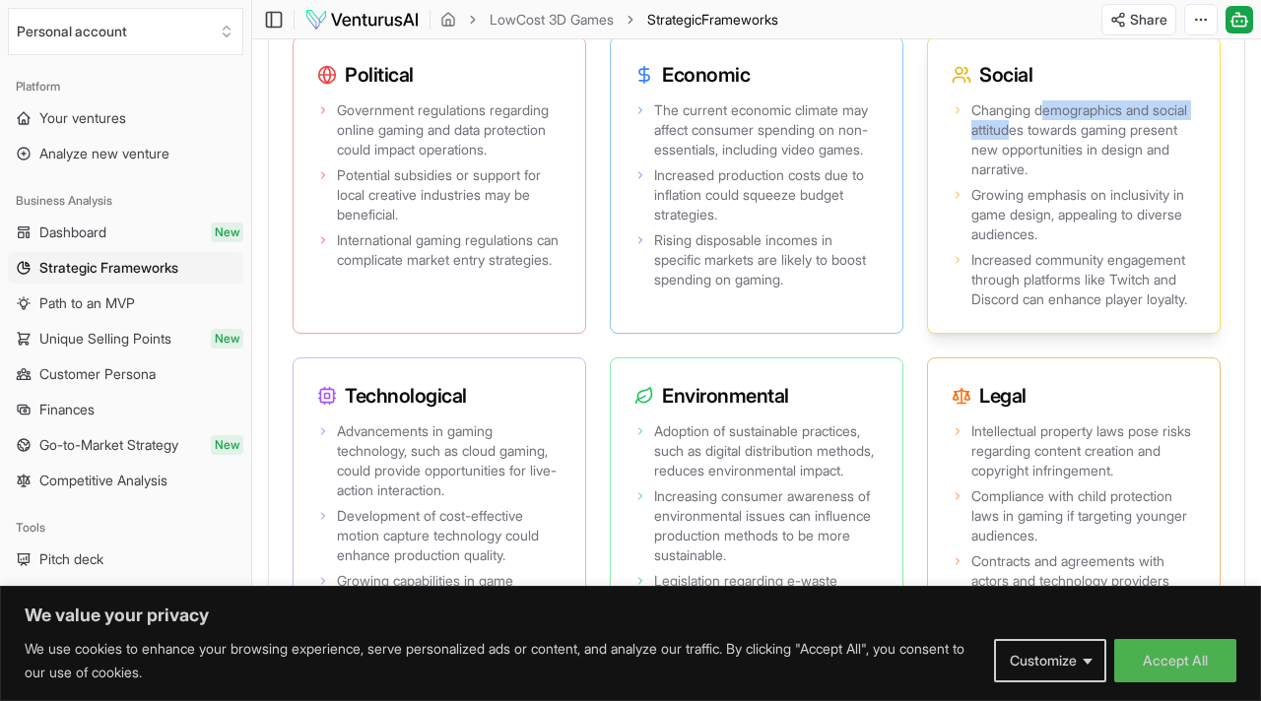
drag, startPoint x: 1044, startPoint y: 183, endPoint x: 1050, endPoint y: 203, distance: 20.6
click at [1050, 179] on span "Changing demographics and social attitudes towards gaming present new opportuni…" at bounding box center [1083, 139] width 225 height 79
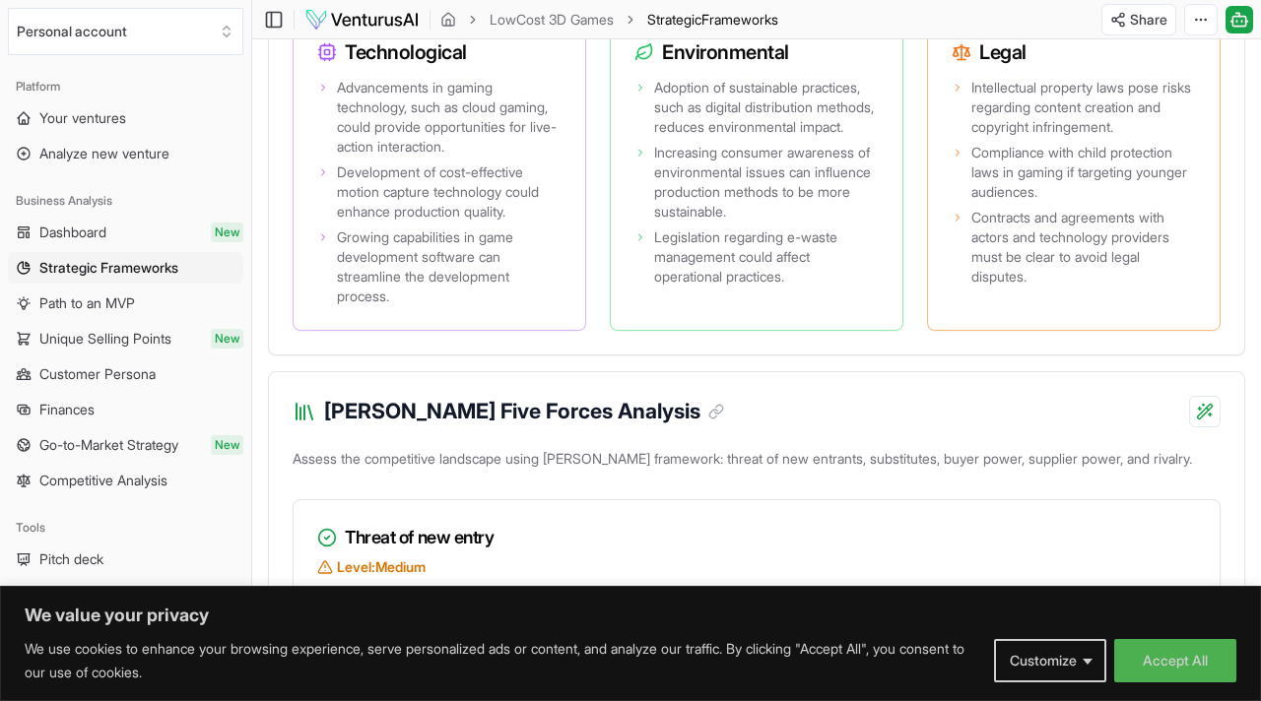
scroll to position [2297, 0]
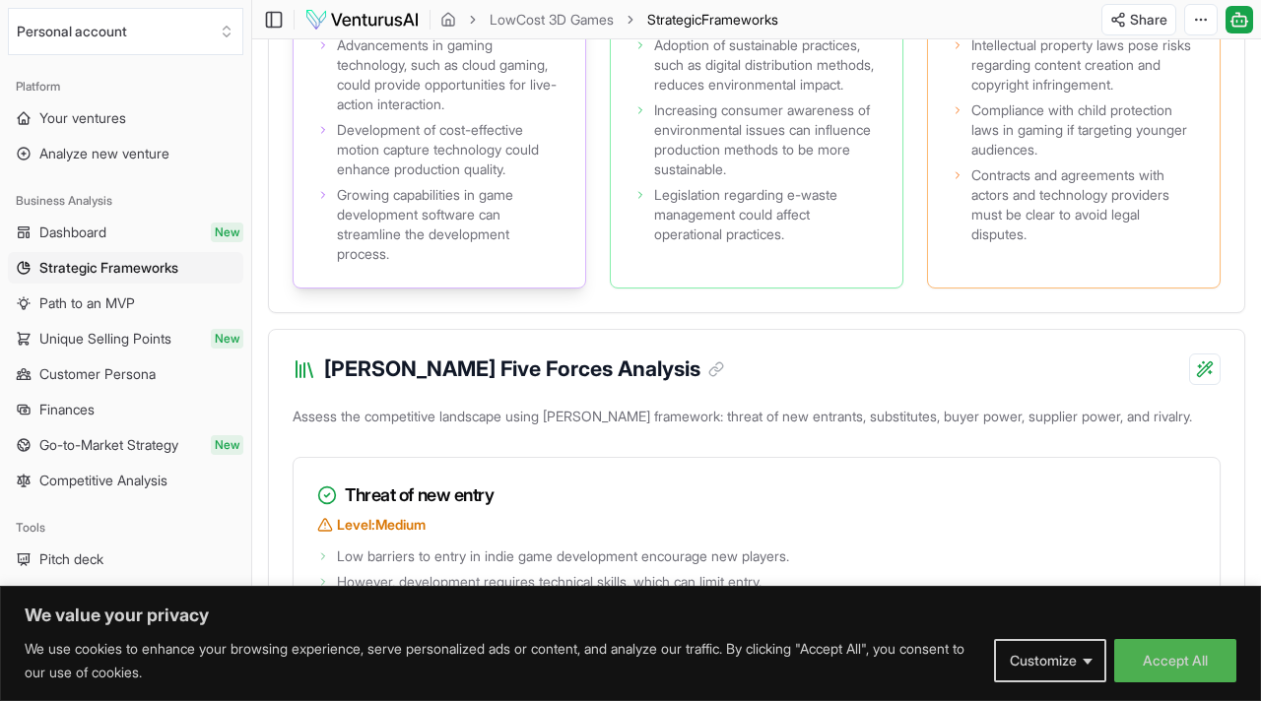
click at [501, 114] on span "Advancements in gaming technology, such as cloud gaming, could provide opportun…" at bounding box center [449, 74] width 225 height 79
drag, startPoint x: 502, startPoint y: 124, endPoint x: 479, endPoint y: 117, distance: 24.6
click at [479, 117] on div "Advancements in gaming technology, such as cloud gaming, could provide opportun…" at bounding box center [439, 160] width 292 height 256
drag, startPoint x: 442, startPoint y: 153, endPoint x: 497, endPoint y: 167, distance: 57.1
click at [497, 114] on span "Advancements in gaming technology, such as cloud gaming, could provide opportun…" at bounding box center [449, 74] width 225 height 79
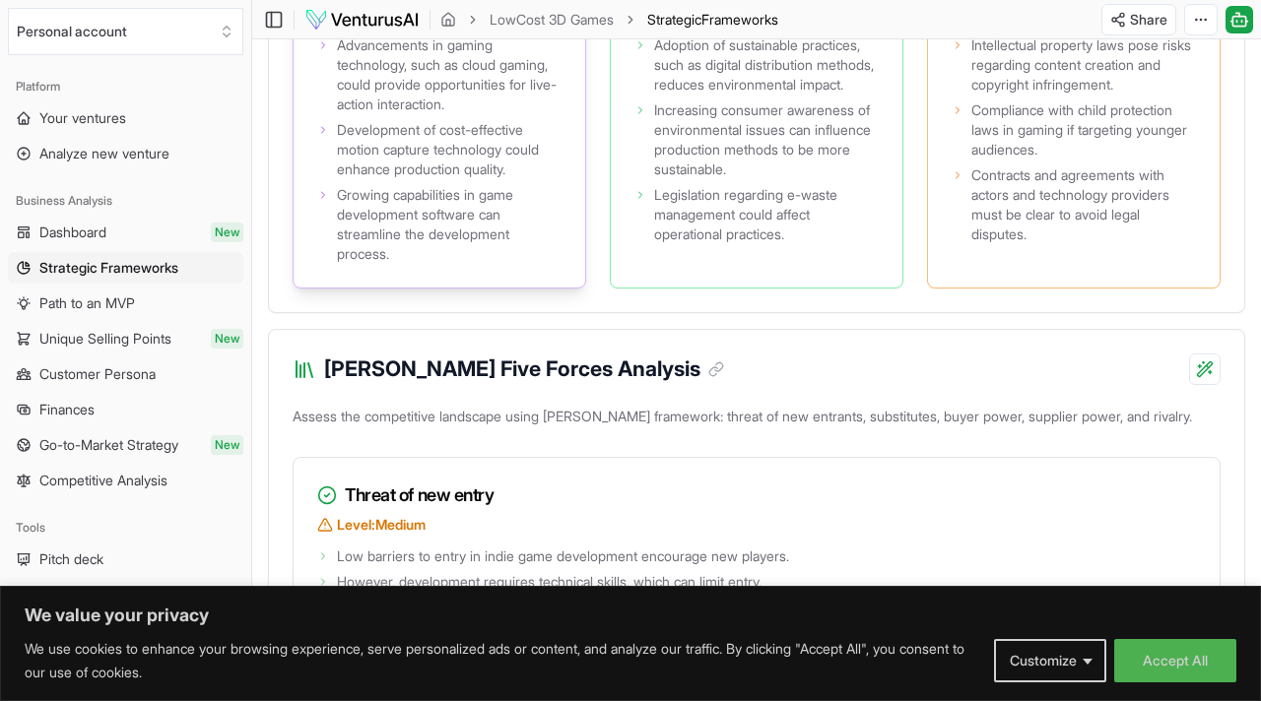
click at [399, 114] on span "Advancements in gaming technology, such as cloud gaming, could provide opportun…" at bounding box center [449, 74] width 225 height 79
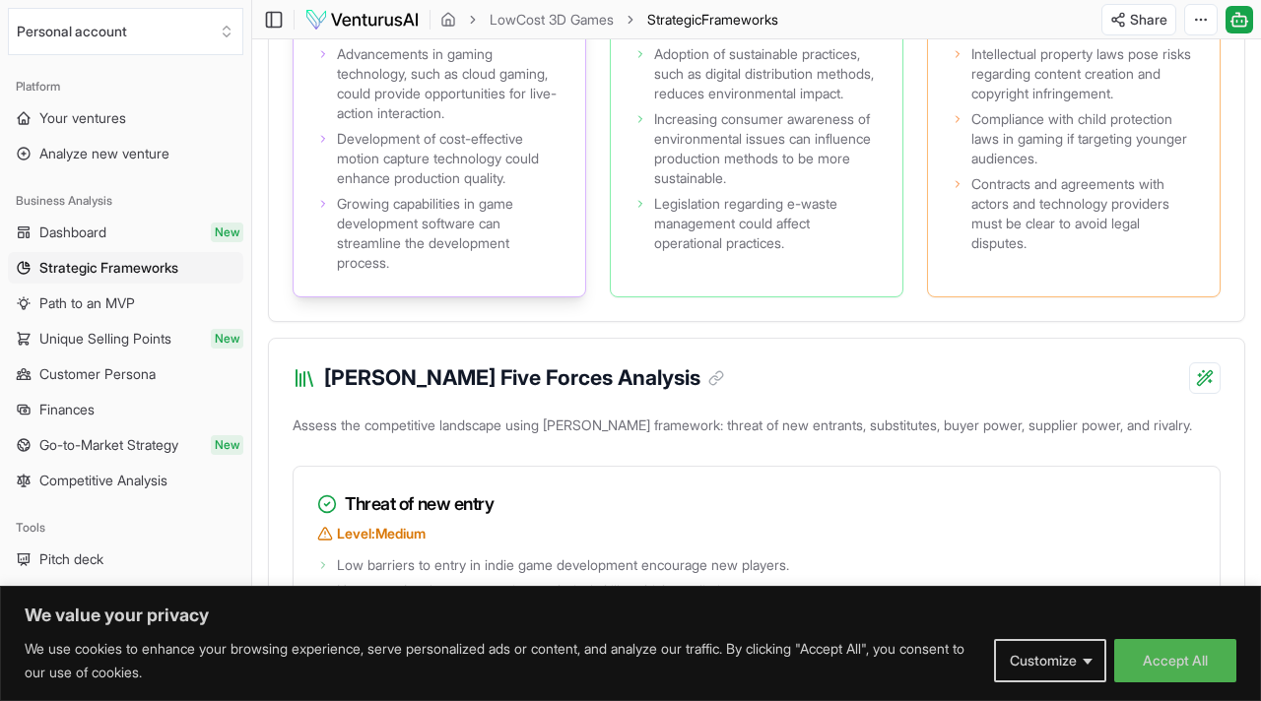
scroll to position [2290, 0]
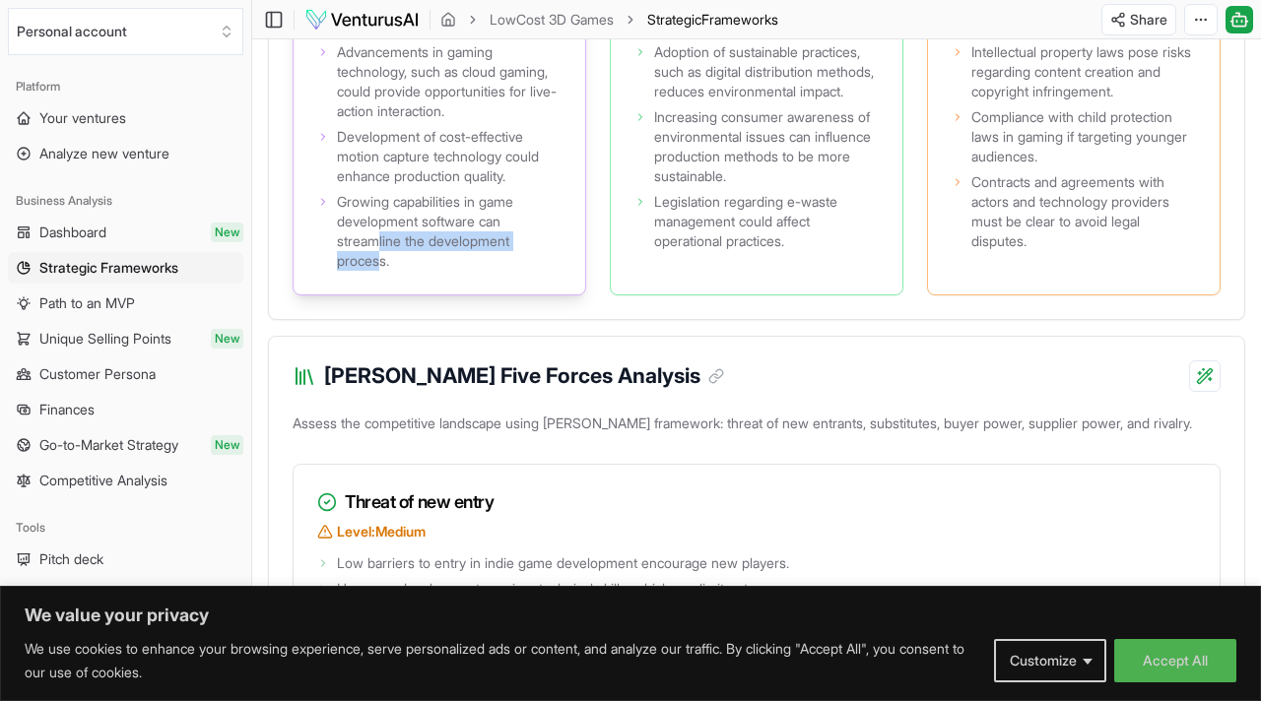
drag, startPoint x: 379, startPoint y: 359, endPoint x: 379, endPoint y: 348, distance: 11.8
click at [380, 271] on span "Growing capabilities in game development software can streamline the developmen…" at bounding box center [449, 231] width 225 height 79
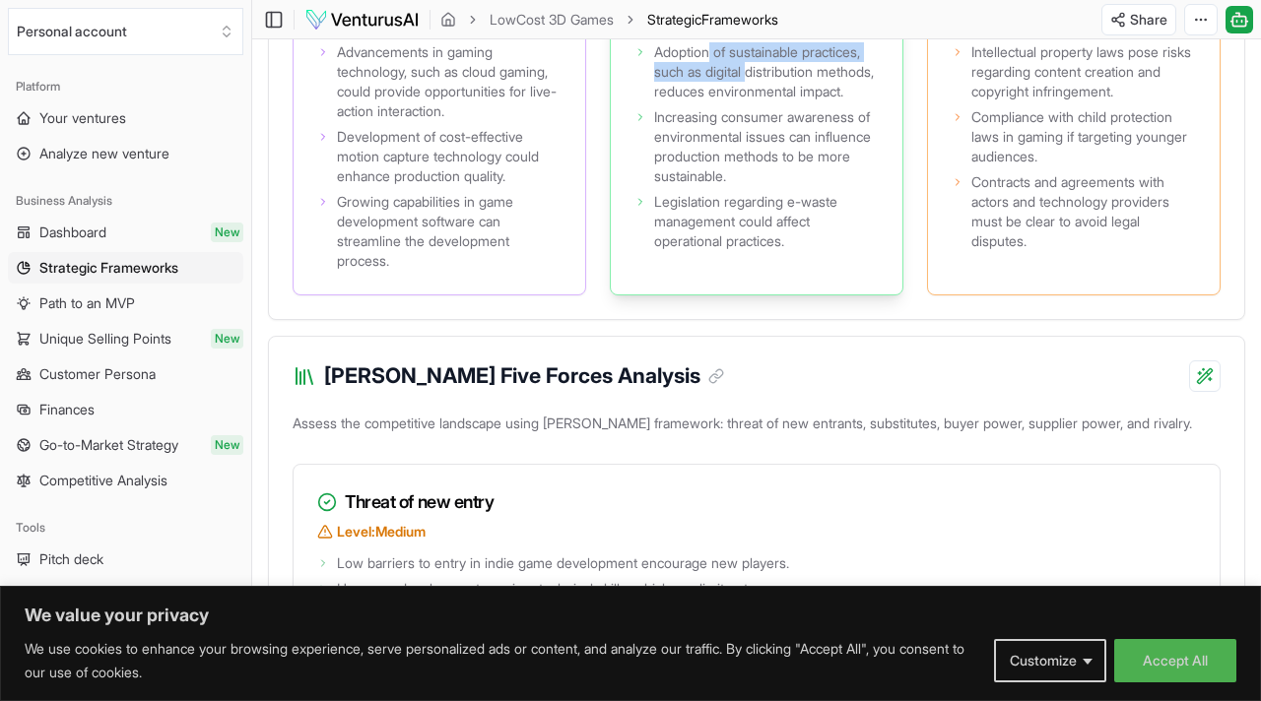
drag, startPoint x: 709, startPoint y: 129, endPoint x: 752, endPoint y: 153, distance: 49.4
click at [752, 101] on span "Adoption of sustainable practices, such as digital distribution methods, reduce…" at bounding box center [766, 71] width 225 height 59
click at [755, 101] on span "Adoption of sustainable practices, such as digital distribution methods, reduce…" at bounding box center [766, 71] width 225 height 59
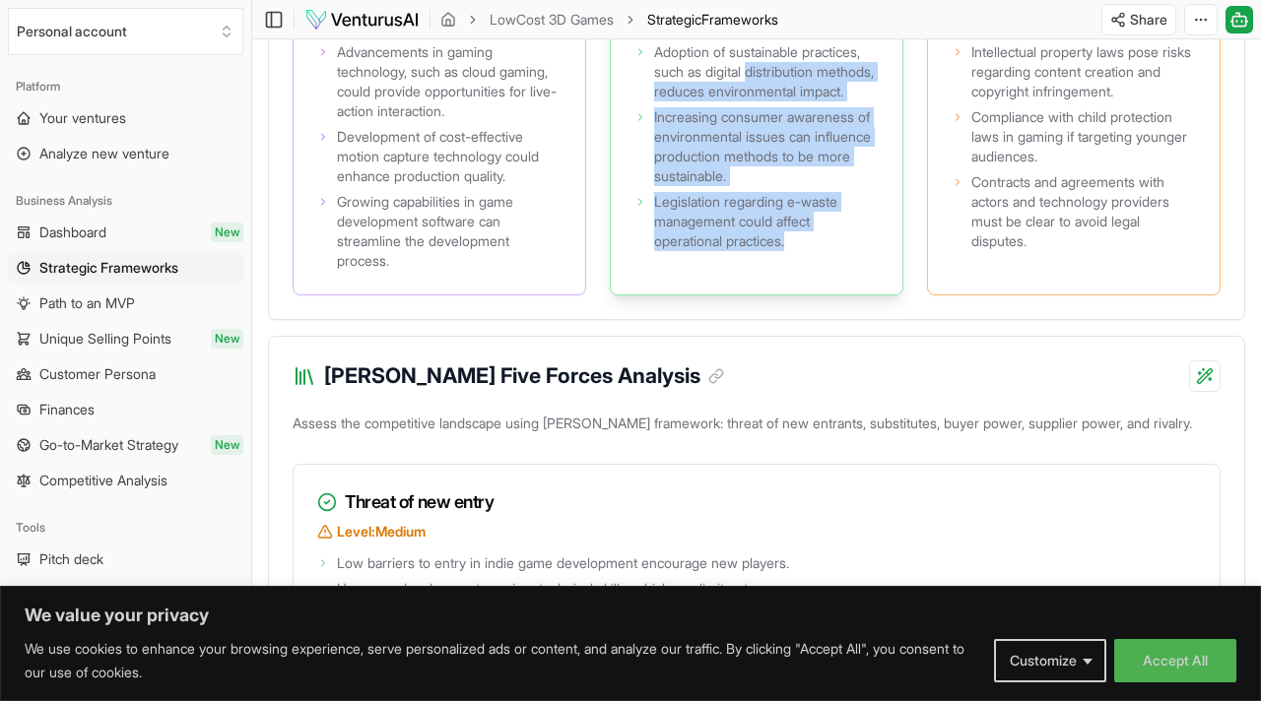
drag, startPoint x: 755, startPoint y: 152, endPoint x: 713, endPoint y: 359, distance: 212.1
click at [713, 294] on div "Adoption of sustainable practices, such as digital distribution methods, reduce…" at bounding box center [757, 166] width 292 height 256
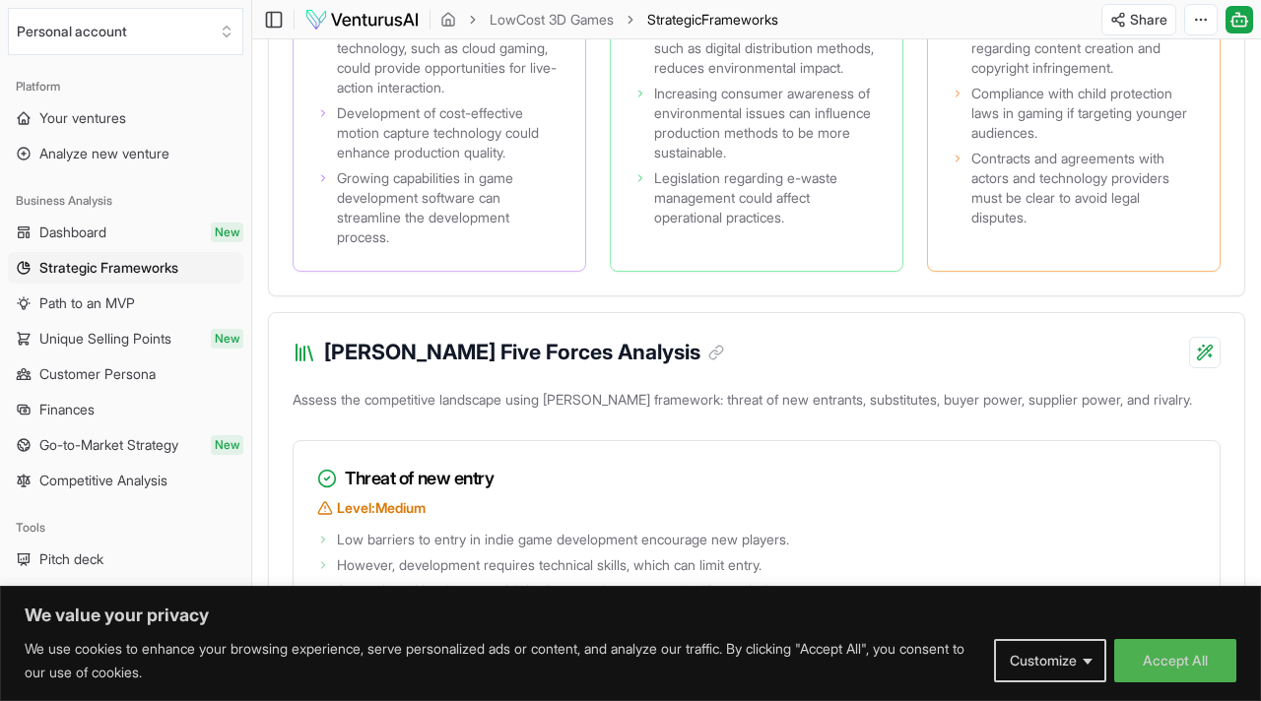
click at [753, 401] on div "Introduction This business idea revolves around establishing a game development…" at bounding box center [756, 326] width 977 height 4724
drag, startPoint x: 961, startPoint y: 153, endPoint x: 1002, endPoint y: 150, distance: 40.5
click at [1002, 78] on li "Intellectual property laws pose risks regarding content creation and copyright …" at bounding box center [1073, 48] width 244 height 59
click at [959, 164] on icon at bounding box center [957, 159] width 12 height 12
drag, startPoint x: 1076, startPoint y: 124, endPoint x: 1095, endPoint y: 137, distance: 22.7
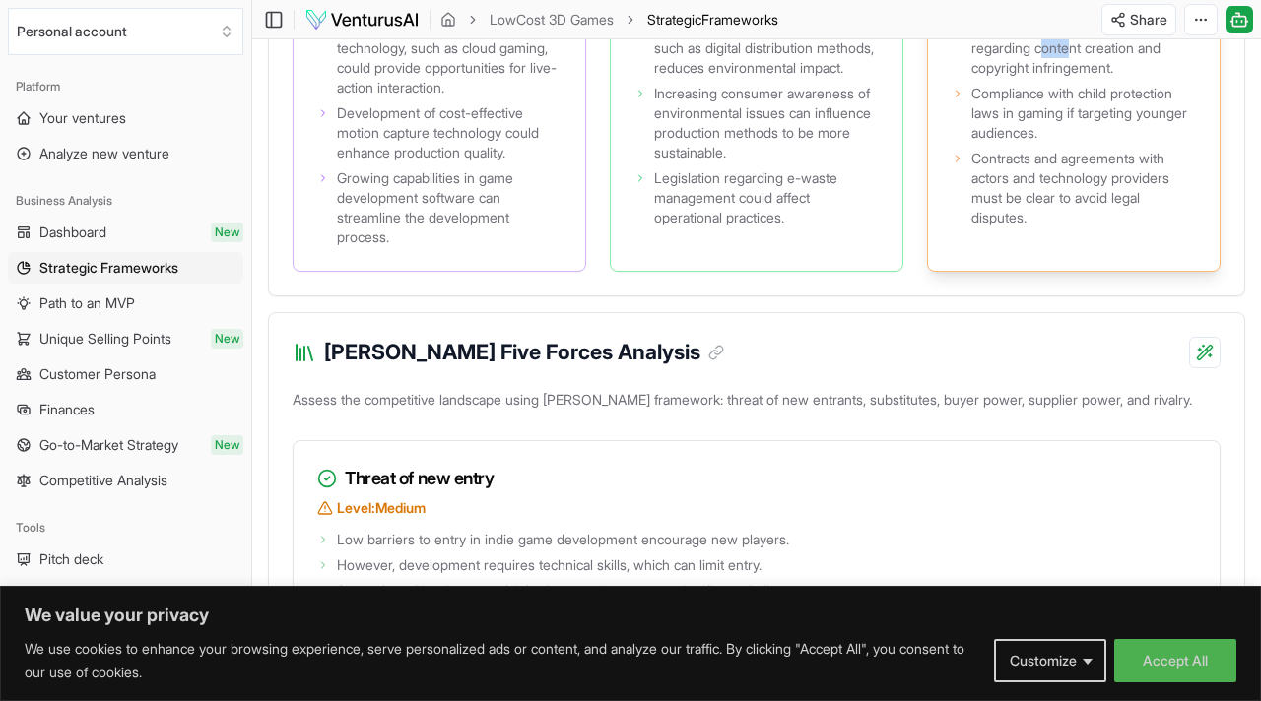
click at [1103, 78] on span "Intellectual property laws pose risks regarding content creation and copyright …" at bounding box center [1083, 48] width 225 height 59
drag, startPoint x: 1088, startPoint y: 188, endPoint x: 1080, endPoint y: 181, distance: 10.5
click at [1080, 143] on span "Compliance with child protection laws in gaming if targeting younger audiences." at bounding box center [1083, 113] width 225 height 59
drag, startPoint x: 1080, startPoint y: 206, endPoint x: 1122, endPoint y: 224, distance: 45.0
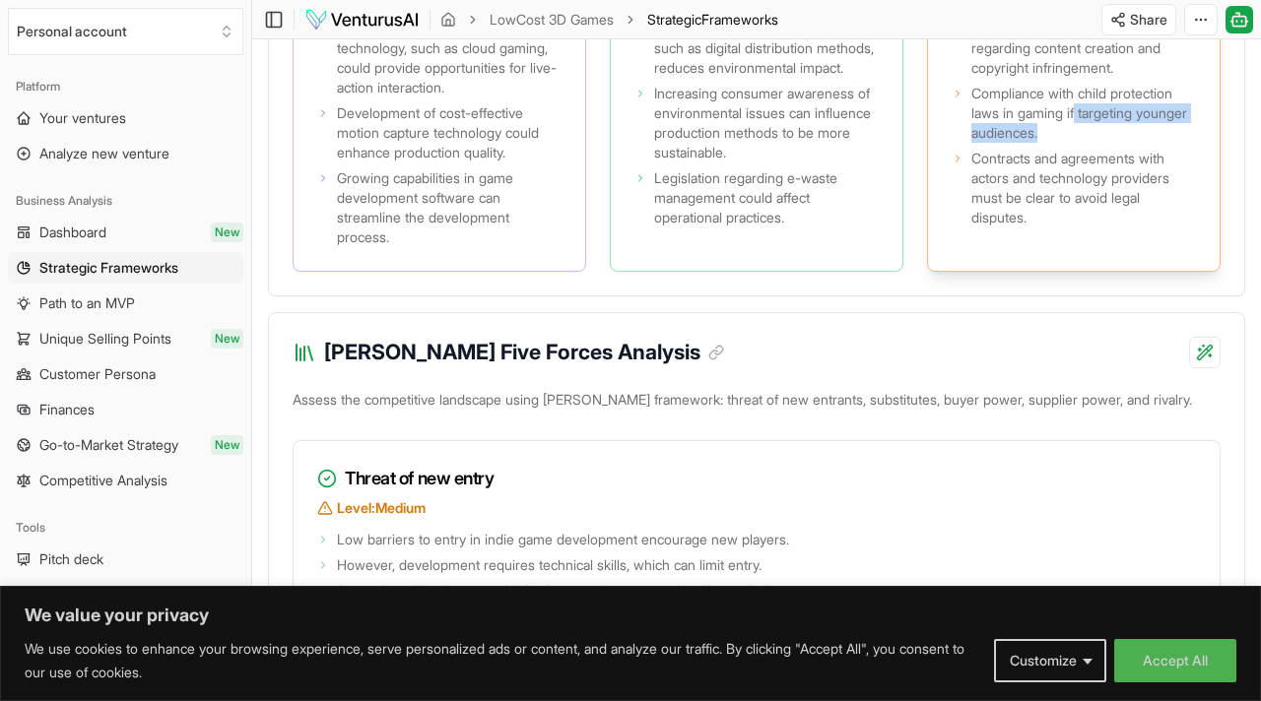
click at [1122, 143] on span "Compliance with child protection laws in gaming if targeting younger audiences." at bounding box center [1083, 113] width 225 height 59
drag, startPoint x: 1122, startPoint y: 224, endPoint x: 1071, endPoint y: 217, distance: 51.7
click at [1071, 143] on span "Compliance with child protection laws in gaming if targeting younger audiences." at bounding box center [1083, 113] width 225 height 59
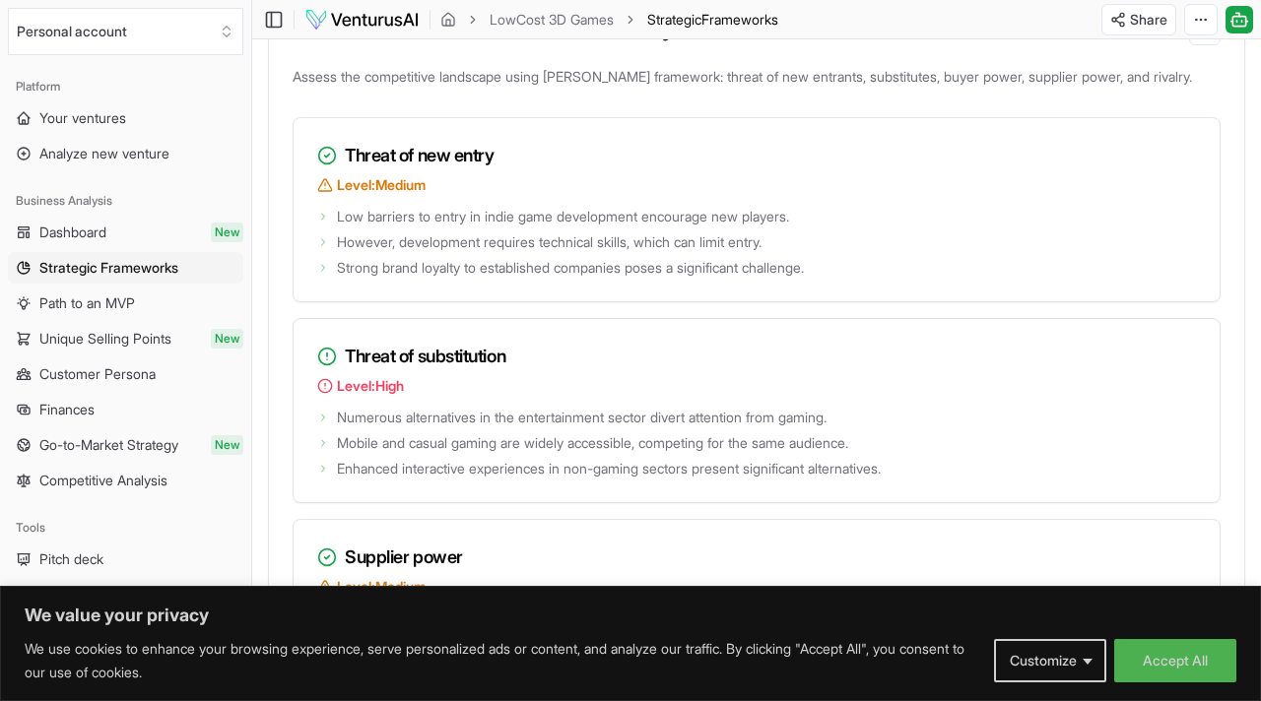
scroll to position [2636, 0]
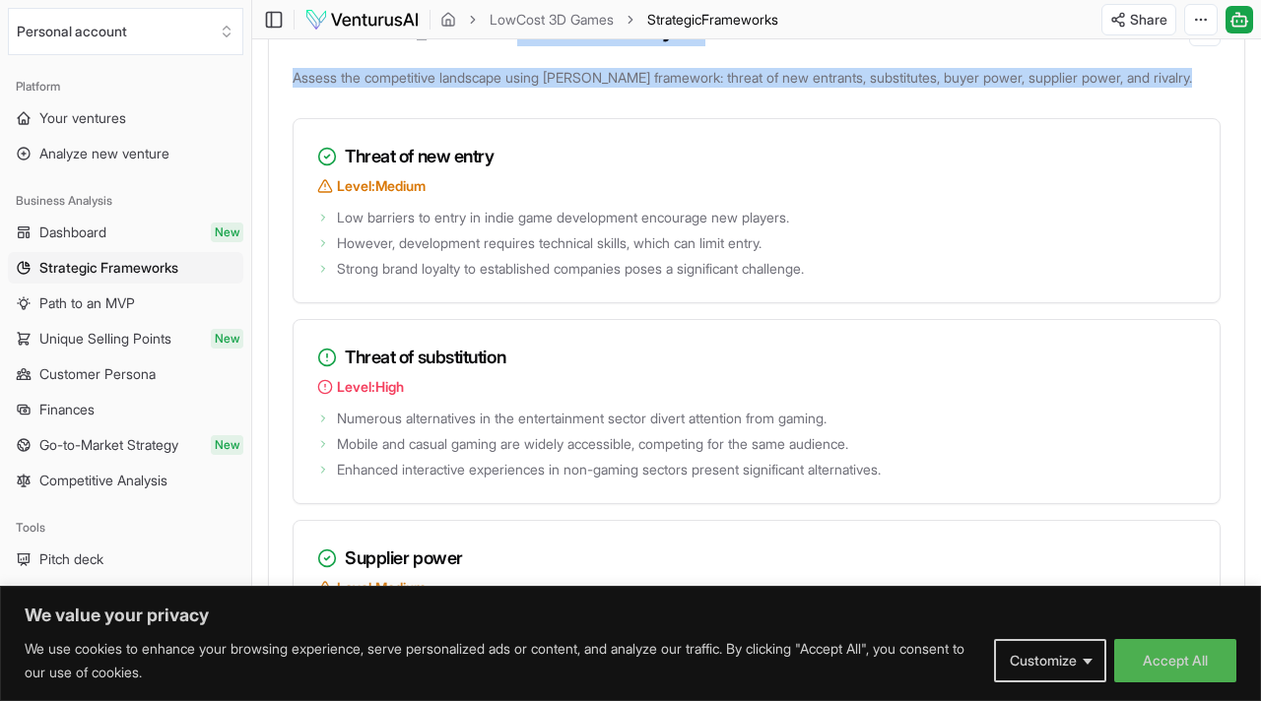
drag, startPoint x: 535, startPoint y: 233, endPoint x: 484, endPoint y: 123, distance: 121.6
click at [484, 122] on div "[PERSON_NAME] Five Forces Analysis Assess the competitive landscape using [PERS…" at bounding box center [756, 560] width 977 height 1141
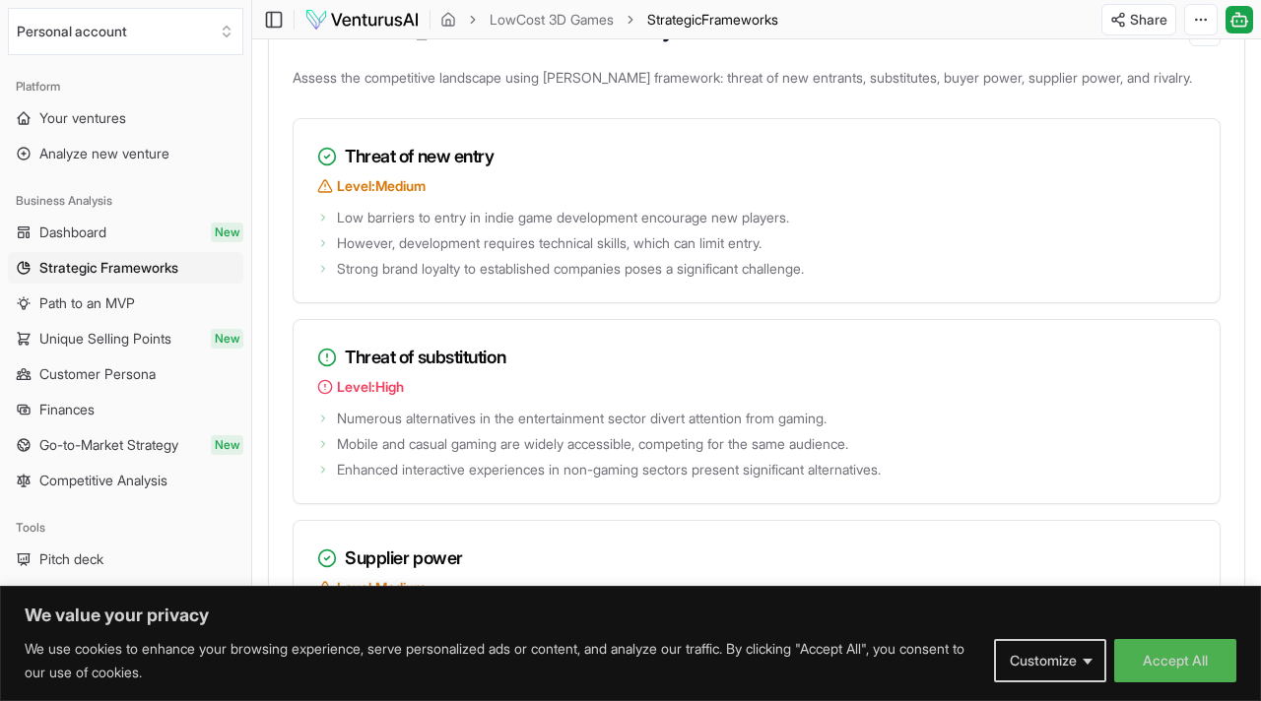
click at [472, 46] on h3 "[PERSON_NAME] Five Forces Analysis" at bounding box center [524, 31] width 400 height 32
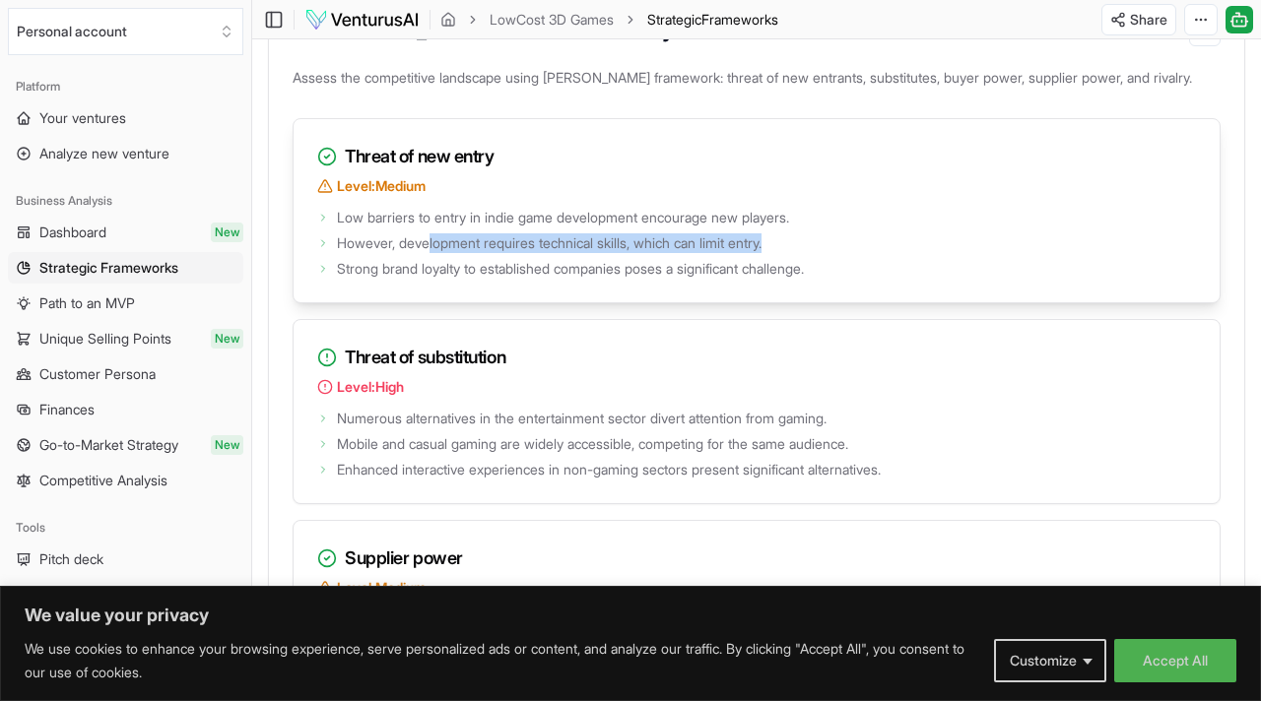
drag, startPoint x: 430, startPoint y: 345, endPoint x: 813, endPoint y: 347, distance: 382.1
click at [813, 253] on li "However, development requires technical skills, which can limit entry." at bounding box center [756, 243] width 879 height 20
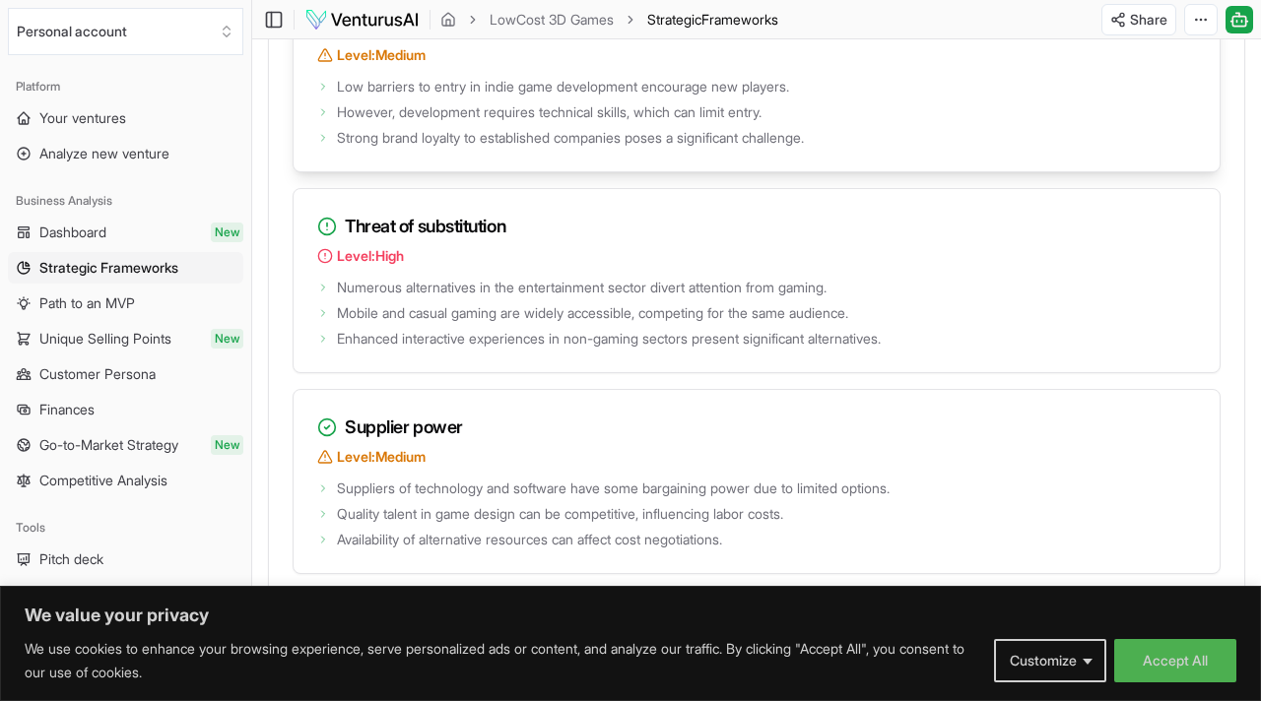
scroll to position [2779, 0]
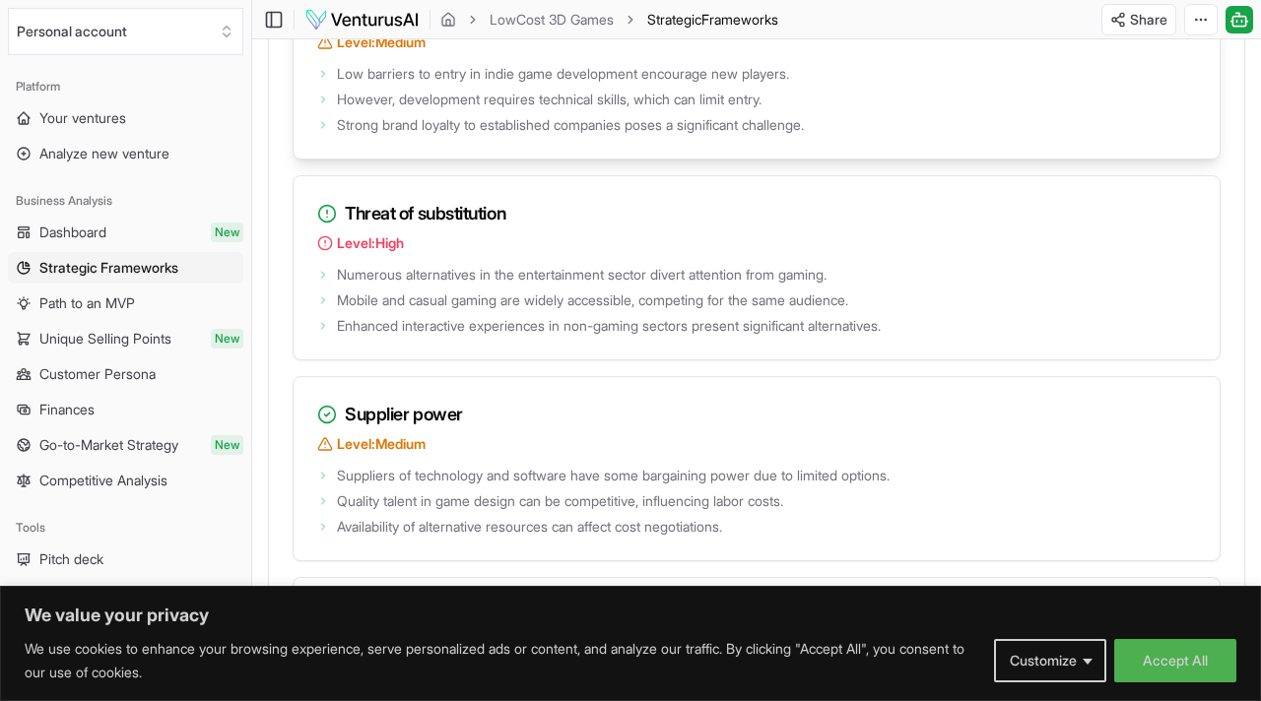
drag, startPoint x: 480, startPoint y: 256, endPoint x: 857, endPoint y: 229, distance: 378.1
click at [857, 159] on div "Low barriers to entry in indie game development encourage new players. However,…" at bounding box center [756, 109] width 926 height 98
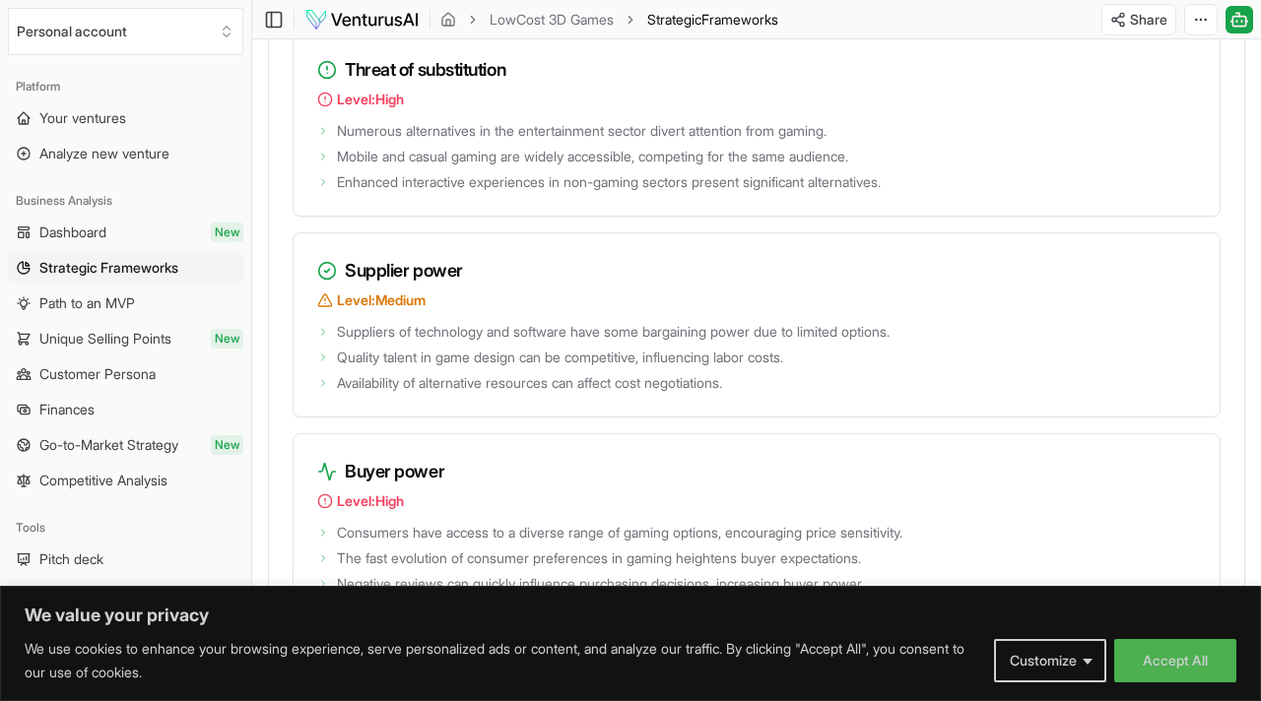
scroll to position [2922, 0]
drag, startPoint x: 492, startPoint y: 192, endPoint x: 492, endPoint y: 178, distance: 13.8
click at [492, 118] on div "Threat of substitution Level: High" at bounding box center [756, 75] width 926 height 85
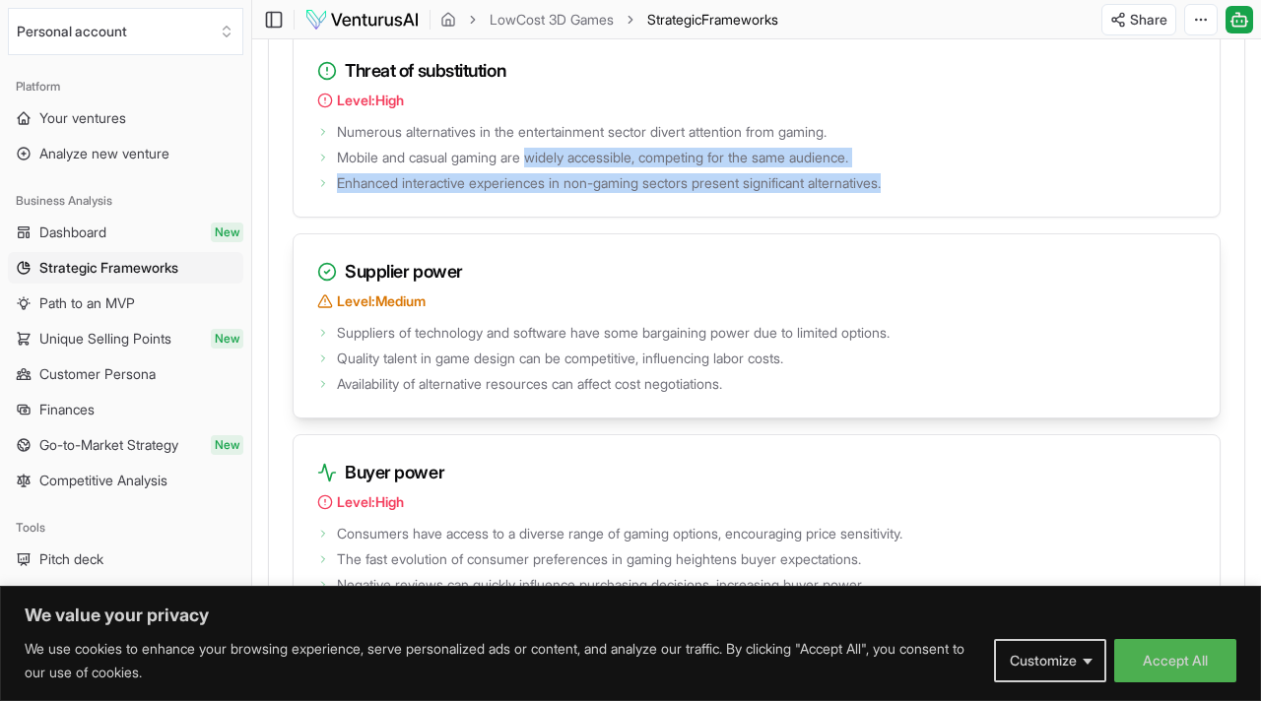
drag, startPoint x: 539, startPoint y: 259, endPoint x: 480, endPoint y: 360, distance: 117.4
click at [483, 365] on div "Threat of new entry Level: Medium Low barriers to entry in indie game developme…" at bounding box center [757, 326] width 928 height 989
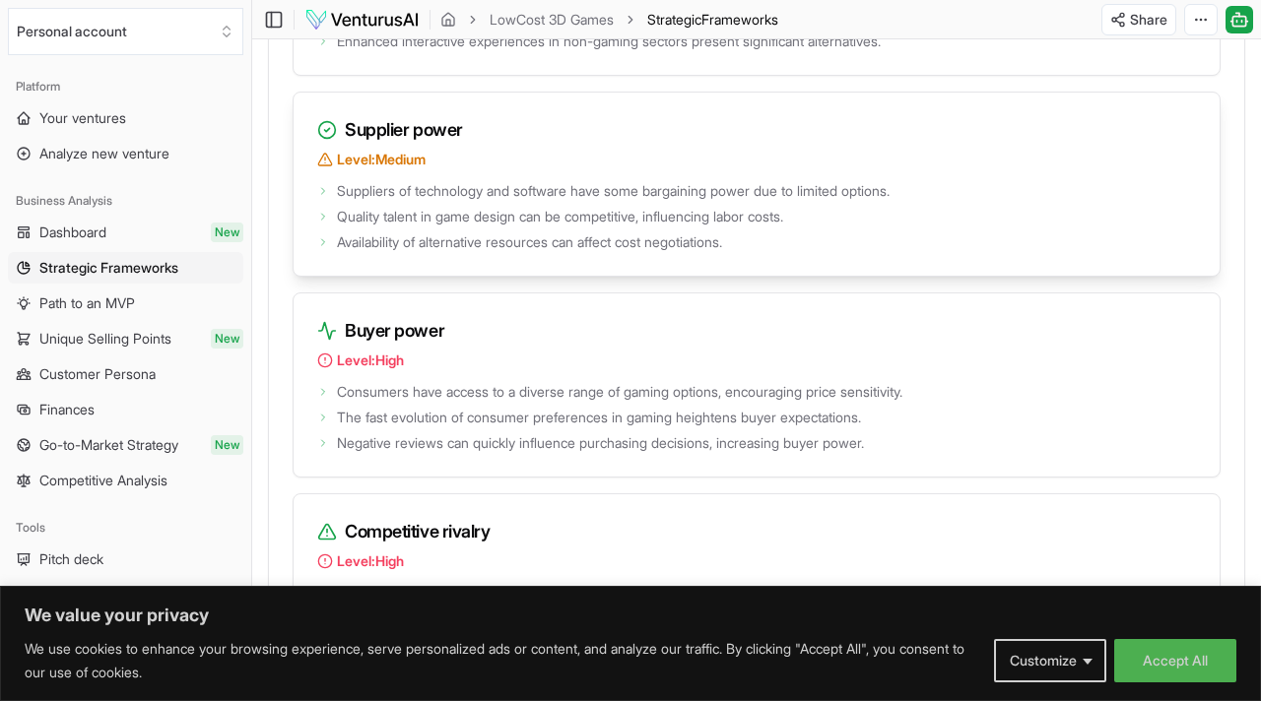
click at [480, 276] on div "Suppliers of technology and software have some bargaining power due to limited …" at bounding box center [756, 226] width 926 height 98
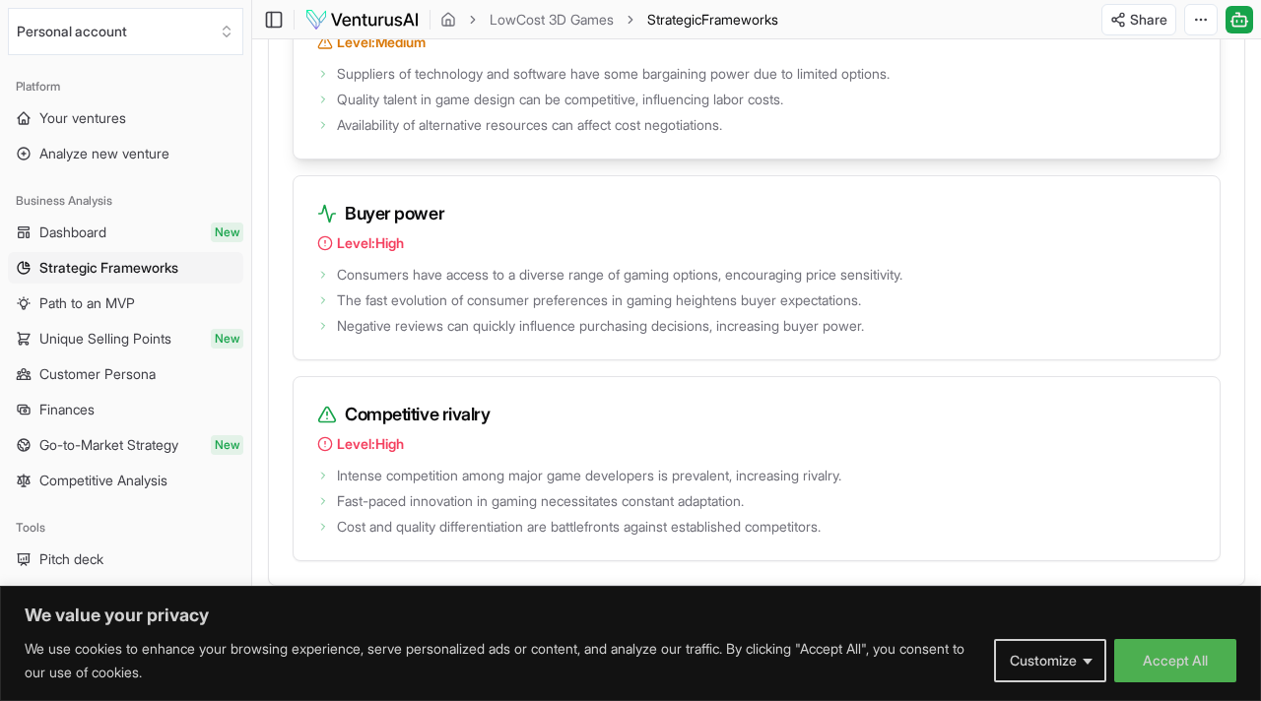
scroll to position [3185, 0]
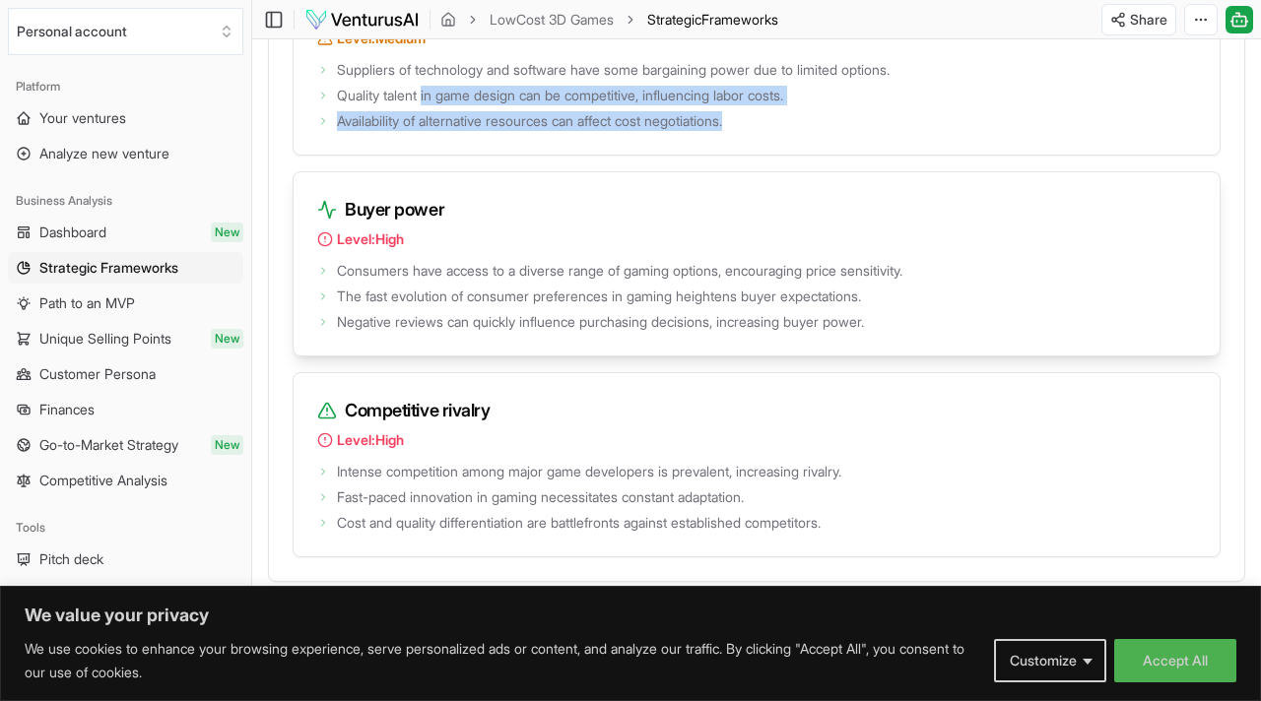
drag, startPoint x: 424, startPoint y: 206, endPoint x: 457, endPoint y: 309, distance: 108.4
click at [457, 309] on div "Threat of new entry Level: Medium Low barriers to entry in indie game developme…" at bounding box center [757, 63] width 928 height 989
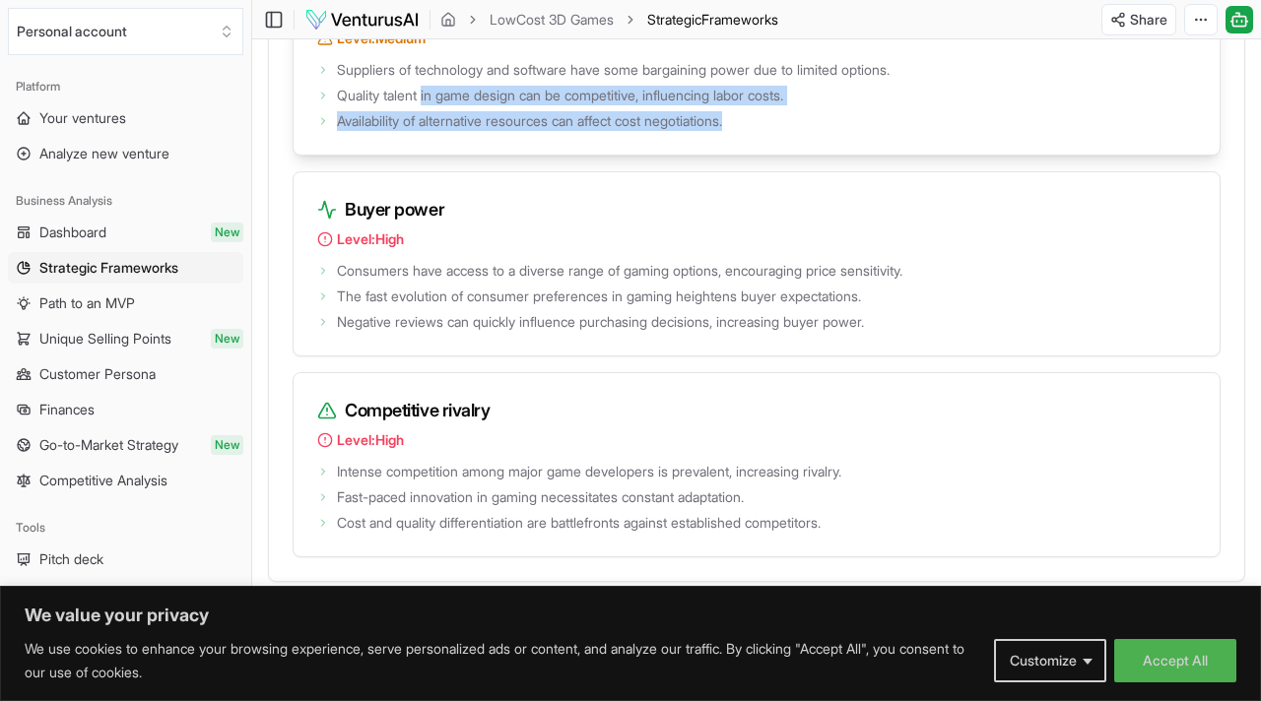
click at [441, 155] on div "Suppliers of technology and software have some bargaining power due to limited …" at bounding box center [756, 105] width 926 height 98
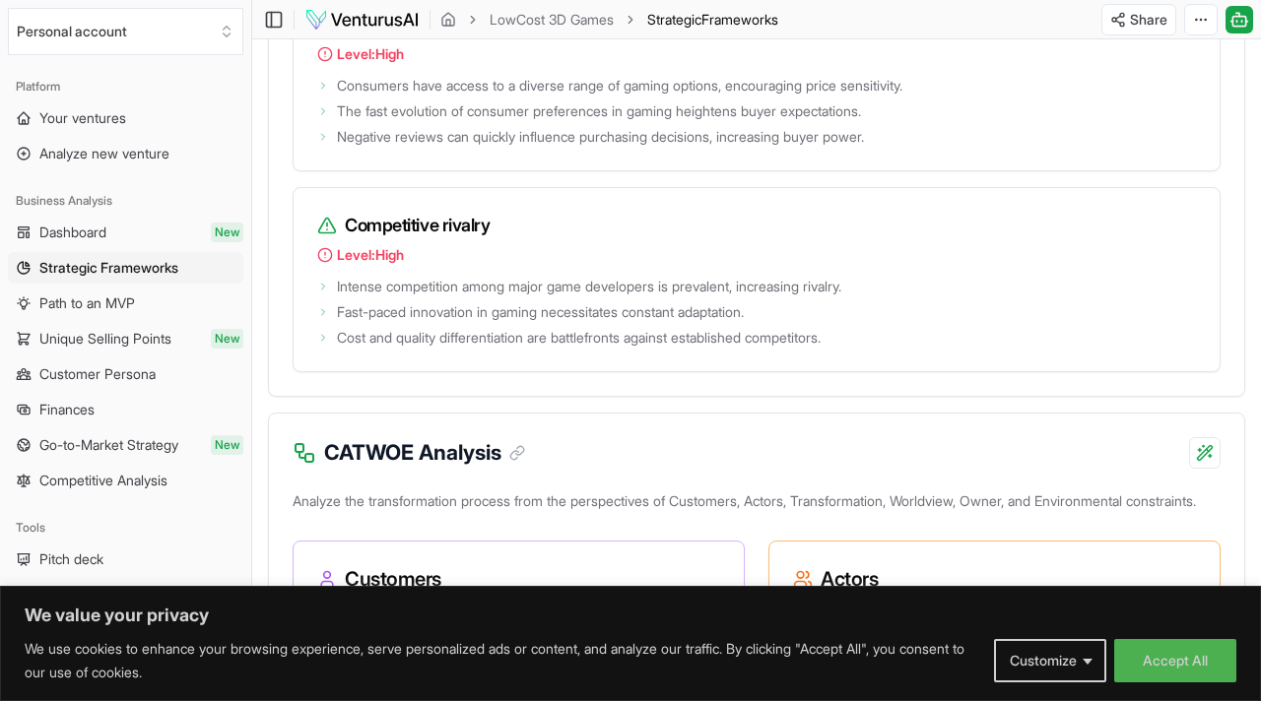
scroll to position [3374, 0]
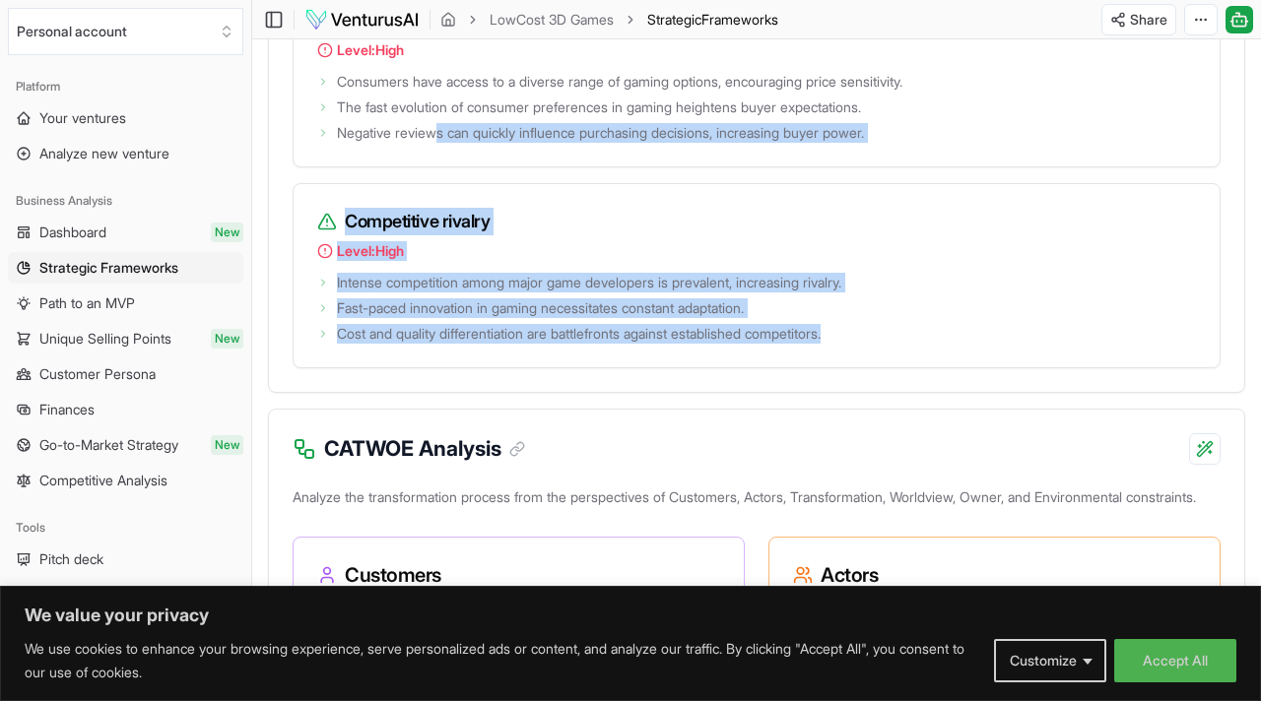
drag, startPoint x: 441, startPoint y: 222, endPoint x: 463, endPoint y: 489, distance: 267.8
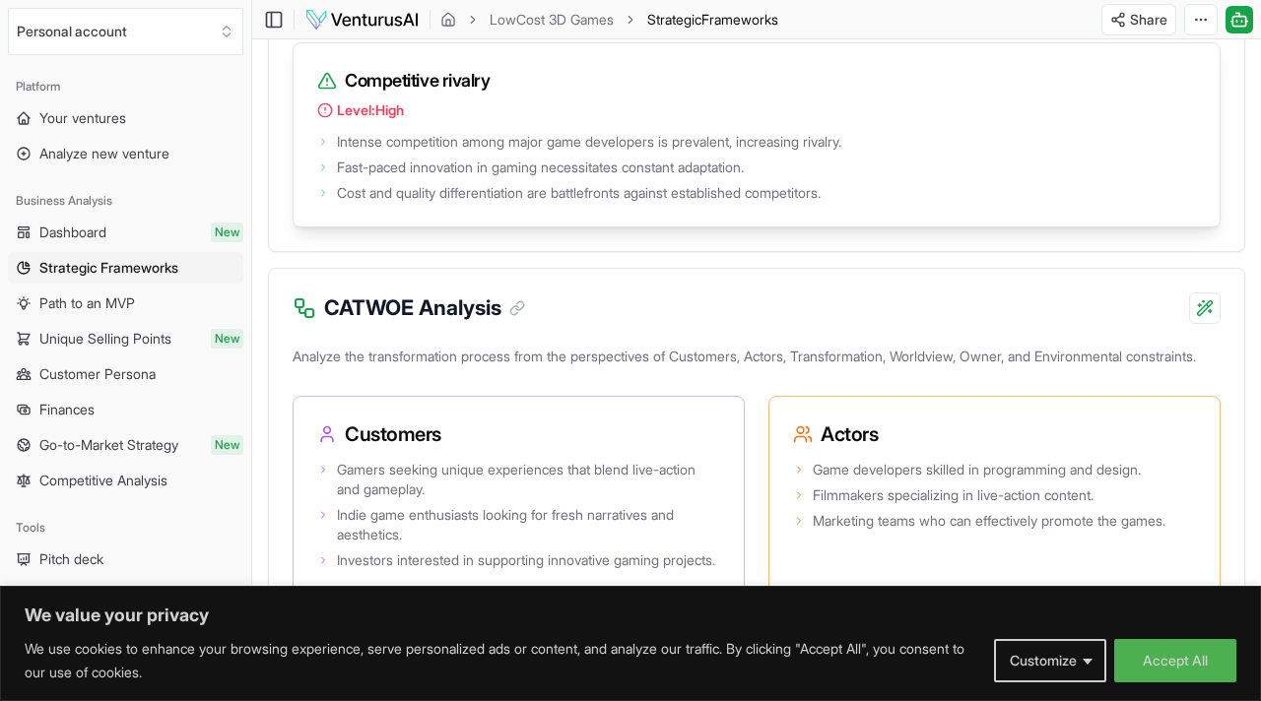
click at [443, 227] on div "Intense competition among major game developers is prevalent, increasing rivalr…" at bounding box center [756, 177] width 926 height 98
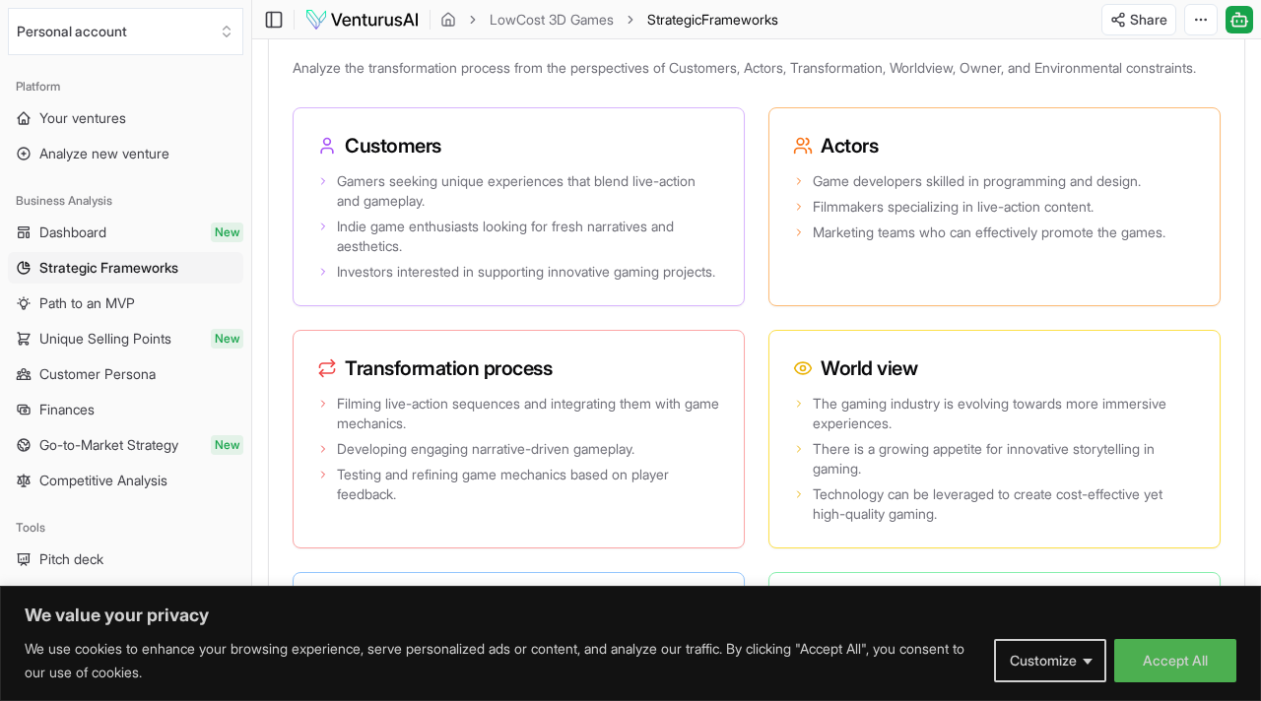
scroll to position [3805, 0]
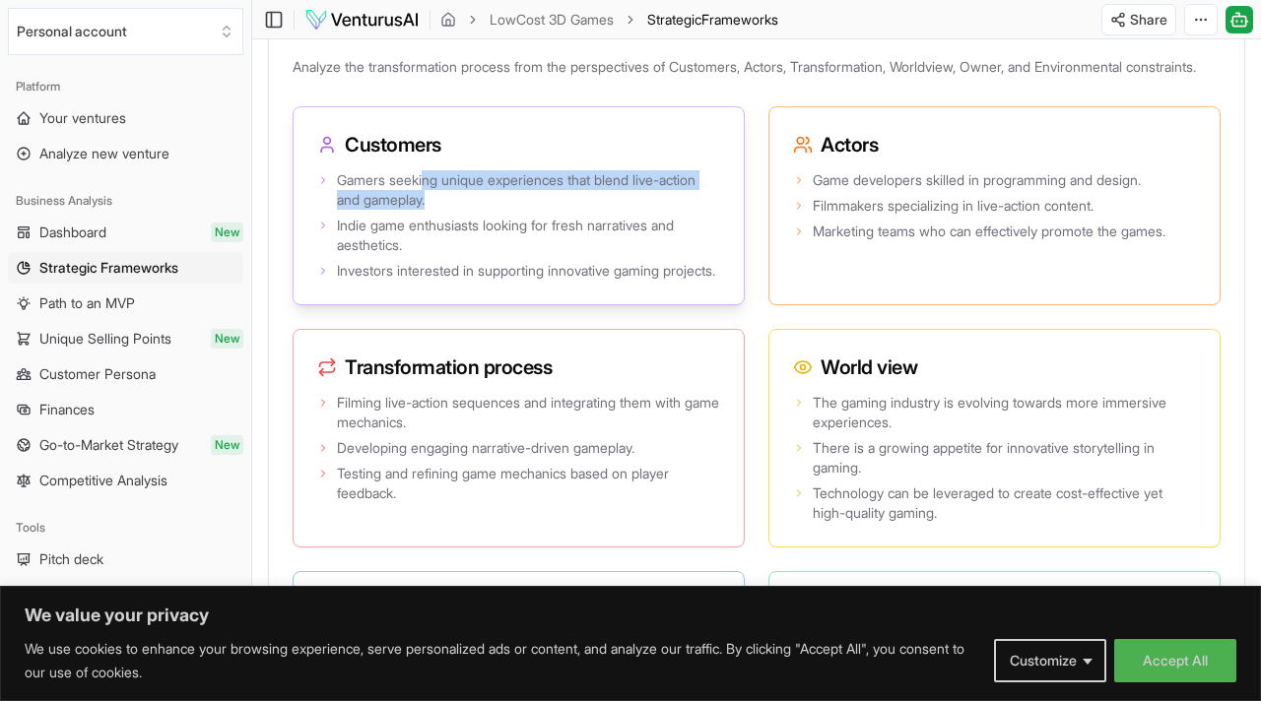
drag, startPoint x: 427, startPoint y: 296, endPoint x: 493, endPoint y: 320, distance: 70.1
click at [493, 210] on span "Gamers seeking unique experiences that blend live-action and gameplay." at bounding box center [528, 189] width 383 height 39
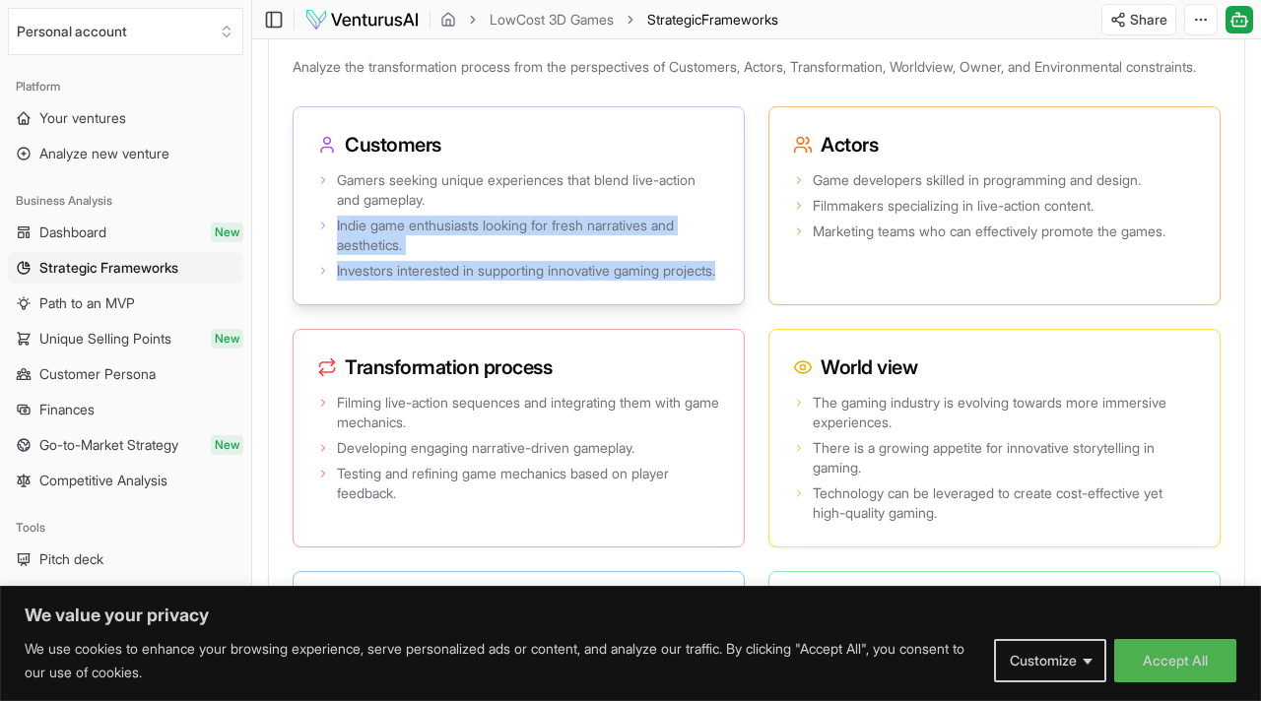
drag, startPoint x: 493, startPoint y: 320, endPoint x: 480, endPoint y: 431, distance: 112.1
click at [481, 304] on div "Gamers seeking unique experiences that blend live-action and gameplay. Indie ga…" at bounding box center [518, 235] width 450 height 138
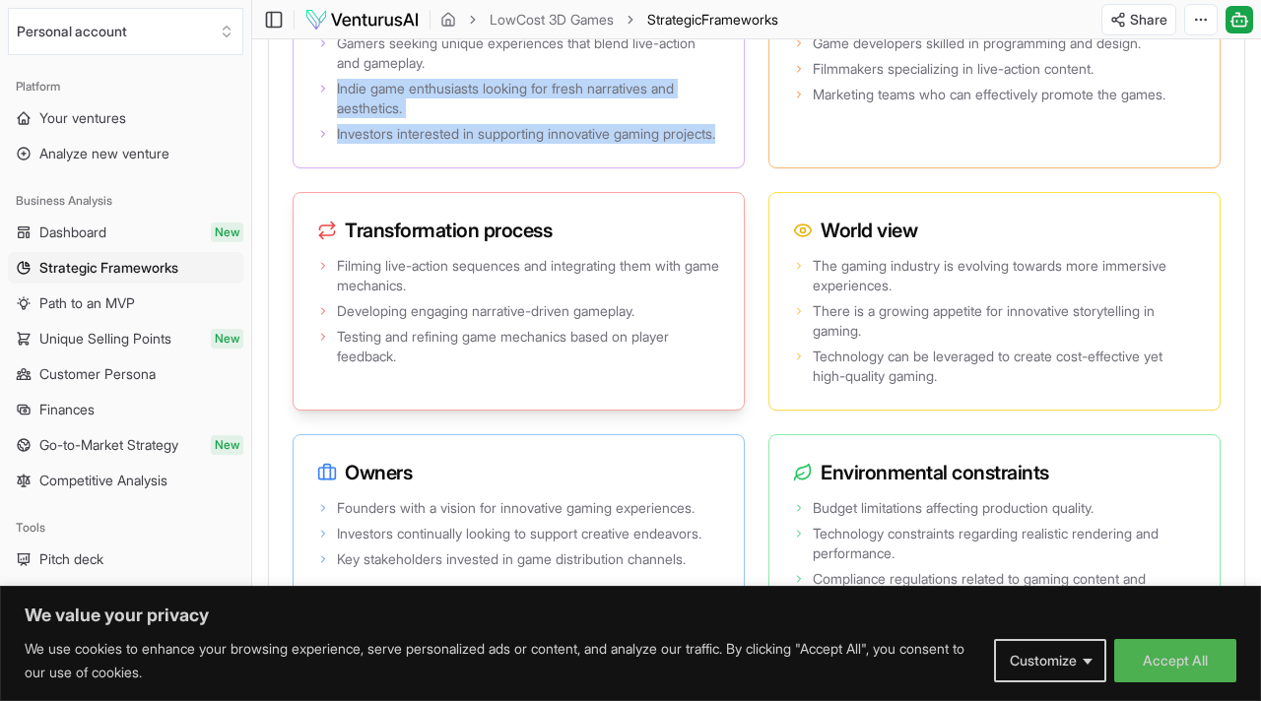
scroll to position [3942, 0]
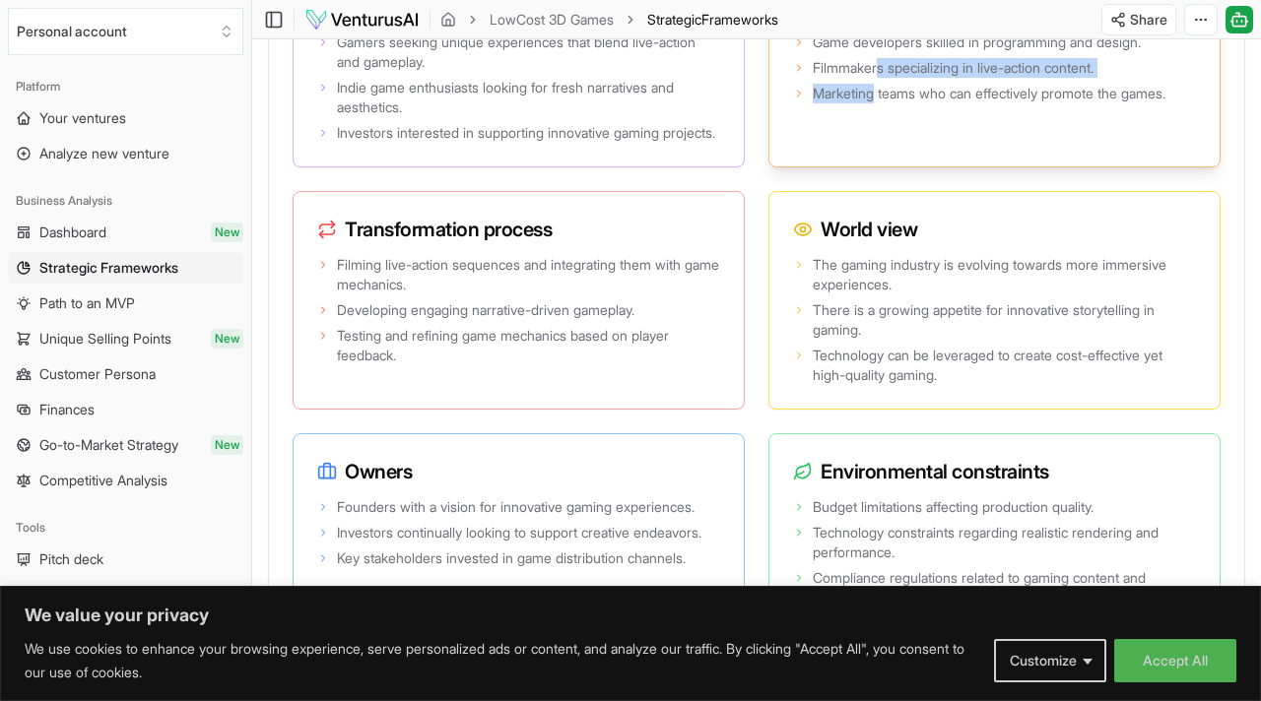
drag, startPoint x: 881, startPoint y: 199, endPoint x: 875, endPoint y: 212, distance: 14.5
click at [876, 103] on ul "Game developers skilled in programming and design. Filmmakers specializing in l…" at bounding box center [994, 68] width 403 height 71
click at [875, 103] on span "Marketing teams who can effectively promote the games." at bounding box center [989, 94] width 353 height 20
drag, startPoint x: 869, startPoint y: 218, endPoint x: 888, endPoint y: 193, distance: 31.5
click at [888, 103] on ul "Game developers skilled in programming and design. Filmmakers specializing in l…" at bounding box center [994, 68] width 403 height 71
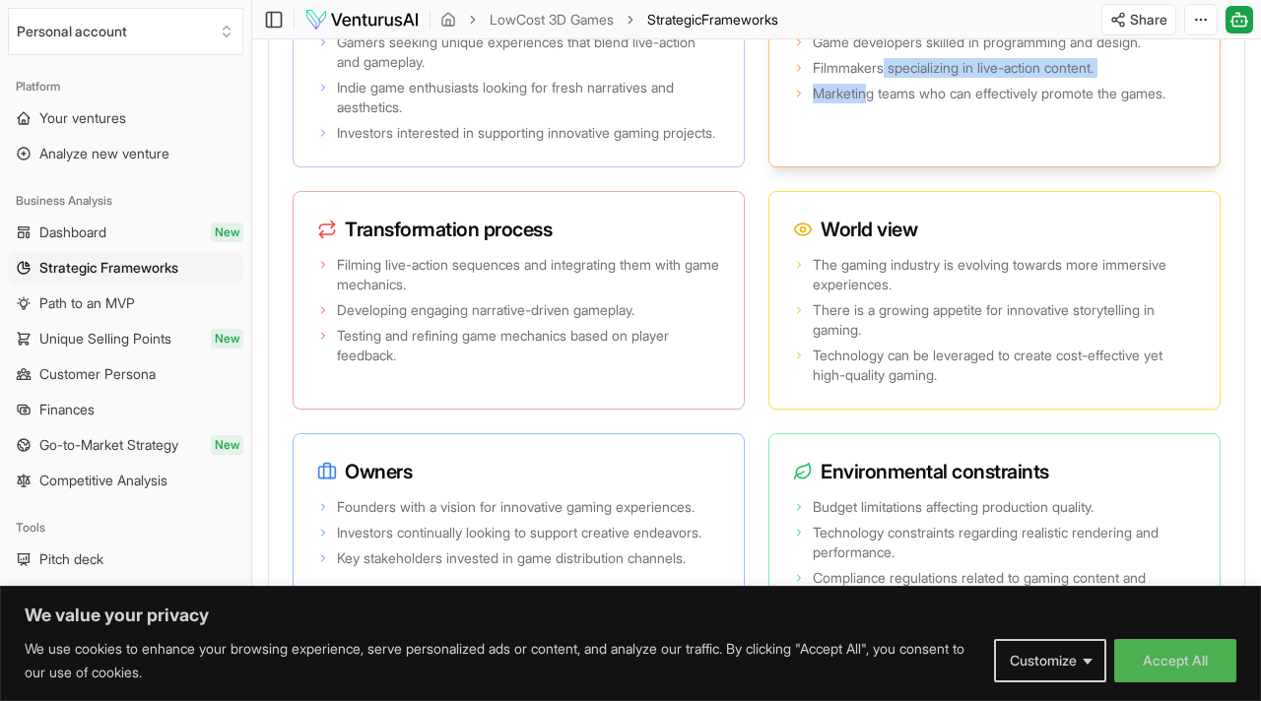
click at [887, 78] on span "Filmmakers specializing in live-action content." at bounding box center [953, 68] width 281 height 20
drag, startPoint x: 923, startPoint y: 176, endPoint x: 913, endPoint y: 172, distance: 10.6
click at [913, 103] on ul "Game developers skilled in programming and design. Filmmakers specializing in l…" at bounding box center [994, 68] width 403 height 71
drag, startPoint x: 913, startPoint y: 166, endPoint x: 915, endPoint y: 187, distance: 20.8
click at [915, 103] on ul "Game developers skilled in programming and design. Filmmakers specializing in l…" at bounding box center [994, 68] width 403 height 71
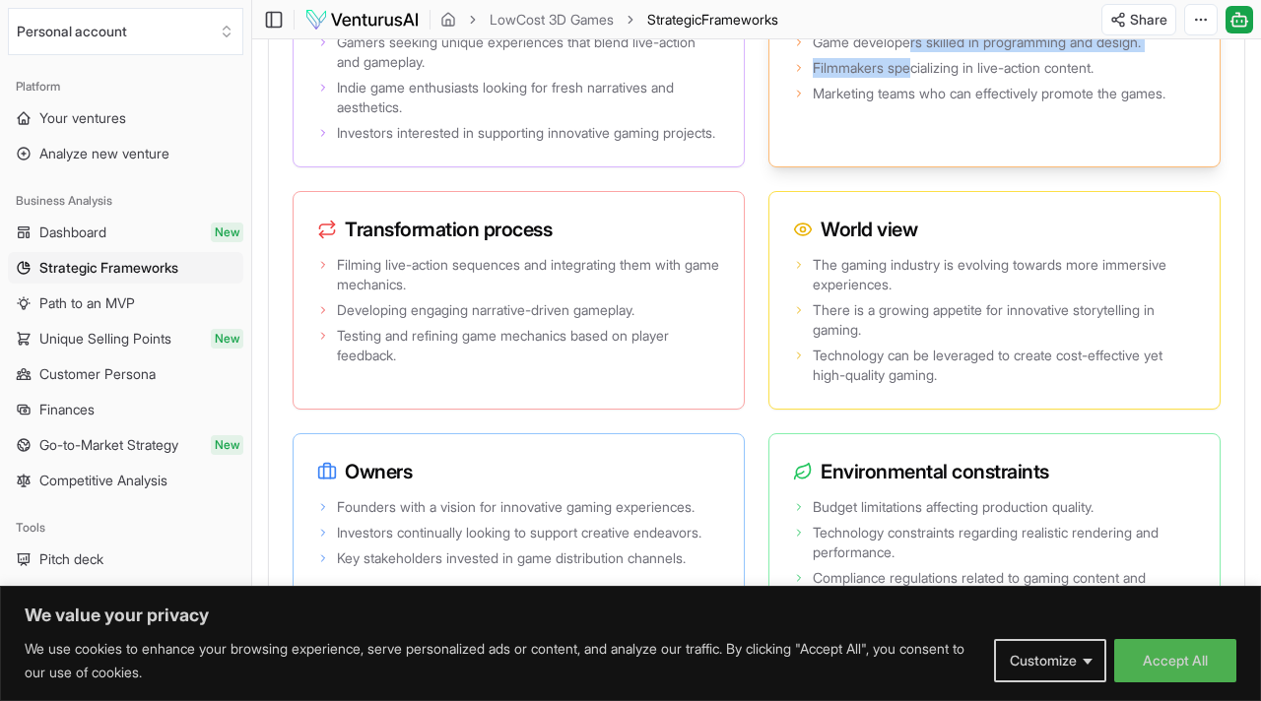
click at [915, 78] on span "Filmmakers specializing in live-action content." at bounding box center [953, 68] width 281 height 20
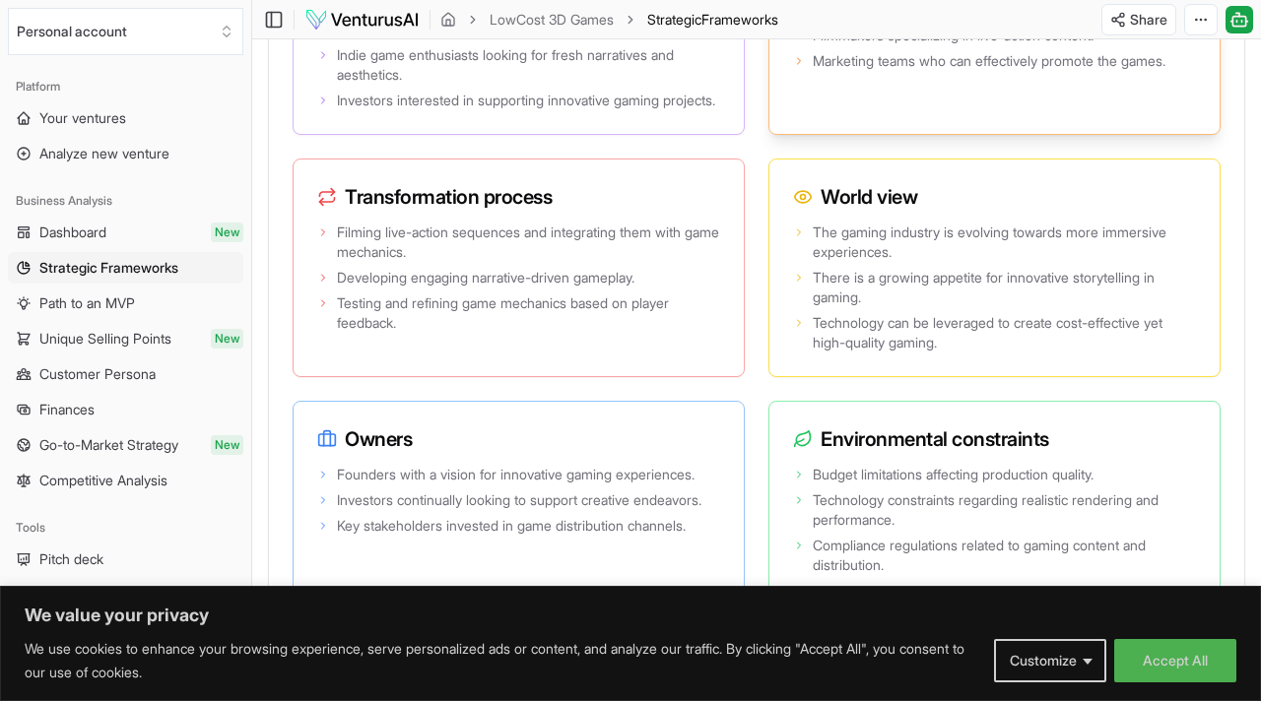
scroll to position [3991, 0]
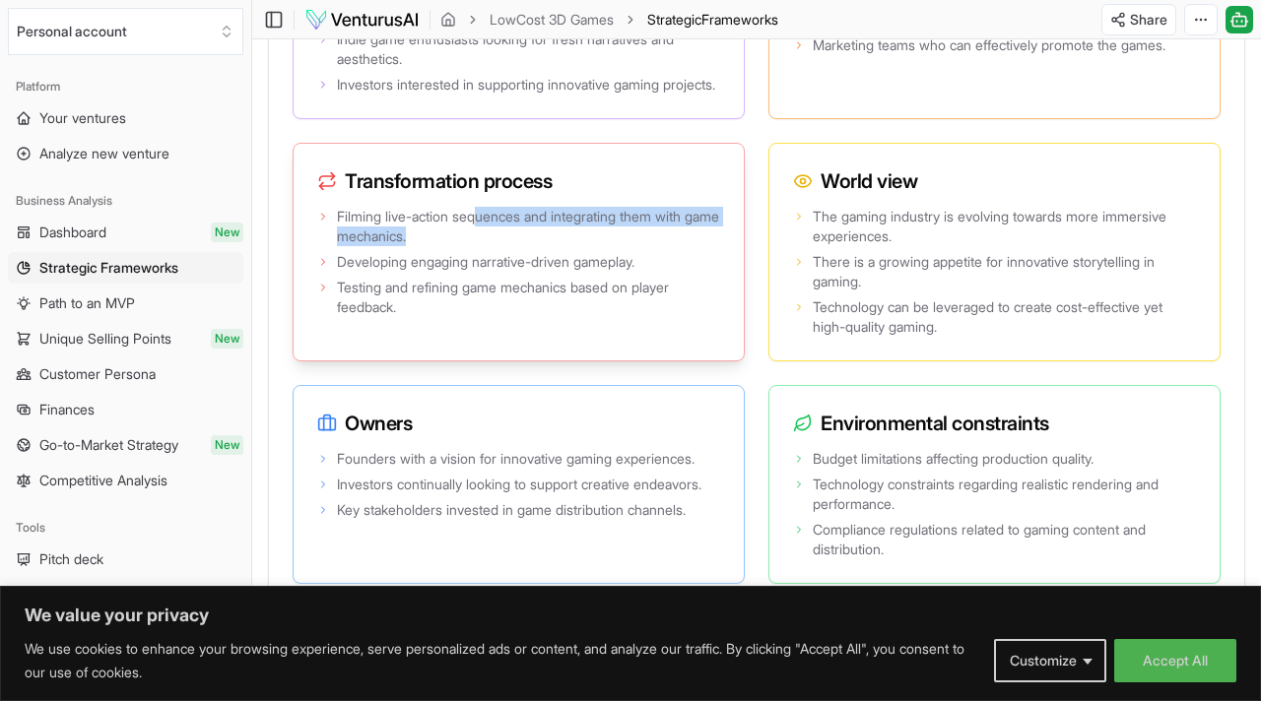
drag, startPoint x: 488, startPoint y: 373, endPoint x: 483, endPoint y: 358, distance: 15.6
click at [483, 246] on span "Filming live-action sequences and integrating them with game mechanics." at bounding box center [528, 226] width 383 height 39
click at [465, 246] on span "Filming live-action sequences and integrating them with game mechanics." at bounding box center [528, 226] width 383 height 39
drag, startPoint x: 465, startPoint y: 357, endPoint x: 465, endPoint y: 379, distance: 22.7
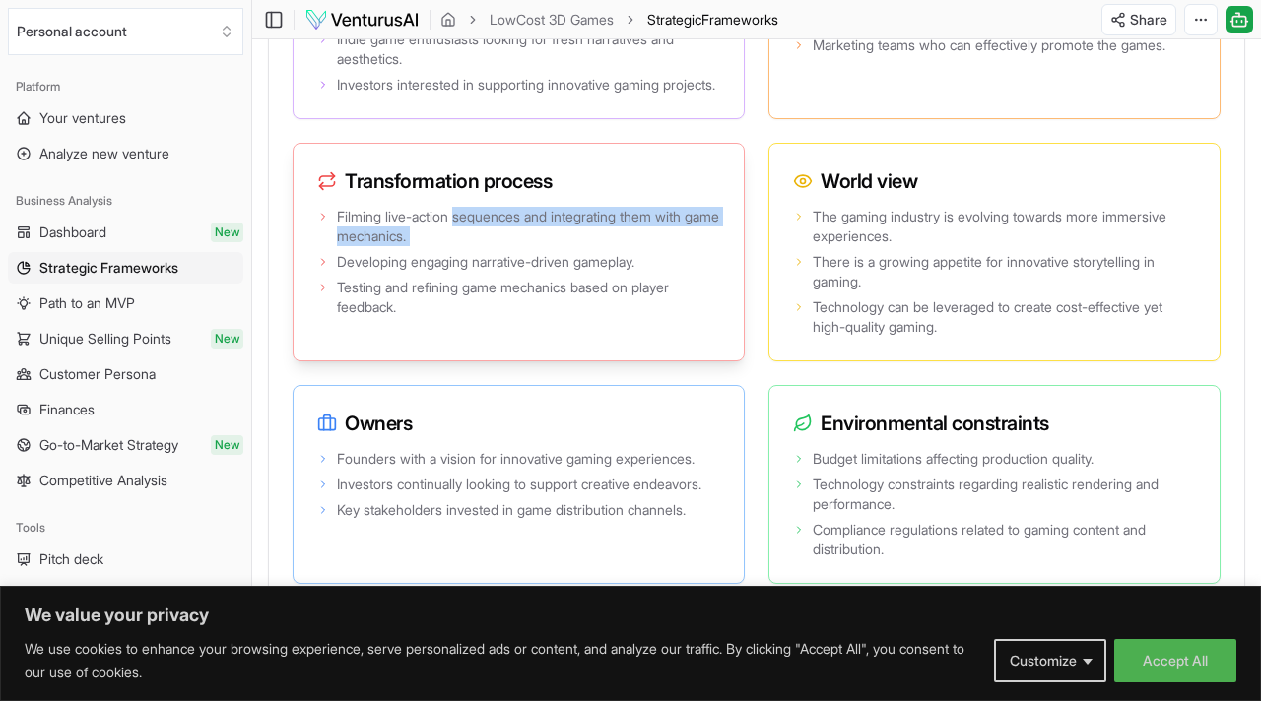
click at [465, 246] on span "Filming live-action sequences and integrating them with game mechanics." at bounding box center [528, 226] width 383 height 39
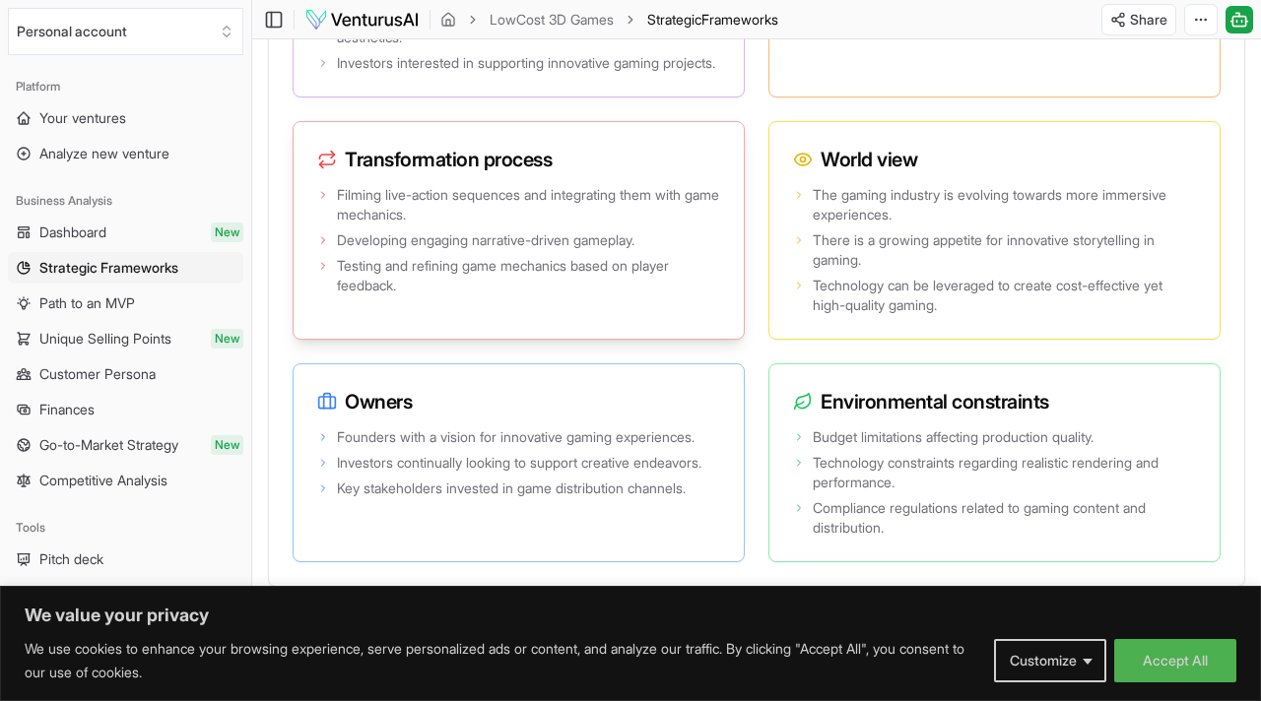
scroll to position [4016, 0]
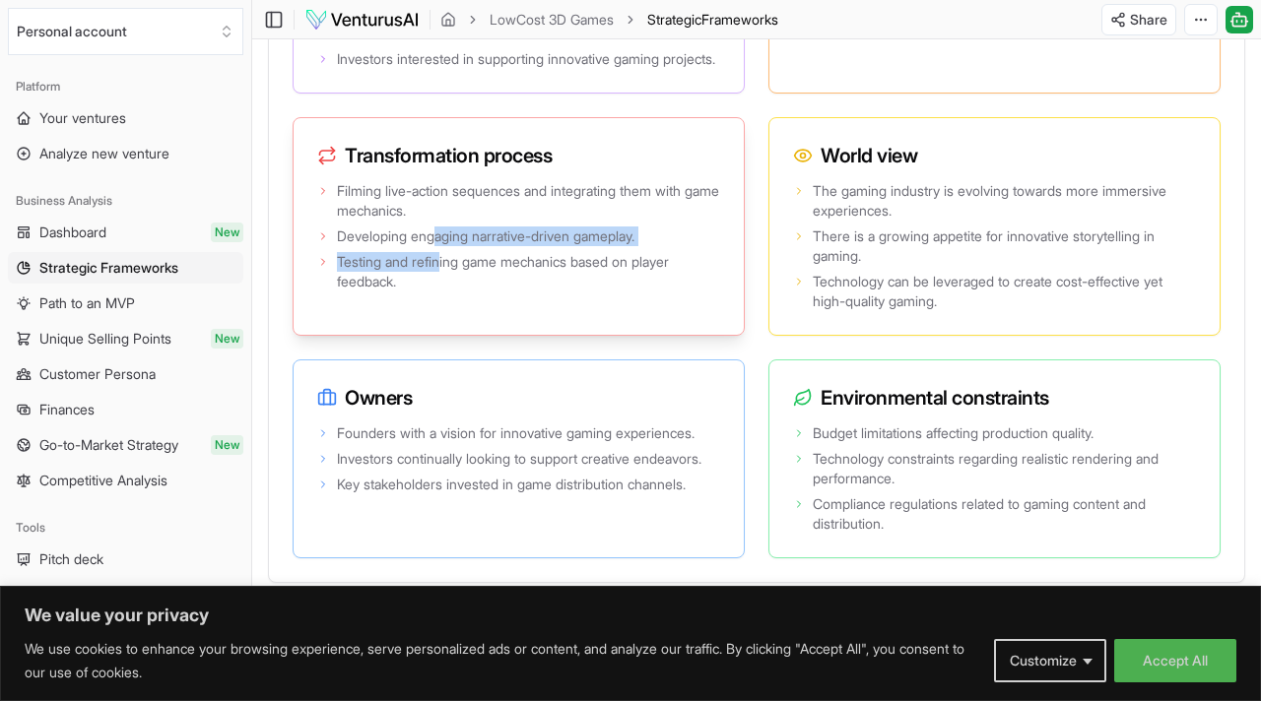
drag, startPoint x: 438, startPoint y: 388, endPoint x: 444, endPoint y: 402, distance: 15.0
click at [444, 292] on ul "Filming live-action sequences and integrating them with game mechanics. Develop…" at bounding box center [518, 236] width 403 height 110
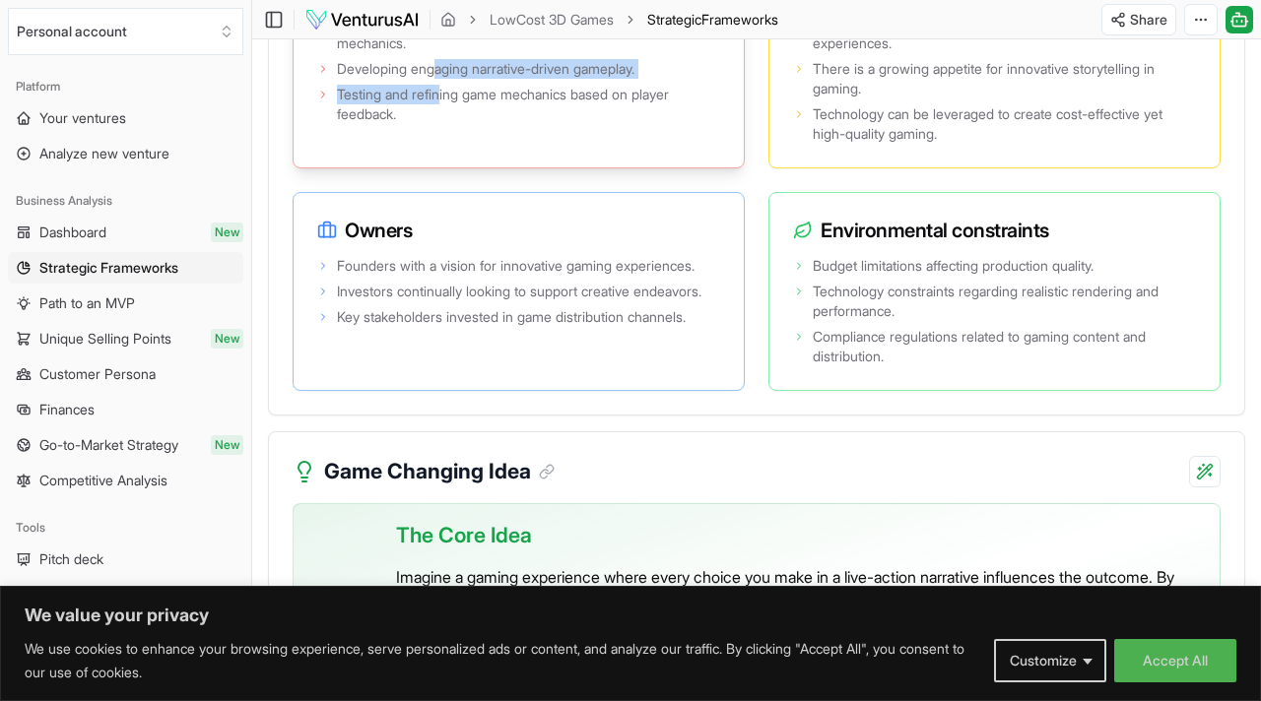
scroll to position [4190, 0]
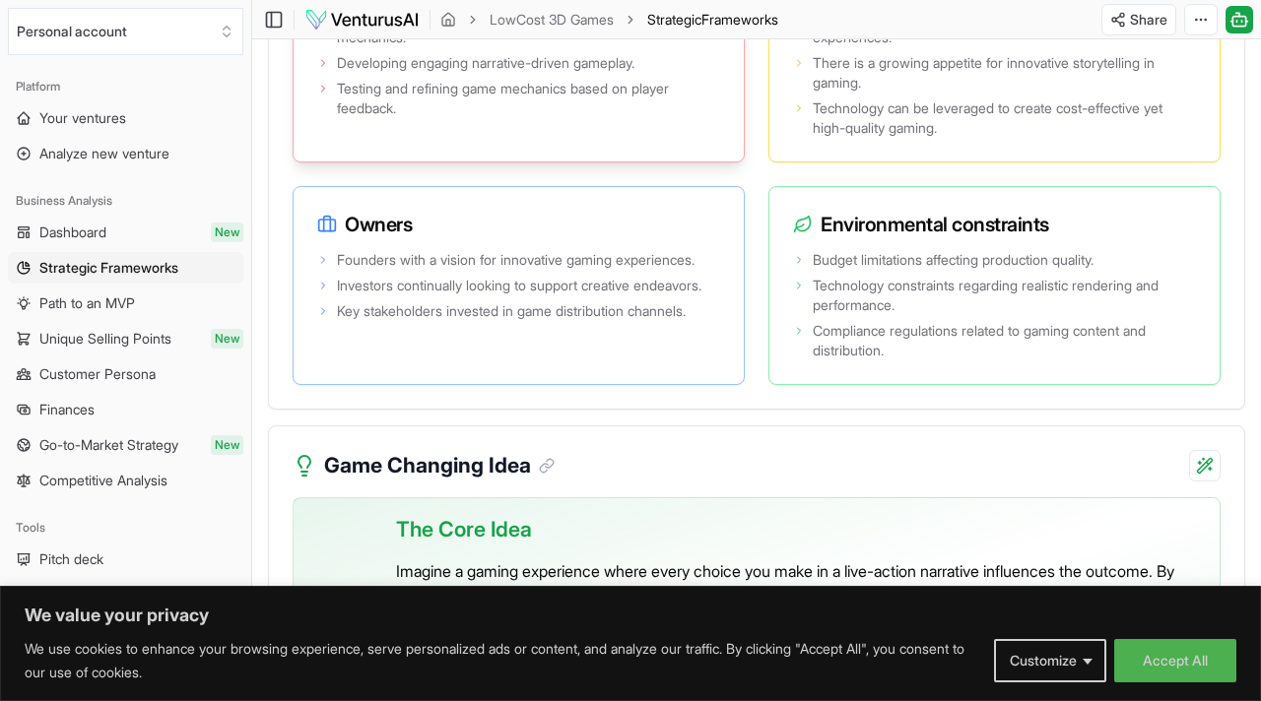
click at [423, 118] on span "Testing and refining game mechanics based on player feedback." at bounding box center [528, 98] width 383 height 39
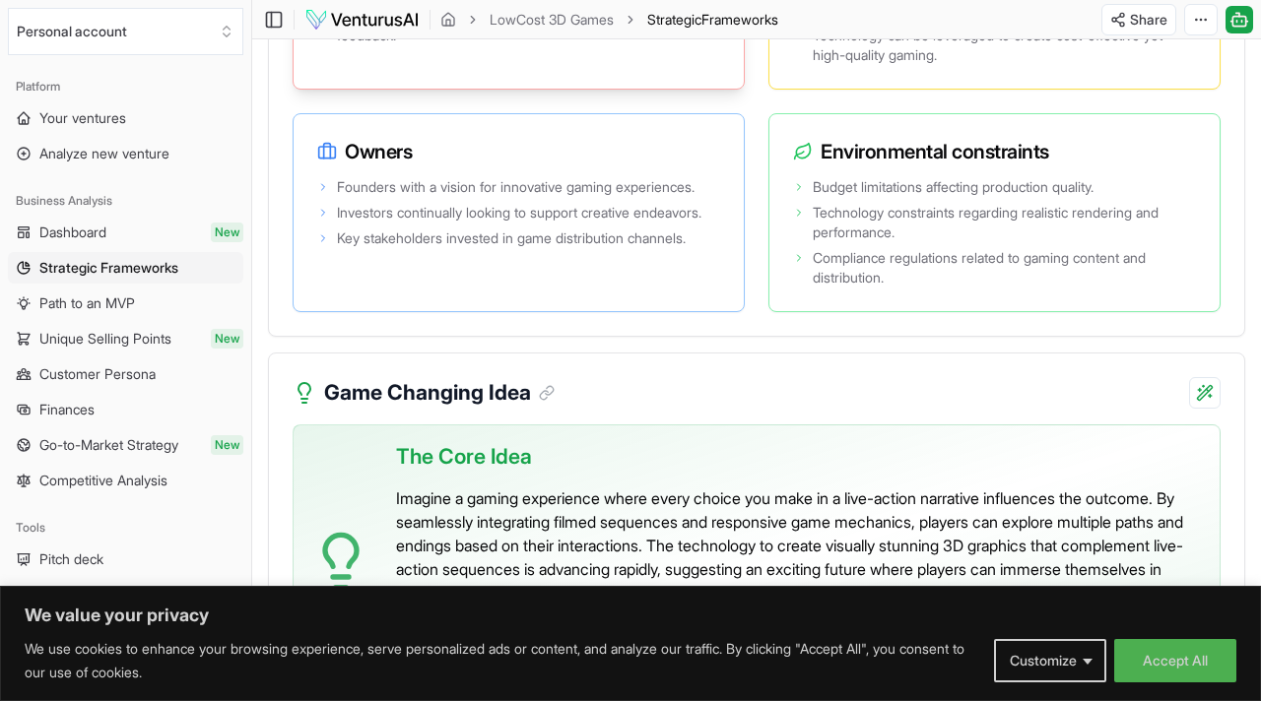
scroll to position [4268, 0]
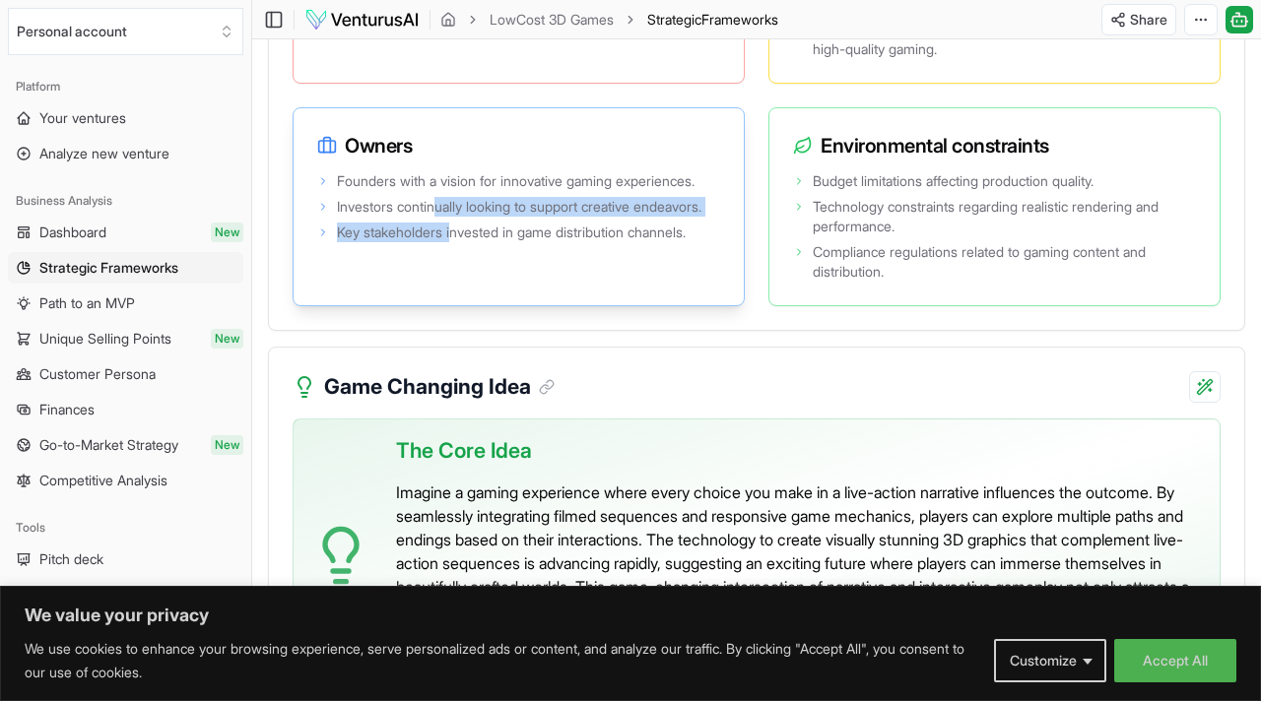
drag, startPoint x: 442, startPoint y: 345, endPoint x: 456, endPoint y: 396, distance: 53.0
click at [457, 242] on ul "Founders with a vision for innovative gaming experiences. Investors continually…" at bounding box center [518, 206] width 403 height 71
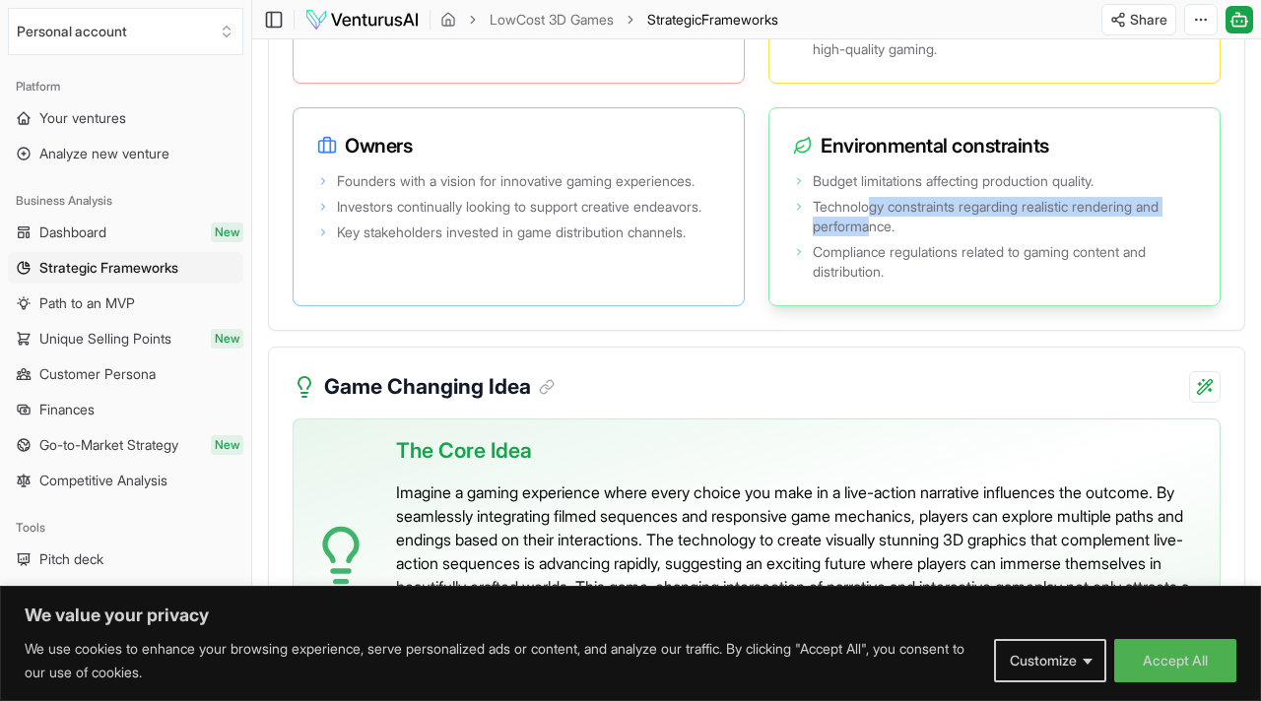
click at [872, 236] on span "Technology constraints regarding realistic rendering and performance." at bounding box center [1004, 216] width 383 height 39
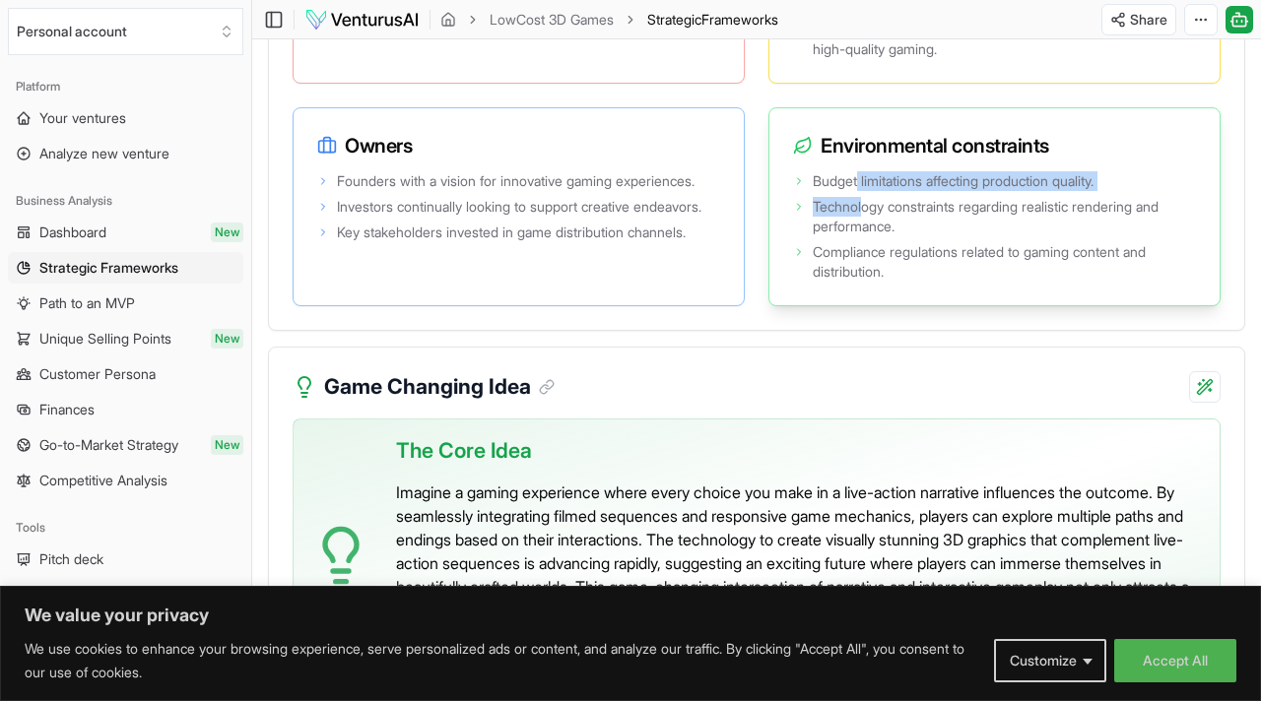
drag, startPoint x: 865, startPoint y: 350, endPoint x: 859, endPoint y: 329, distance: 21.5
click at [859, 282] on ul "Budget limitations affecting production quality. Technology constraints regardi…" at bounding box center [994, 226] width 403 height 110
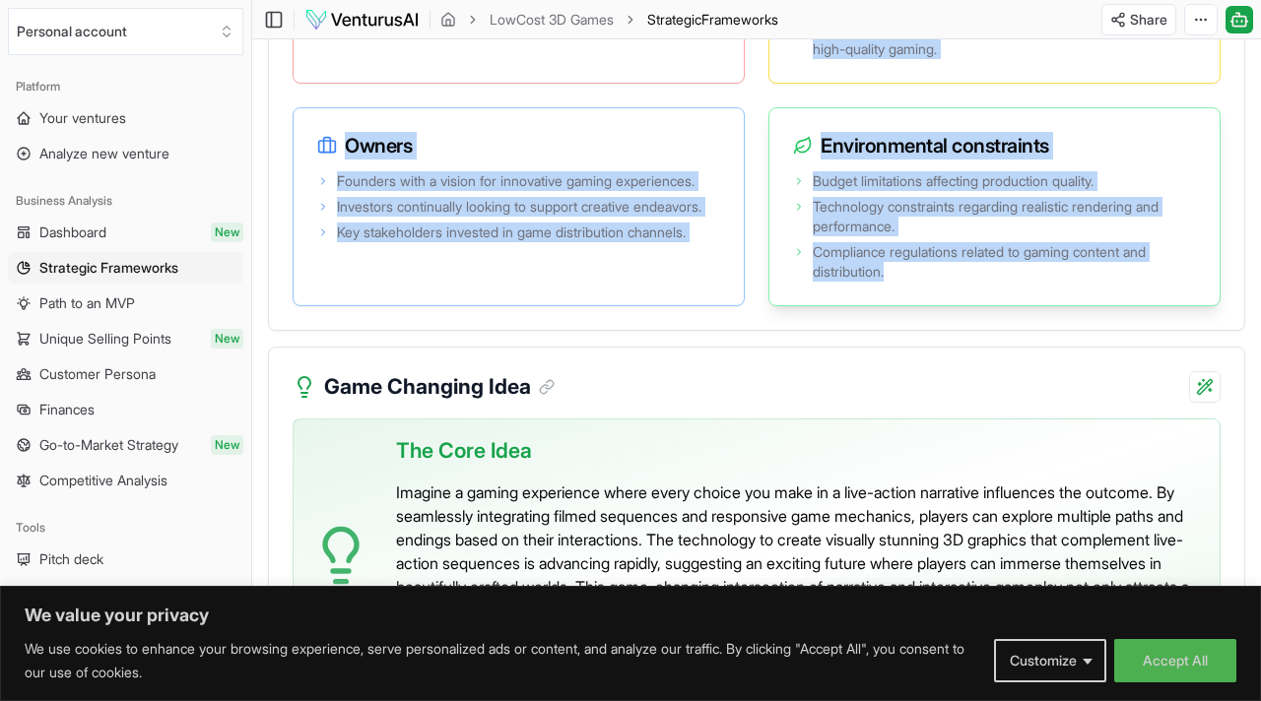
drag, startPoint x: 900, startPoint y: 97, endPoint x: 896, endPoint y: 437, distance: 340.8
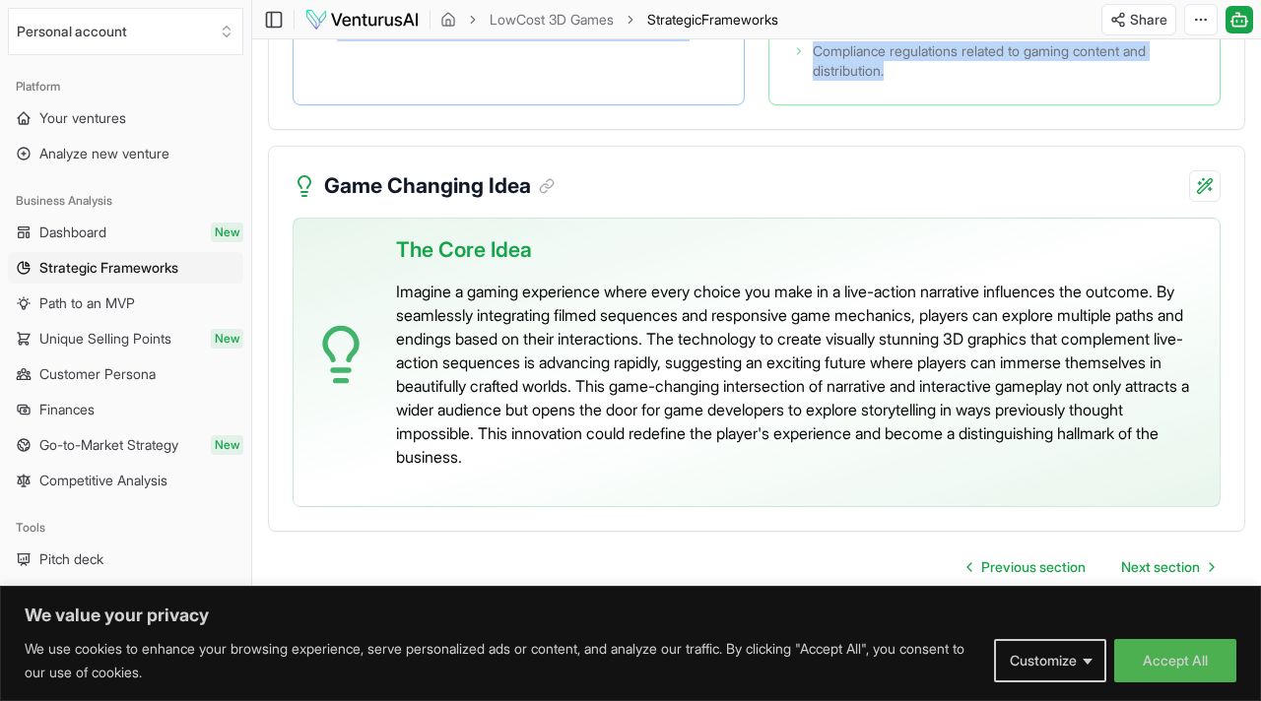
scroll to position [4610, 0]
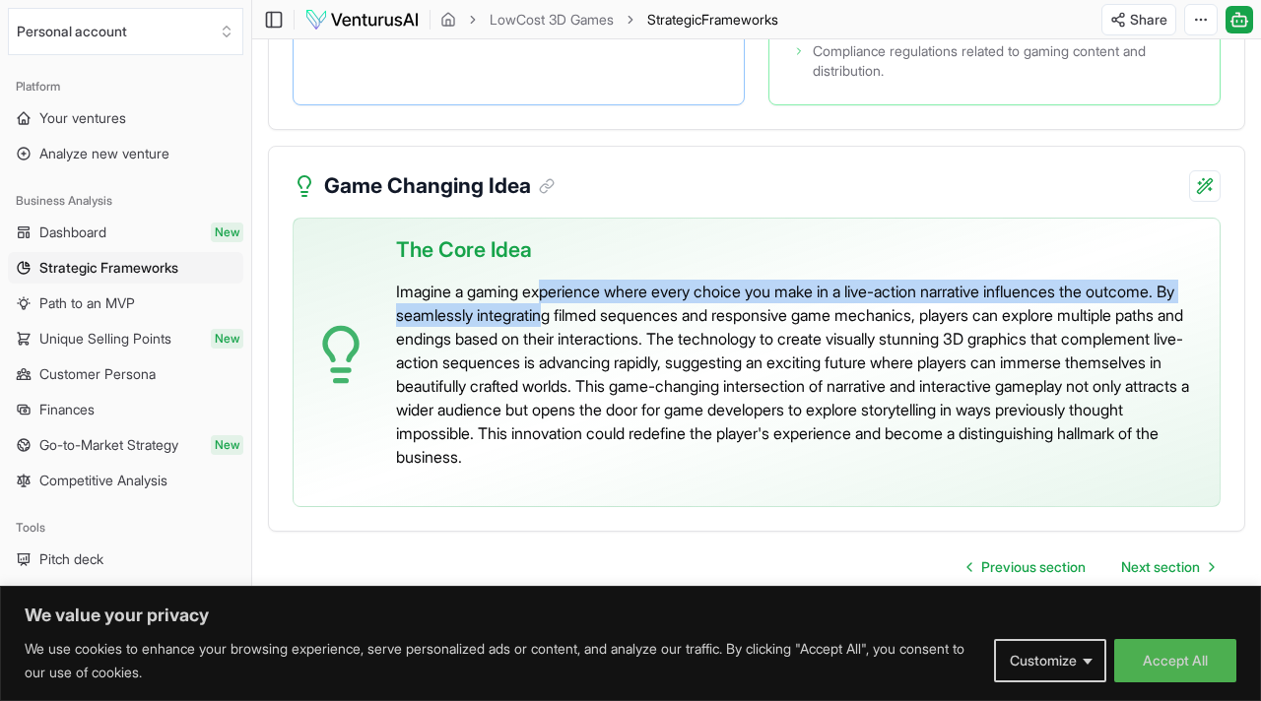
drag, startPoint x: 550, startPoint y: 291, endPoint x: 579, endPoint y: 317, distance: 39.8
click at [578, 318] on p "Imagine a gaming experience where every choice you make in a live-action narrat…" at bounding box center [800, 374] width 808 height 189
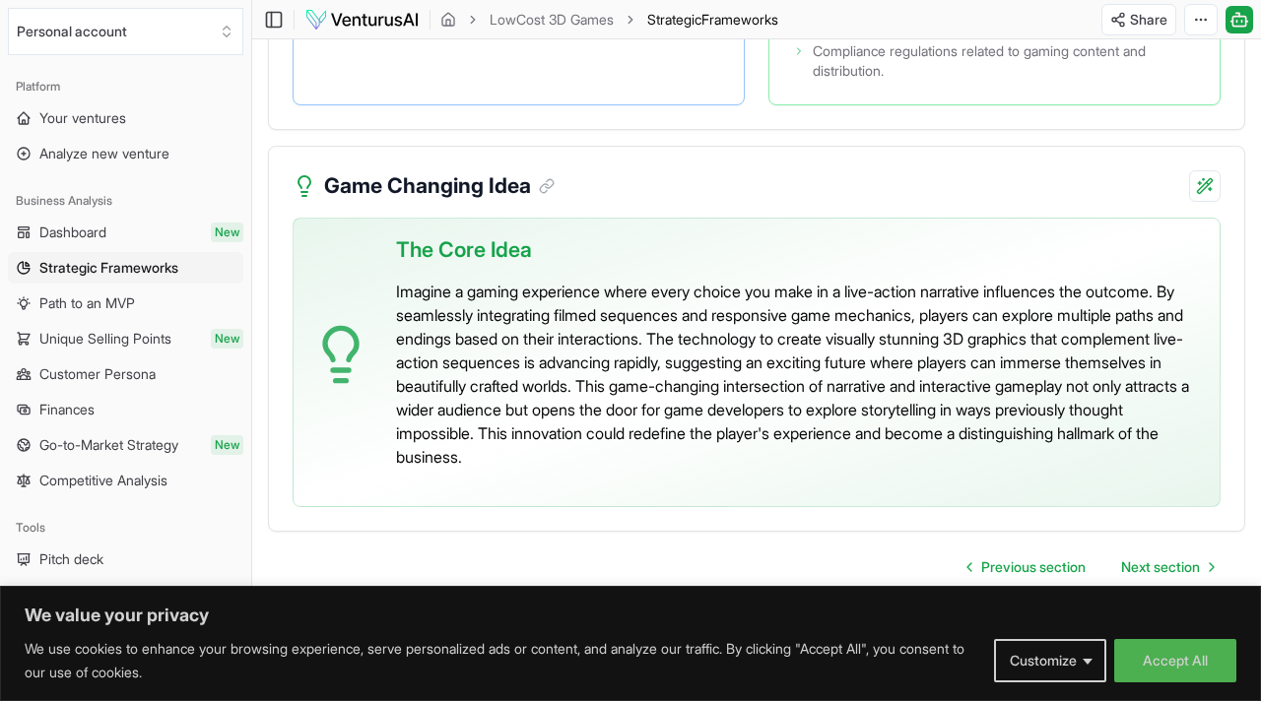
click at [593, 308] on p "Imagine a gaming experience where every choice you make in a live-action narrat…" at bounding box center [800, 374] width 808 height 189
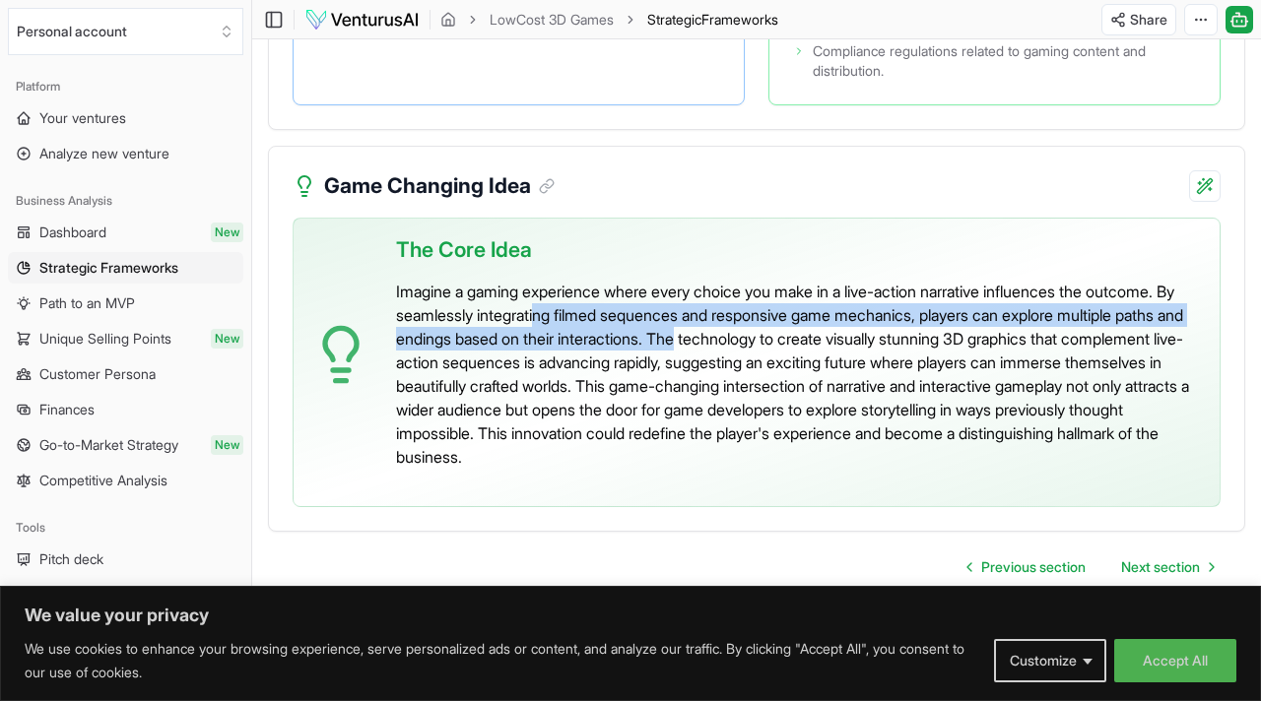
drag, startPoint x: 565, startPoint y: 308, endPoint x: 764, endPoint y: 331, distance: 200.2
click at [764, 331] on p "Imagine a gaming experience where every choice you make in a live-action narrat…" at bounding box center [800, 374] width 808 height 189
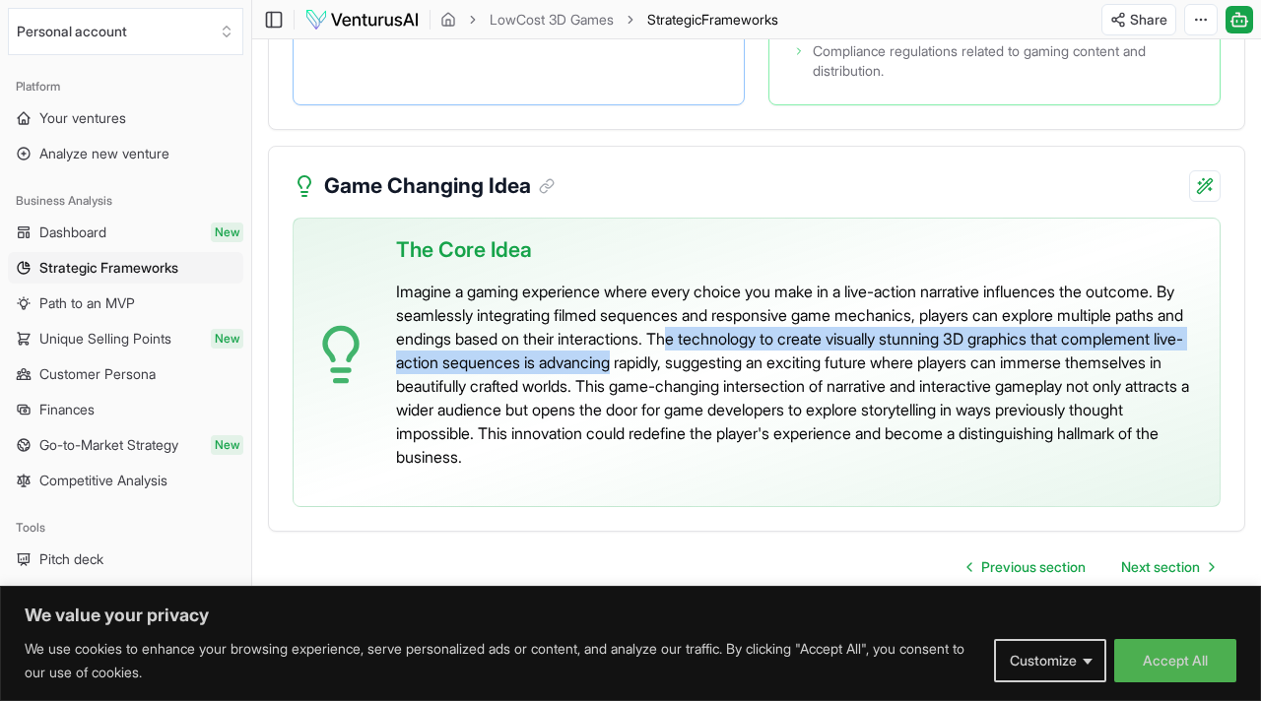
drag, startPoint x: 764, startPoint y: 331, endPoint x: 752, endPoint y: 369, distance: 40.2
click at [752, 369] on p "Imagine a gaming experience where every choice you make in a live-action narrat…" at bounding box center [800, 374] width 808 height 189
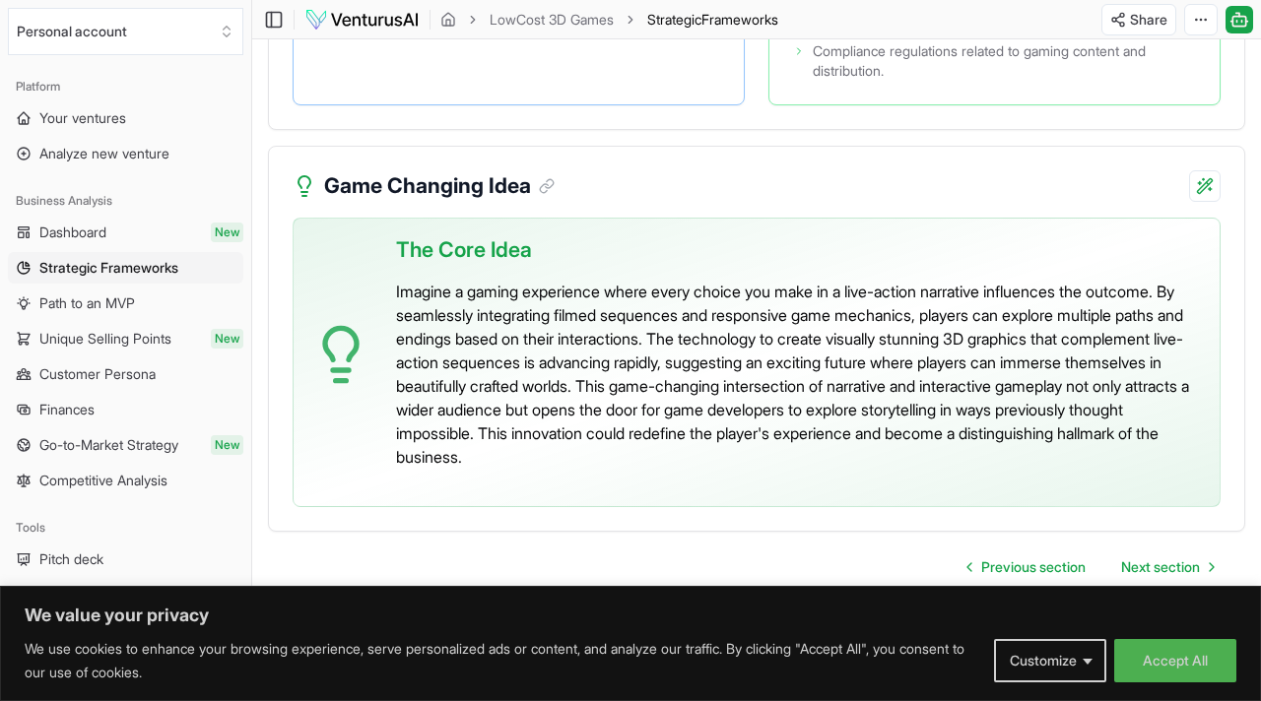
click at [752, 369] on p "Imagine a gaming experience where every choice you make in a live-action narrat…" at bounding box center [800, 374] width 808 height 189
click at [668, 394] on p "Imagine a gaming experience where every choice you make in a live-action narrat…" at bounding box center [800, 374] width 808 height 189
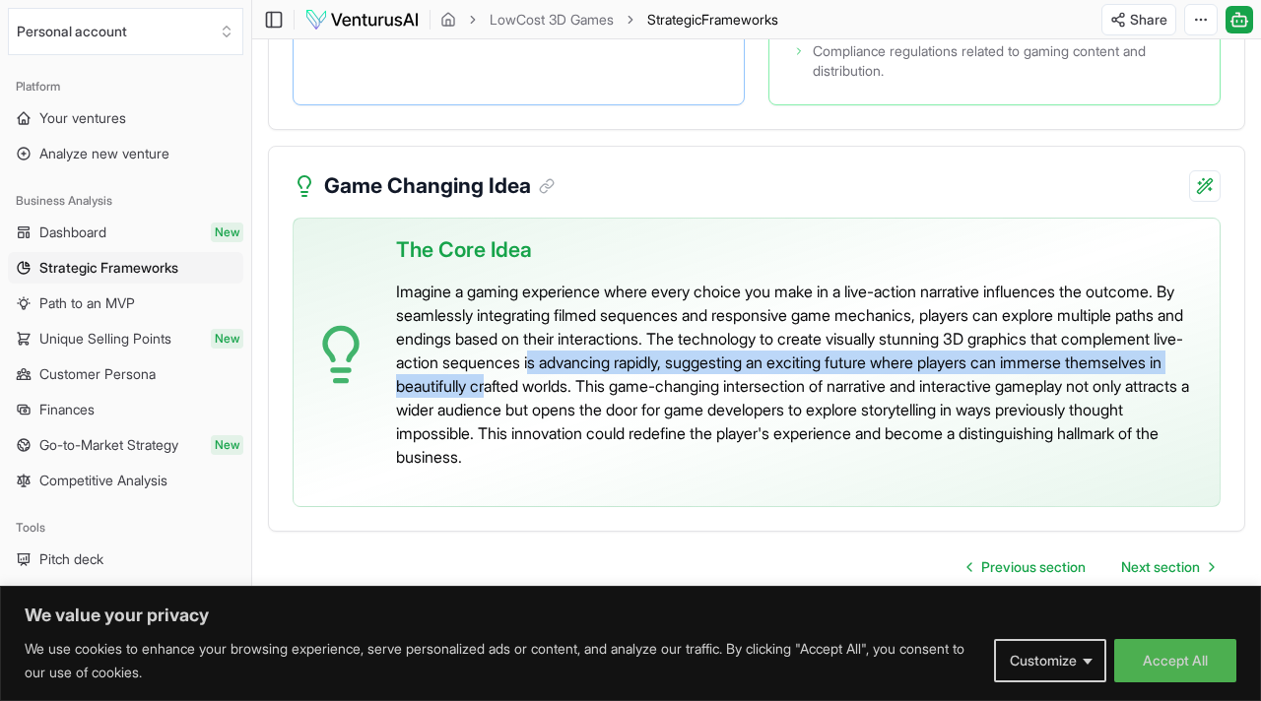
drag, startPoint x: 667, startPoint y: 393, endPoint x: 666, endPoint y: 355, distance: 38.4
click at [666, 355] on p "Imagine a gaming experience where every choice you make in a live-action narrat…" at bounding box center [800, 374] width 808 height 189
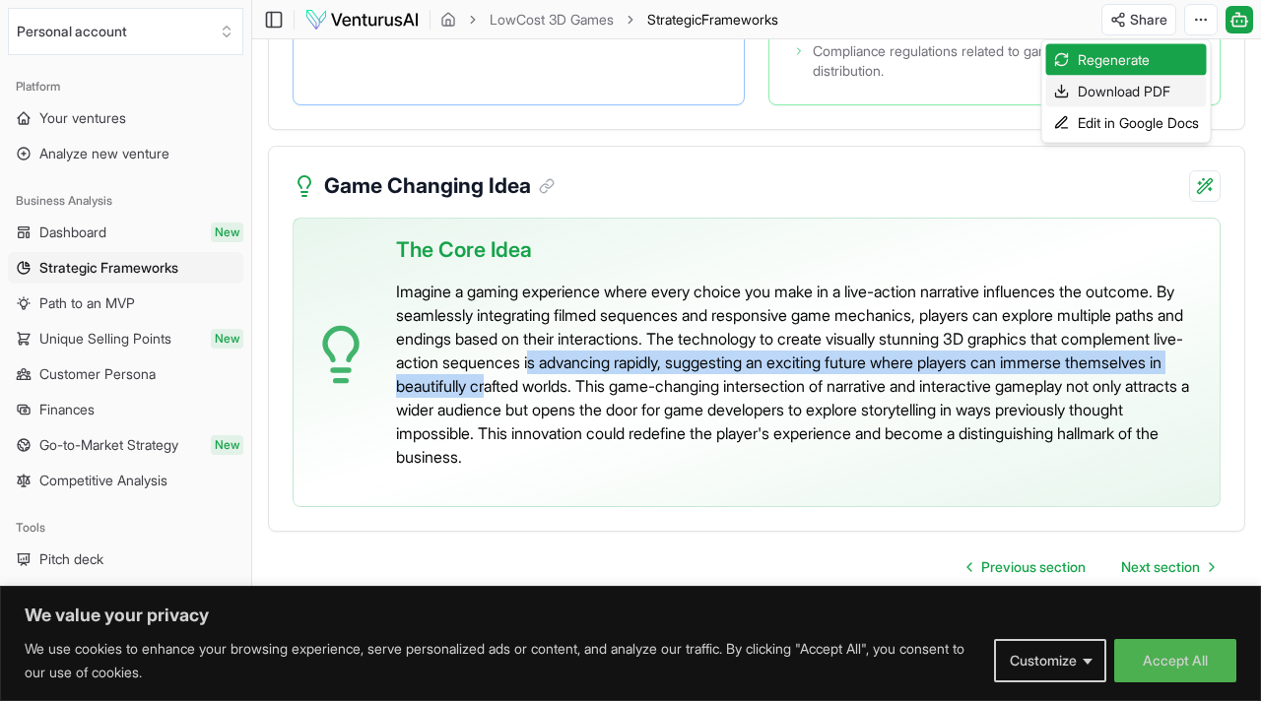
click at [1119, 94] on div "Download PDF" at bounding box center [1126, 92] width 161 height 32
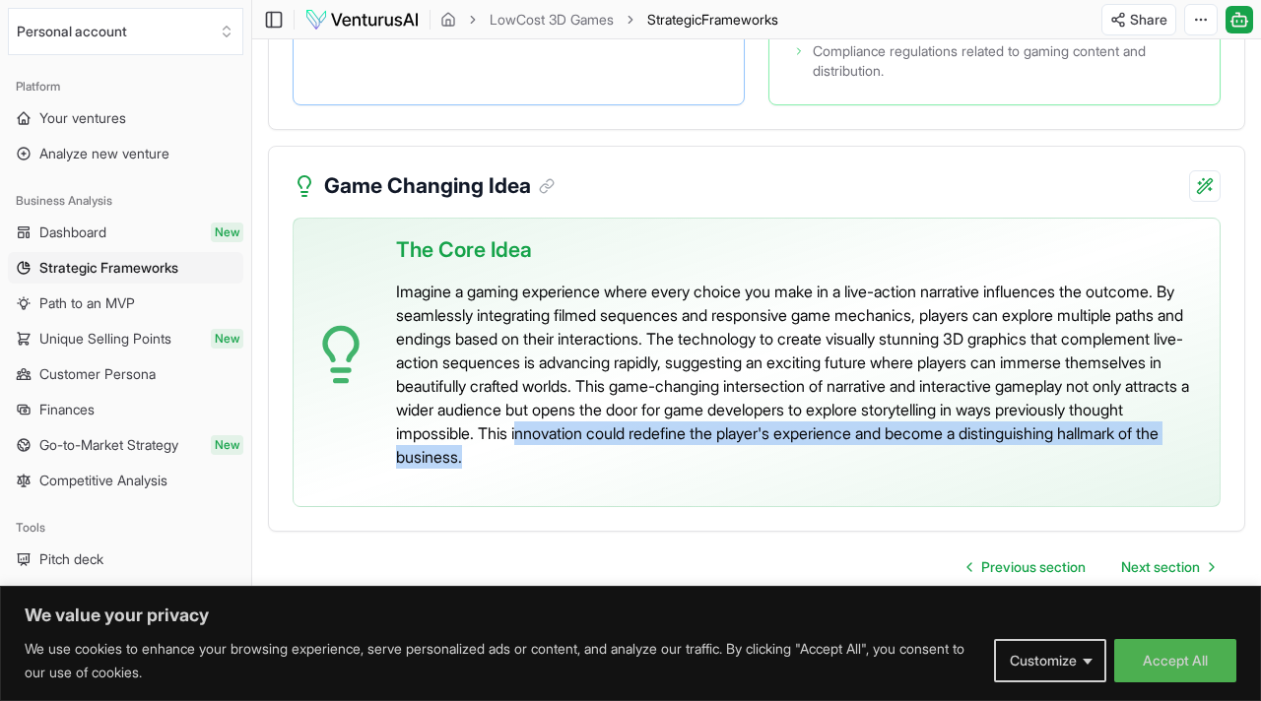
drag, startPoint x: 741, startPoint y: 489, endPoint x: 817, endPoint y: 449, distance: 86.3
click at [817, 448] on div "The Core Idea Imagine a gaming experience where every choice you make in a live…" at bounding box center [800, 355] width 808 height 272
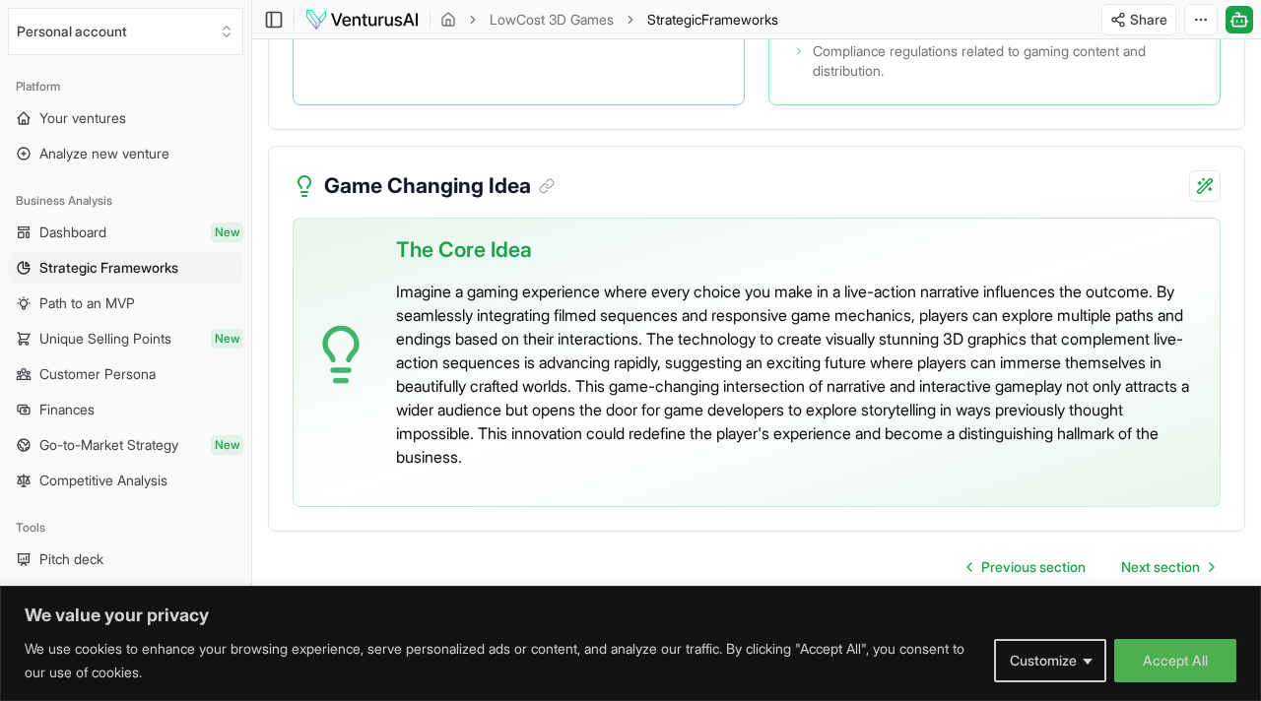
click at [817, 475] on div "The Core Idea Imagine a gaming experience where every choice you make in a live…" at bounding box center [800, 355] width 808 height 272
click at [1209, 571] on icon "Go to next page" at bounding box center [1212, 567] width 16 height 16
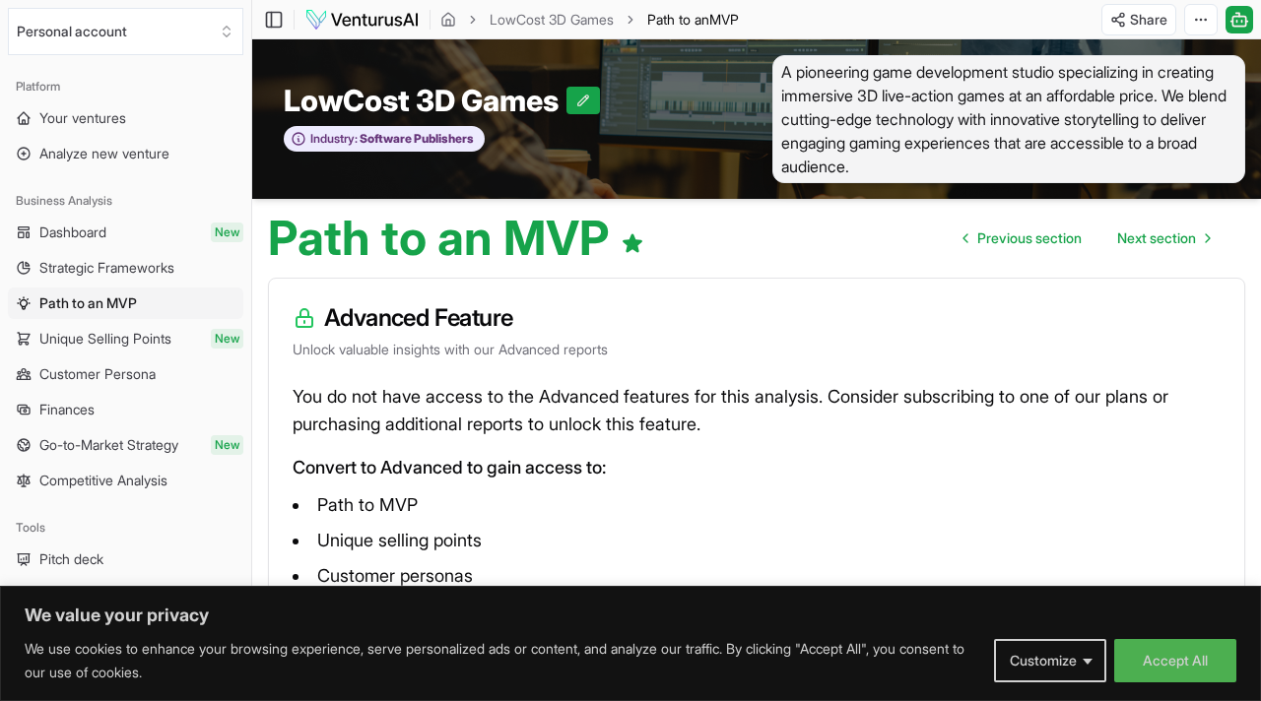
scroll to position [128, 0]
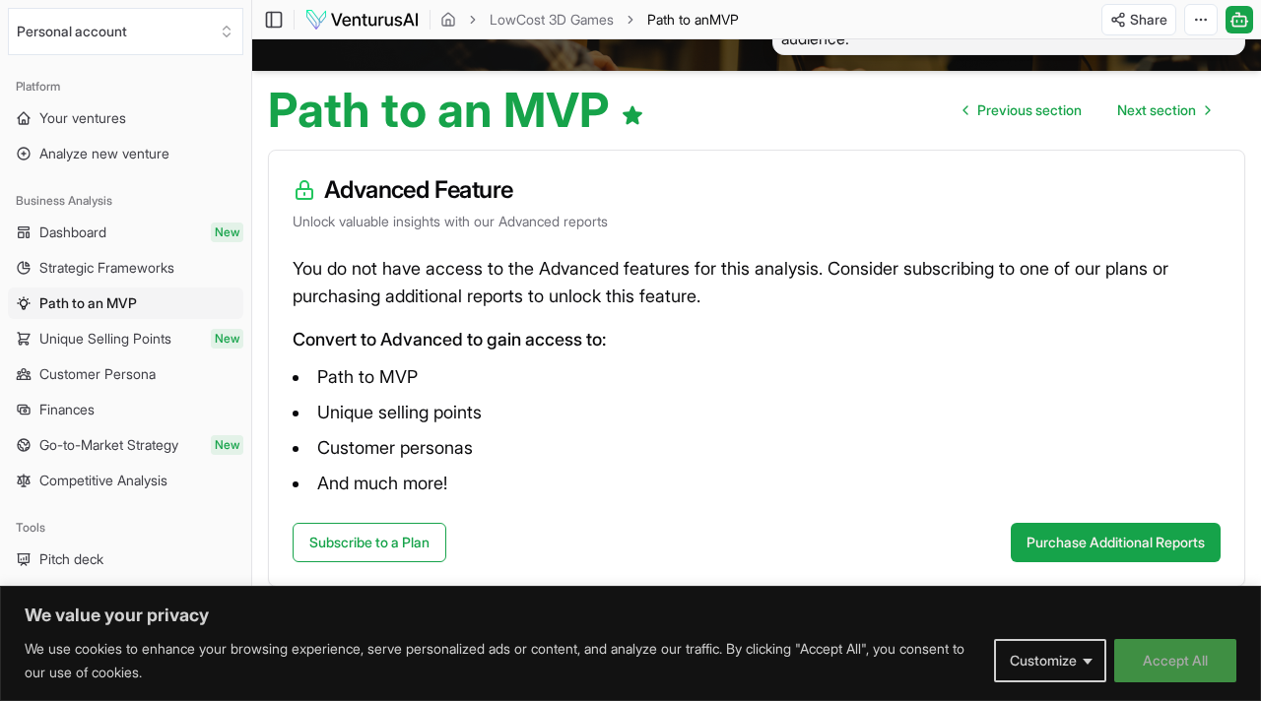
click at [1195, 648] on button "Accept All" at bounding box center [1175, 660] width 122 height 43
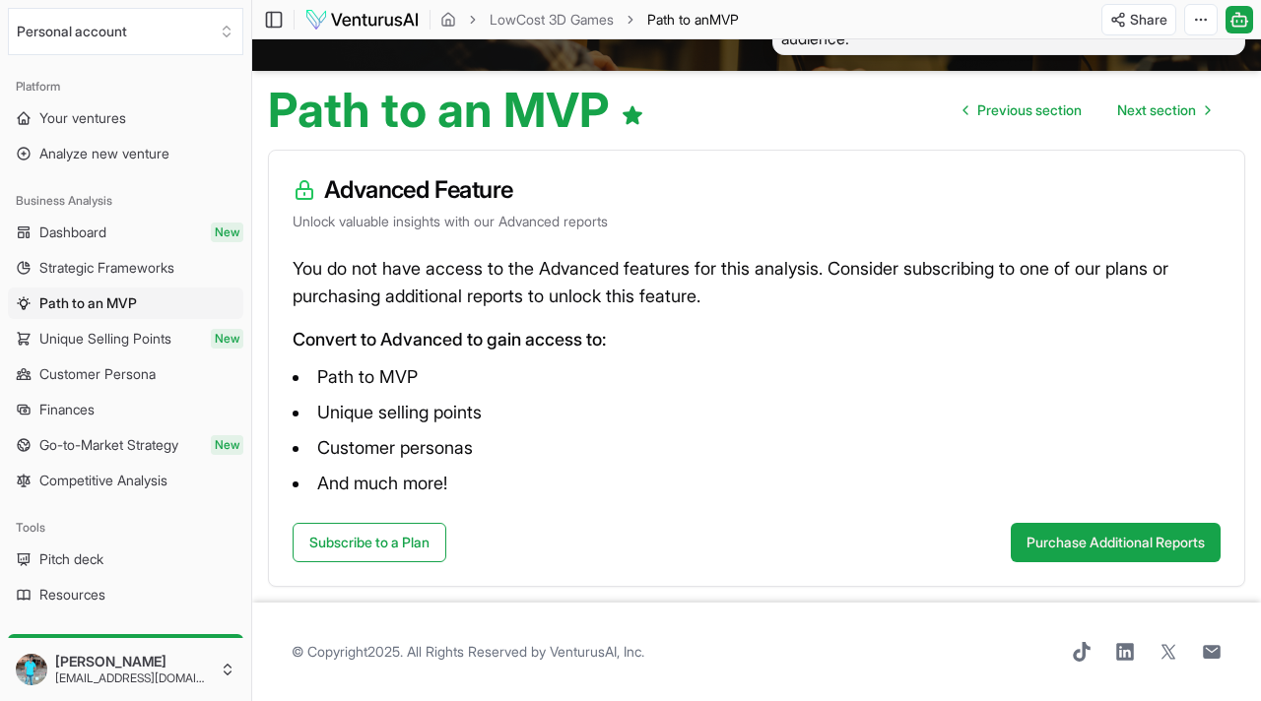
click at [139, 334] on span "Unique Selling Points" at bounding box center [105, 339] width 132 height 20
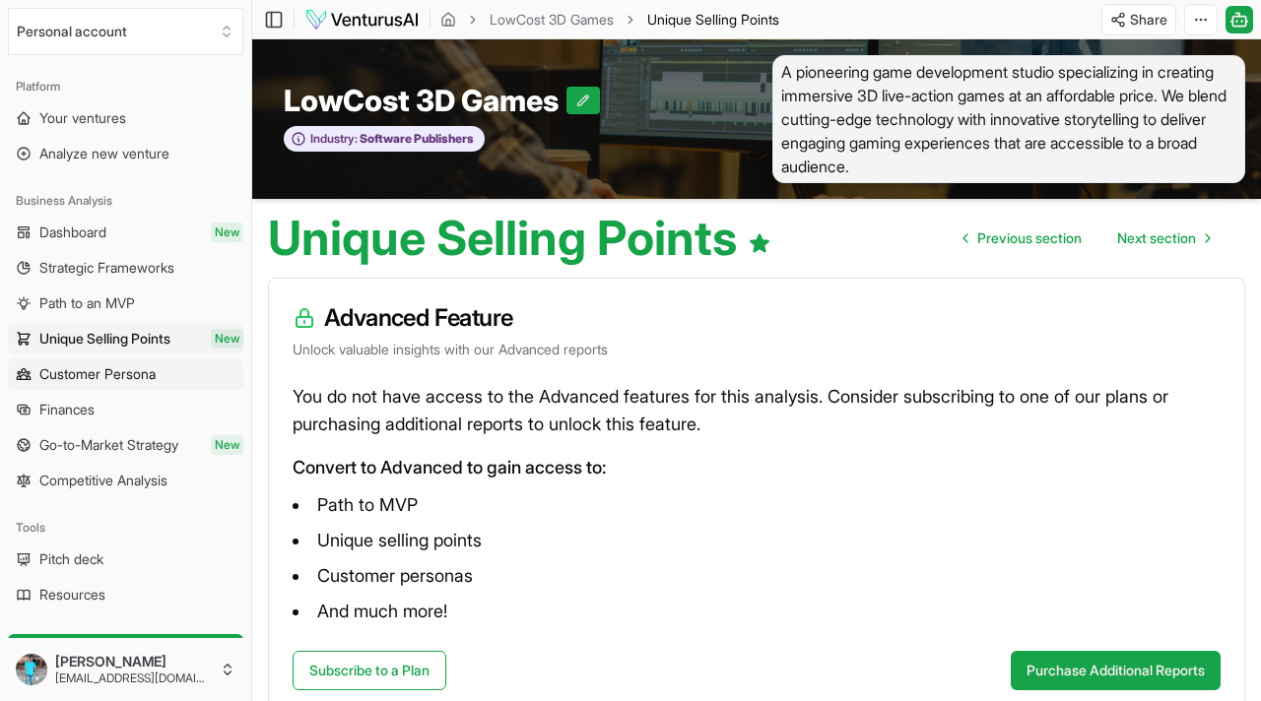
click at [205, 373] on link "Customer Persona" at bounding box center [125, 374] width 235 height 32
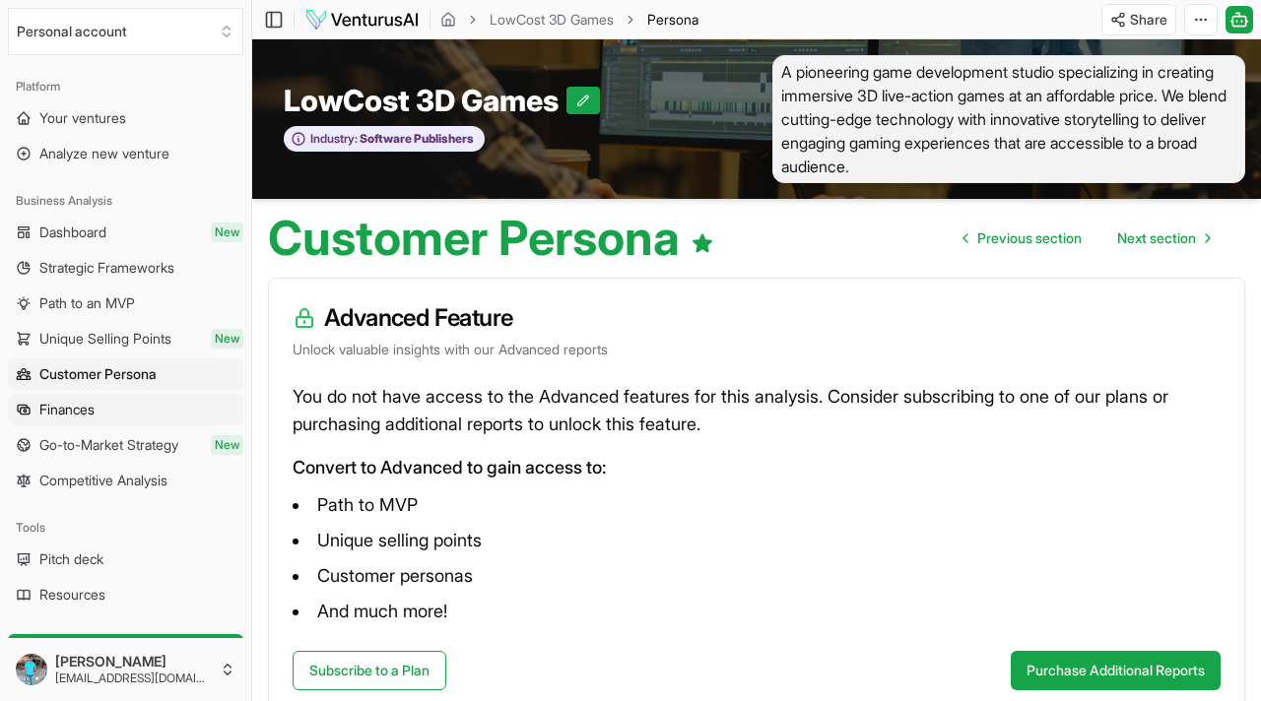
click at [184, 411] on link "Finances" at bounding box center [125, 410] width 235 height 32
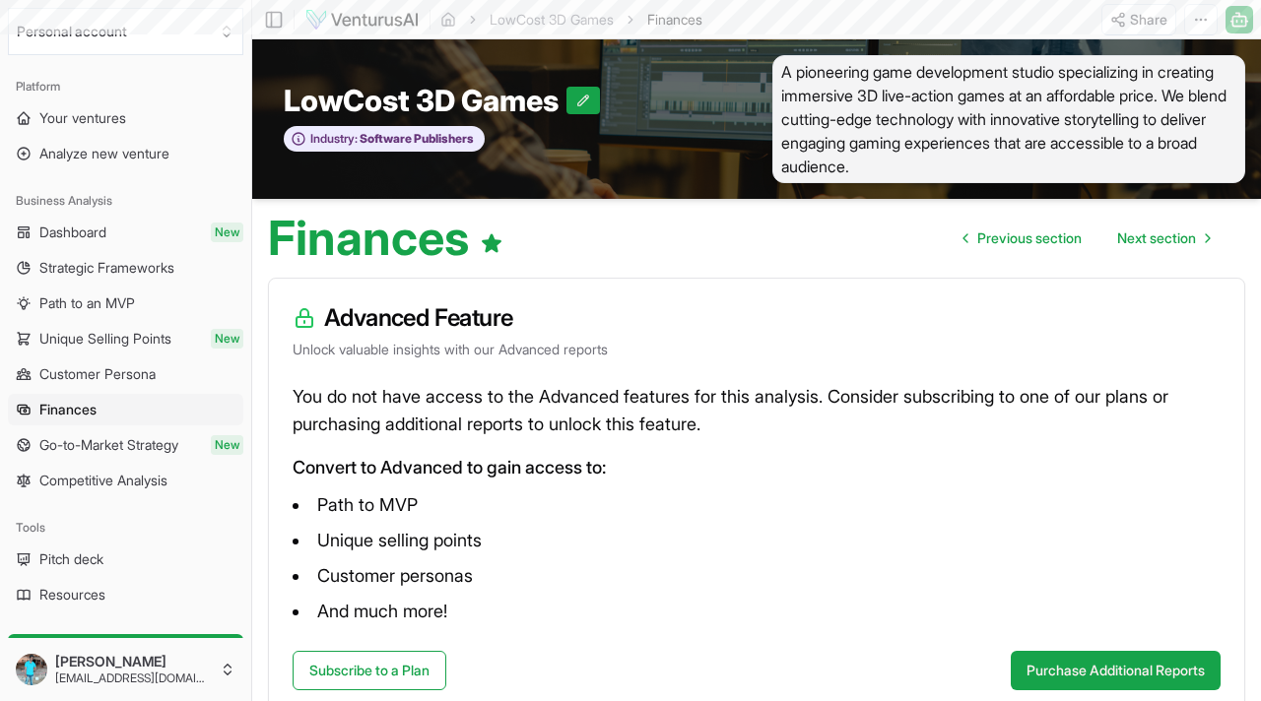
click at [178, 446] on span "Go-to-Market Strategy" at bounding box center [108, 445] width 139 height 20
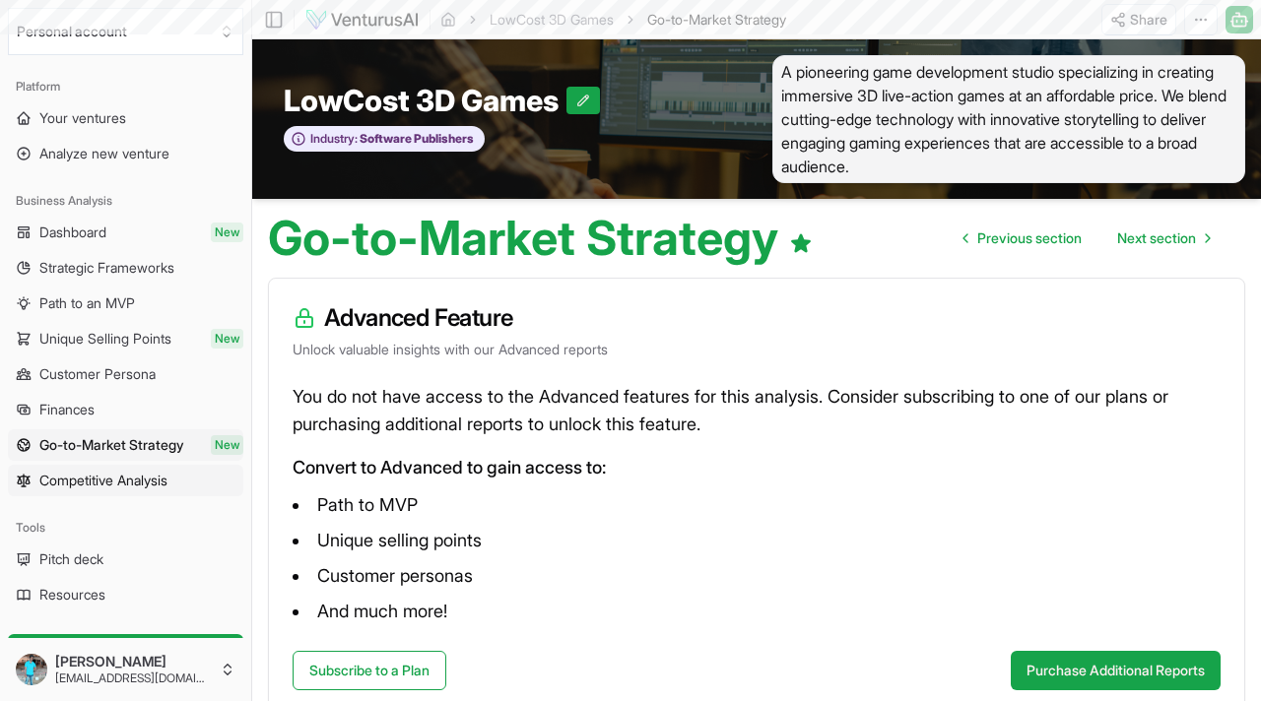
click at [171, 466] on link "Competitive Analysis" at bounding box center [125, 481] width 235 height 32
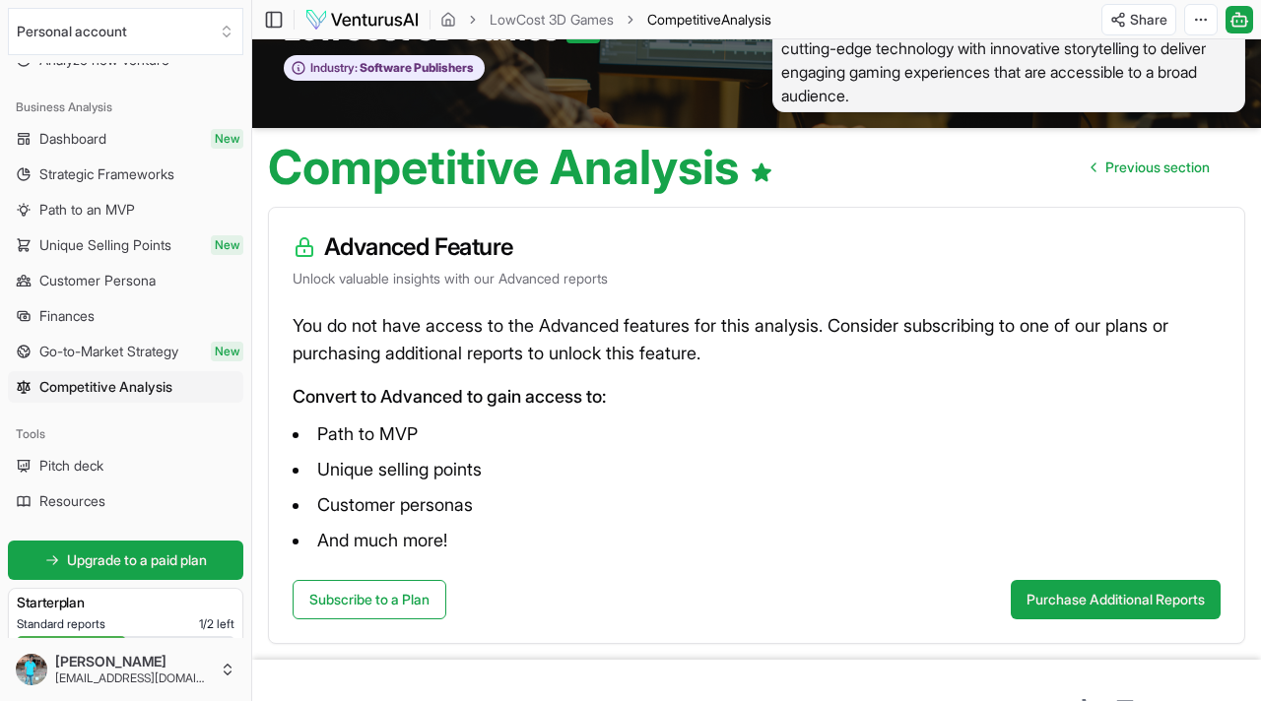
scroll to position [128, 0]
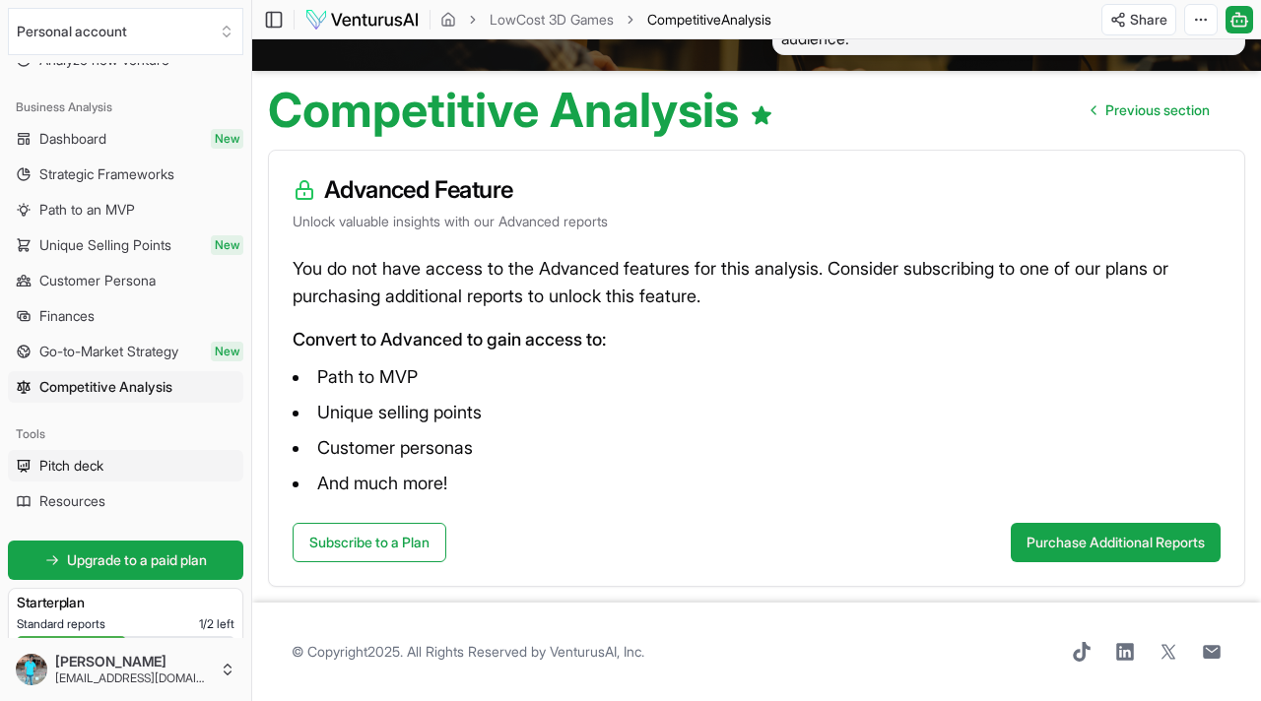
click at [183, 470] on link "Pitch deck" at bounding box center [125, 466] width 235 height 32
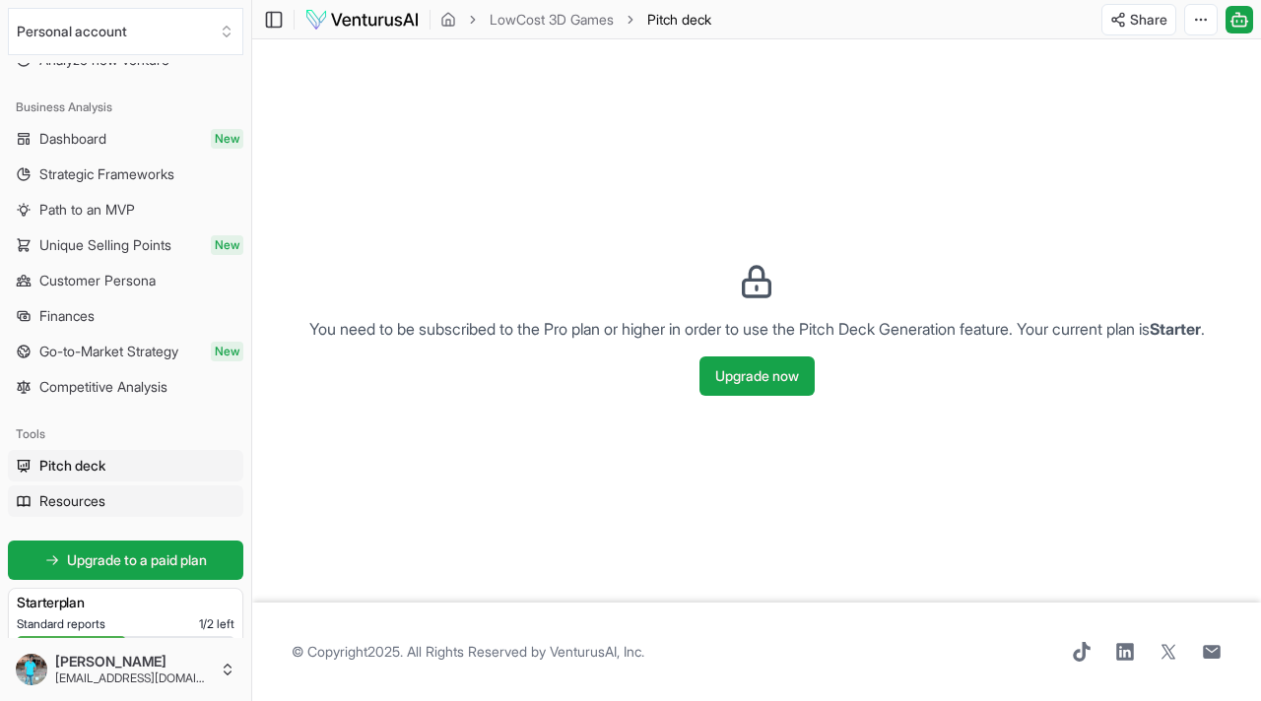
click at [162, 492] on link "Resources" at bounding box center [125, 502] width 235 height 32
